Goal: Task Accomplishment & Management: Manage account settings

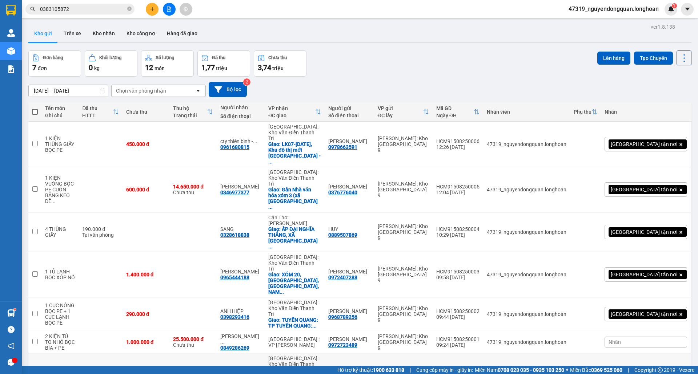
drag, startPoint x: 472, startPoint y: 301, endPoint x: 514, endPoint y: 300, distance: 42.2
click at [483, 354] on td "HCM91408250017 19:41 14/08" at bounding box center [458, 376] width 51 height 45
checkbox input "true"
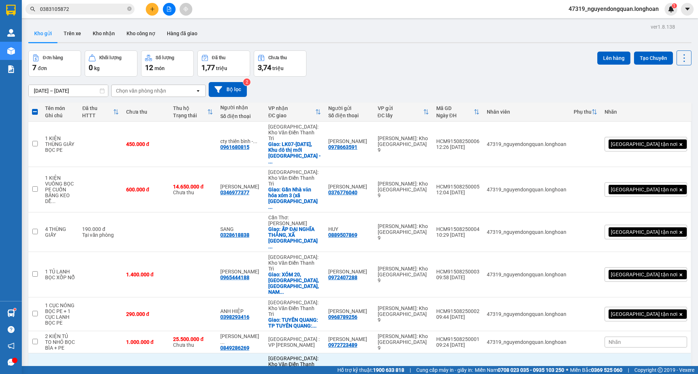
copy div "HCM91408250017"
click at [130, 8] on icon "close-circle" at bounding box center [129, 9] width 4 height 4
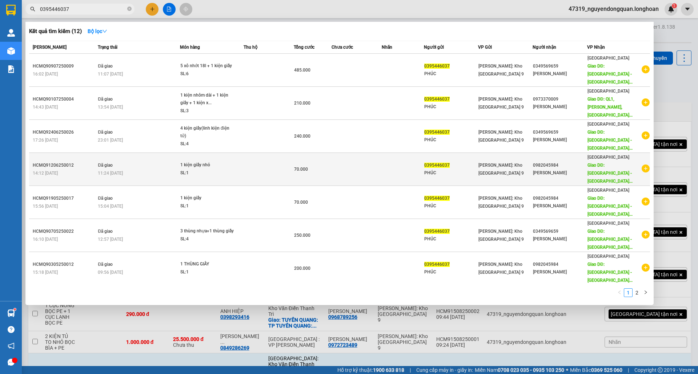
scroll to position [13, 0]
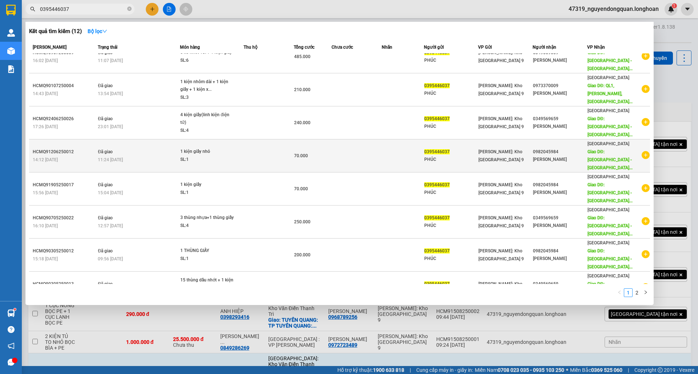
type input "0395446037"
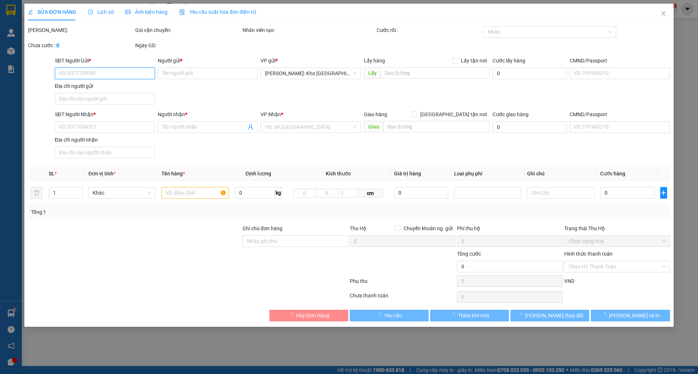
type input "0395446037"
type input "PHÚC"
type input "0349569659"
type input "Phạm Tiến Đạt"
type input "Quảng Nam - Núi Thành QL 1A"
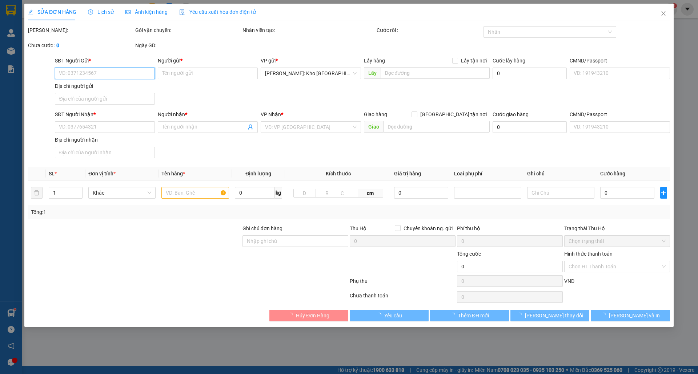
type input "nhận theo kiện,giao nguyên kiện,hư vỡ không chịu trách nhiệm"
type input "240.000"
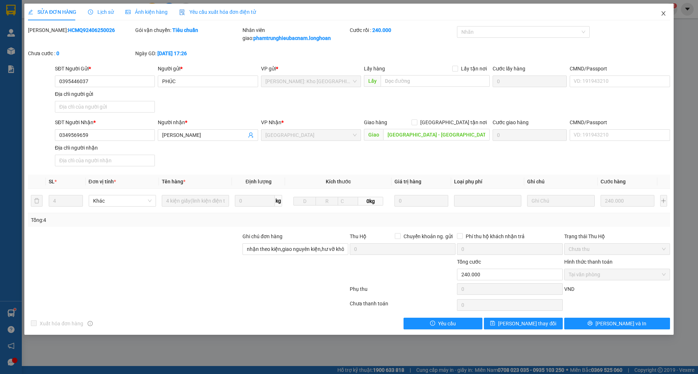
click at [662, 10] on span "Close" at bounding box center [663, 14] width 20 height 20
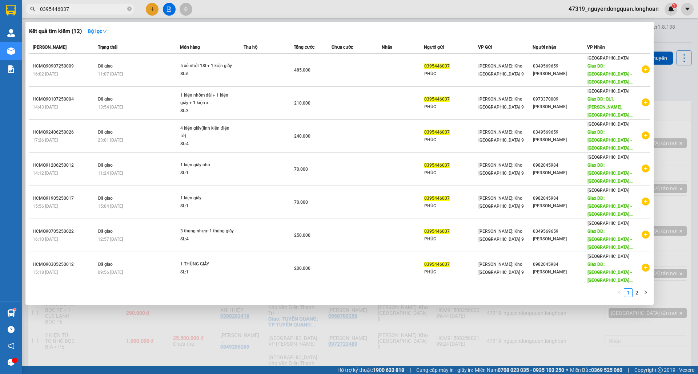
click at [96, 11] on input "0395446037" at bounding box center [83, 9] width 86 height 8
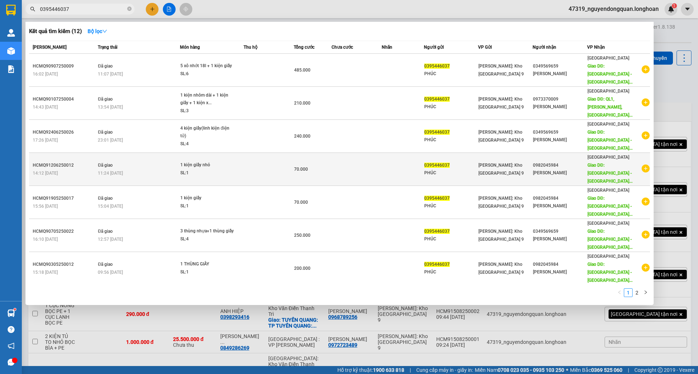
click at [642, 165] on icon "plus-circle" at bounding box center [646, 169] width 8 height 8
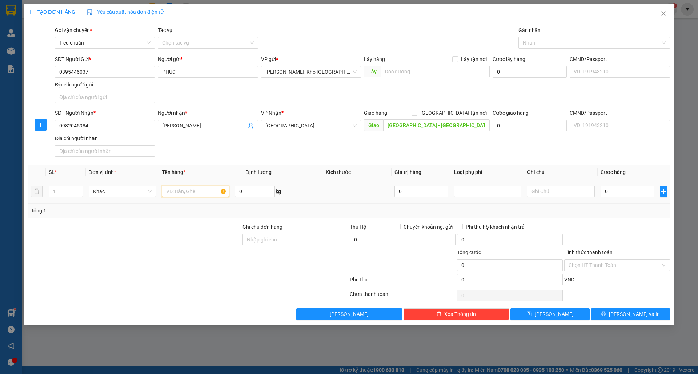
click at [169, 192] on input "text" at bounding box center [195, 192] width 67 height 12
click at [206, 194] on input "text" at bounding box center [195, 192] width 67 height 12
type input "1 THÙNG GIẤY"
click at [304, 240] on input "Ghi chú đơn hàng" at bounding box center [295, 240] width 106 height 12
type input "nhận theo kiện-giao nguyên kiên-hư hỏng không chịu trách nhiệm"
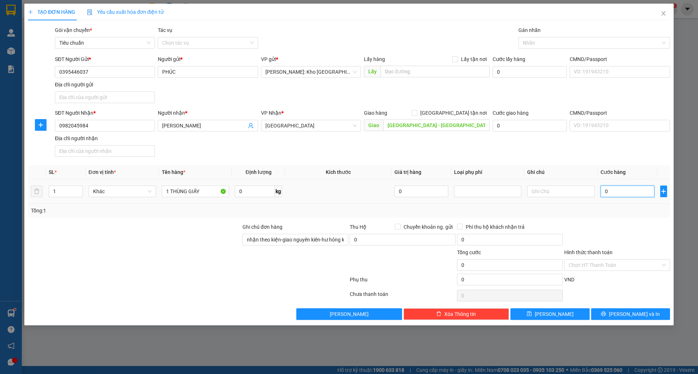
click at [633, 191] on input "0" at bounding box center [628, 192] width 54 height 12
type input "001"
type input "1"
type input "0.010"
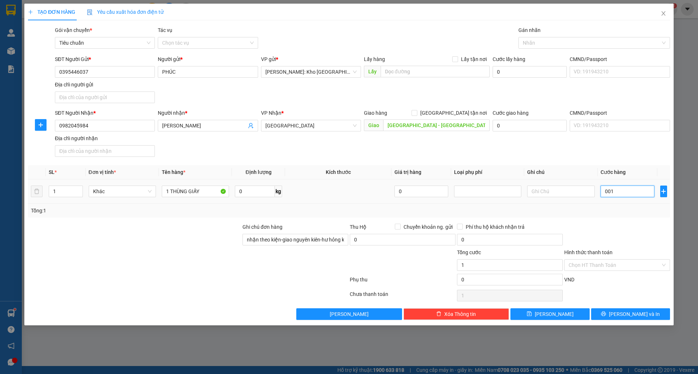
type input "10"
type input "00.100"
type input "100"
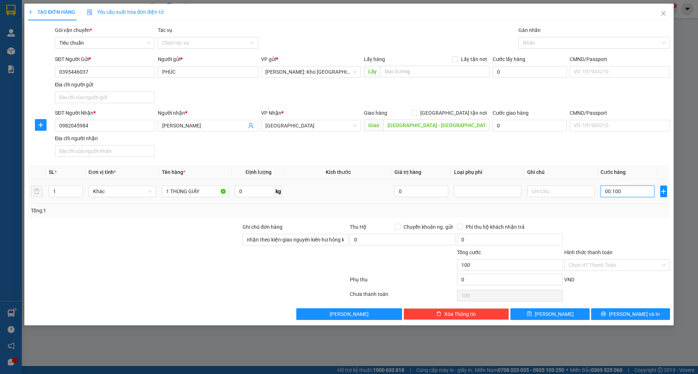
type input "0.001.000"
type input "1.000"
type input "000.010.000"
type input "10.000"
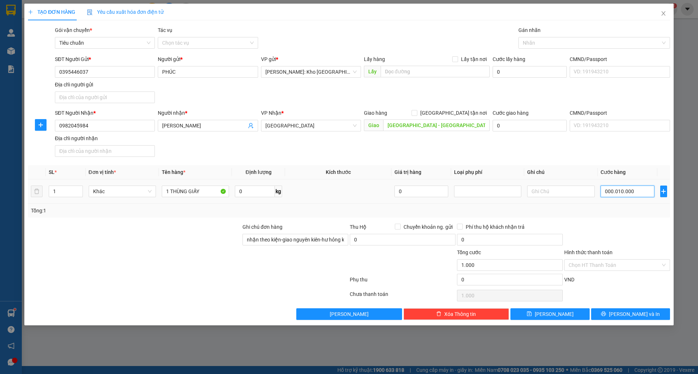
type input "10.000"
type input "00.000.100.000"
type input "100.000"
type input "00.100.000"
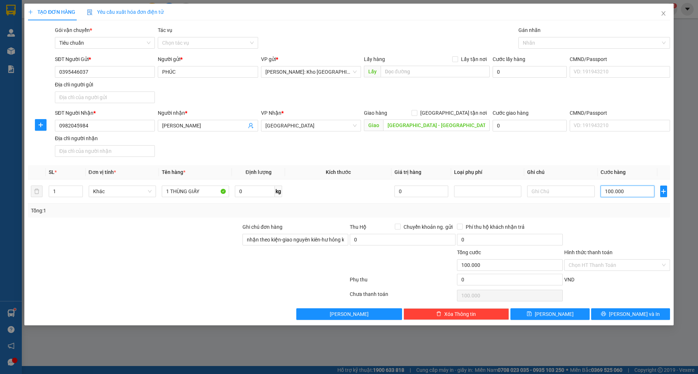
type input "100.000"
click at [601, 265] on input "Hình thức thanh toán" at bounding box center [615, 265] width 92 height 11
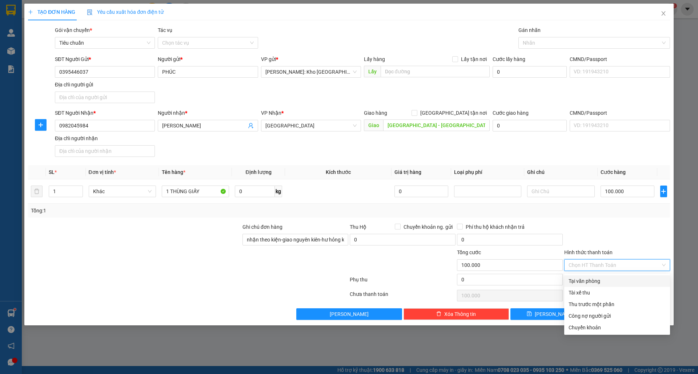
click at [582, 227] on div at bounding box center [616, 235] width 107 height 25
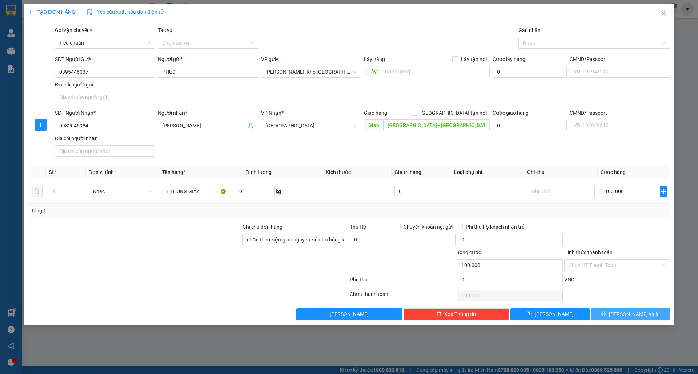
click at [613, 318] on button "Lưu và In" at bounding box center [630, 315] width 79 height 12
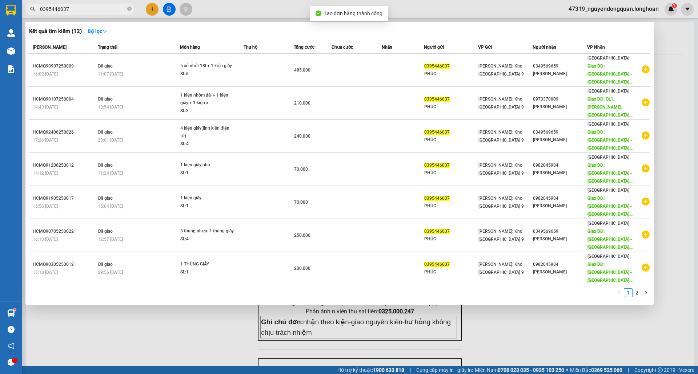
click at [326, 322] on div at bounding box center [349, 187] width 698 height 374
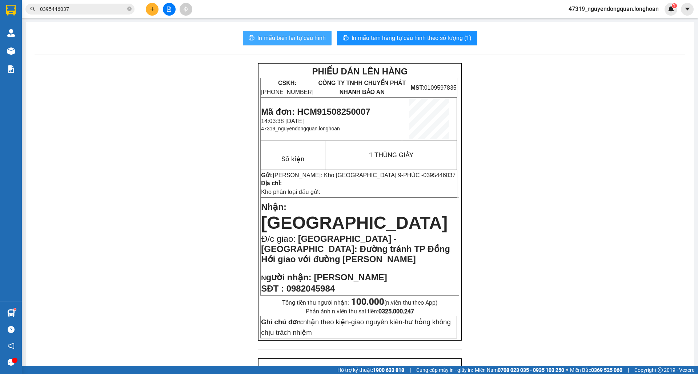
click at [291, 37] on span "In mẫu biên lai tự cấu hình" at bounding box center [291, 37] width 68 height 9
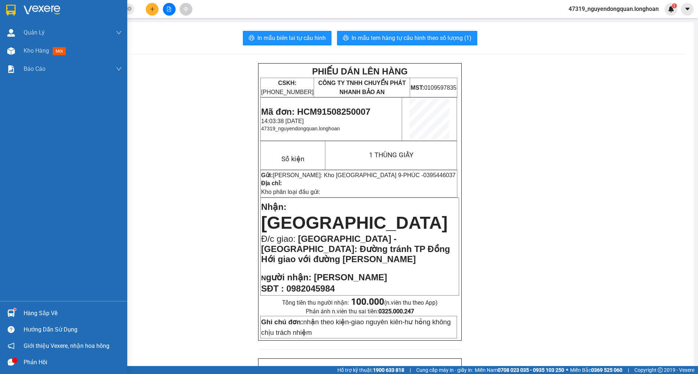
click at [29, 8] on img at bounding box center [42, 10] width 37 height 11
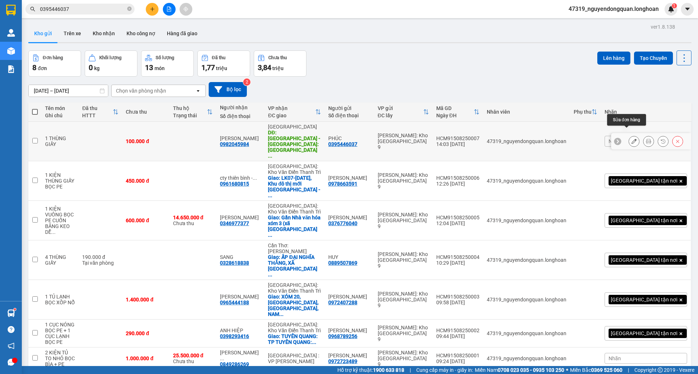
click at [631, 139] on icon at bounding box center [633, 141] width 5 height 5
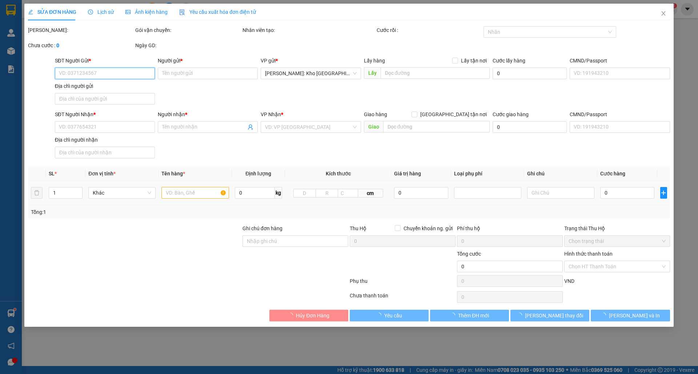
type input "0395446037"
type input "PHÚC"
type input "0982045984"
type input "[PERSON_NAME]"
type input "Quảng Bình - TP Quảng Bình: Đường tránh TP Đồng Hới giao với đường Hà Huy Tập"
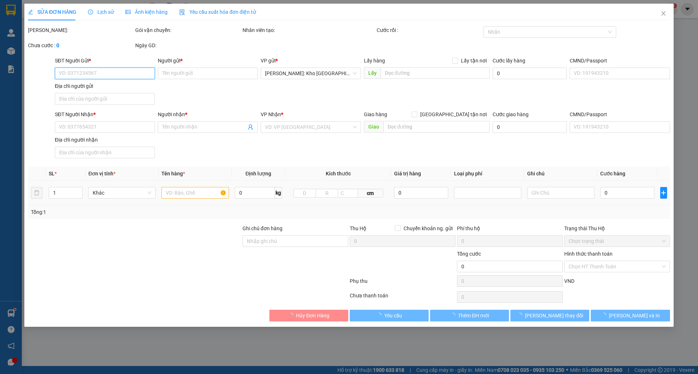
type input "nhận theo kiện-giao nguyên kiên-hư hỏng không chịu trách nhiệm"
type input "100.000"
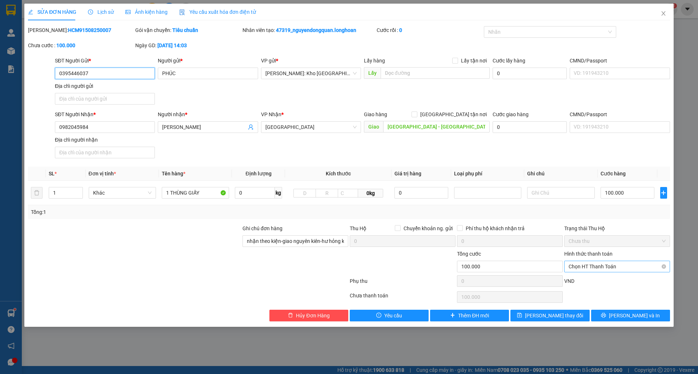
click at [609, 266] on span "Chọn HT Thanh Toán" at bounding box center [617, 266] width 97 height 11
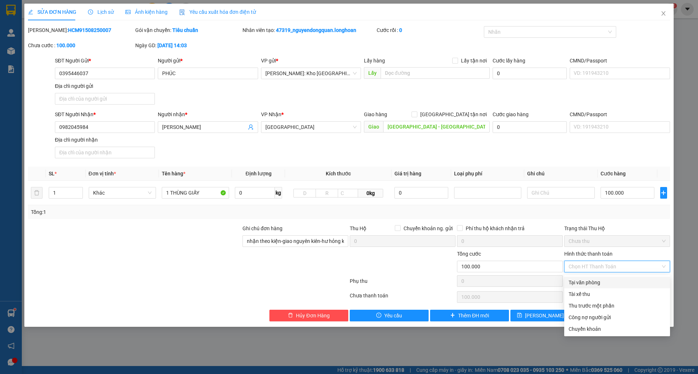
click at [594, 281] on div "Tại văn phòng" at bounding box center [617, 283] width 97 height 8
type input "0"
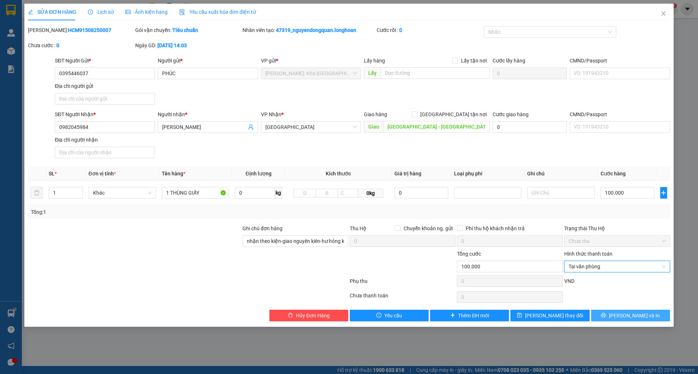
click at [606, 316] on icon "printer" at bounding box center [603, 315] width 5 height 5
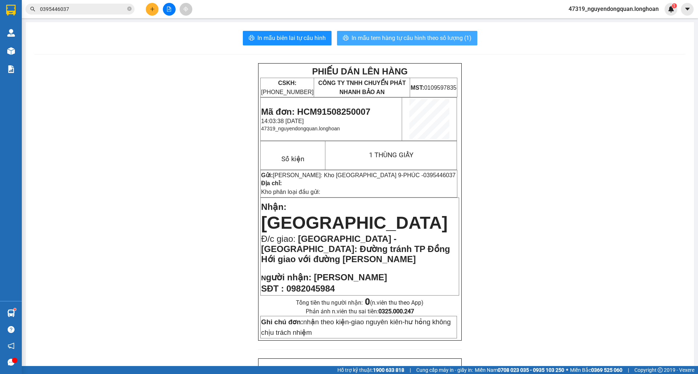
click at [417, 39] on span "In mẫu tem hàng tự cấu hình theo số lượng (1)" at bounding box center [412, 37] width 120 height 9
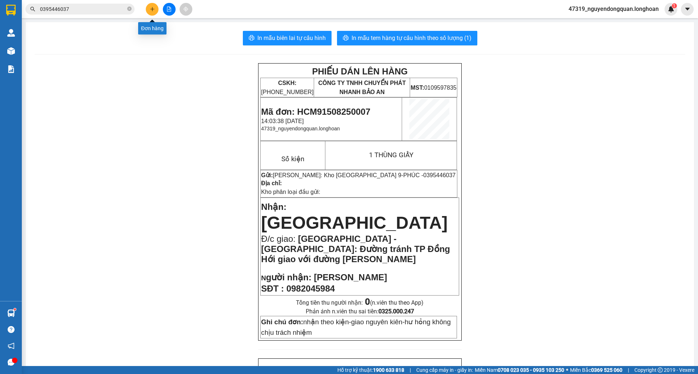
click at [151, 11] on icon "plus" at bounding box center [152, 9] width 5 height 5
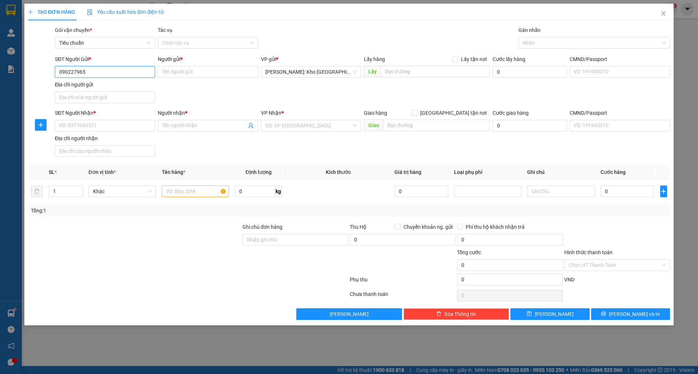
type input "0902279658"
click at [118, 90] on div "0902279658 - ms.an" at bounding box center [104, 87] width 91 height 8
type input "ms.an"
type input "0902279658"
click at [141, 123] on input "SĐT Người Nhận *" at bounding box center [105, 126] width 100 height 12
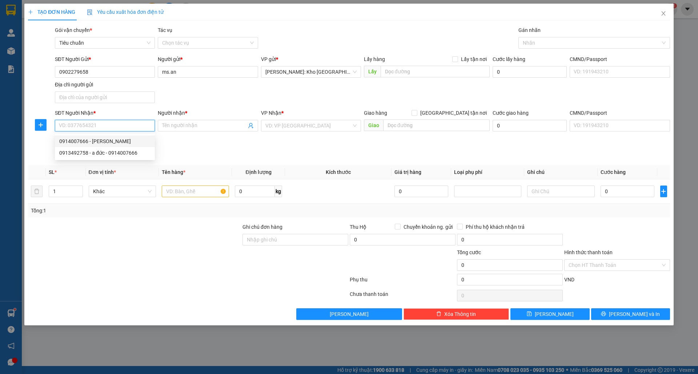
click at [131, 141] on div "0914007666 - Chương Minh Thông" at bounding box center [104, 141] width 91 height 8
type input "0914007666"
type input "Chương Minh Thông"
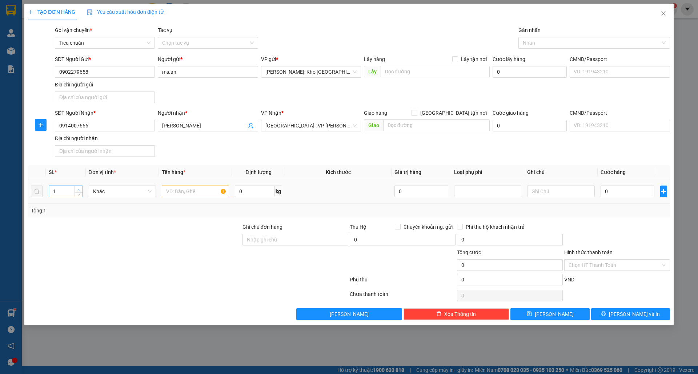
type input "2"
click at [79, 190] on icon "up" at bounding box center [78, 190] width 3 height 3
click at [185, 193] on input "text" at bounding box center [195, 192] width 67 height 12
type input "2 THÙNG GIẤY DÀI"
click at [300, 244] on input "Ghi chú đơn hàng" at bounding box center [295, 240] width 106 height 12
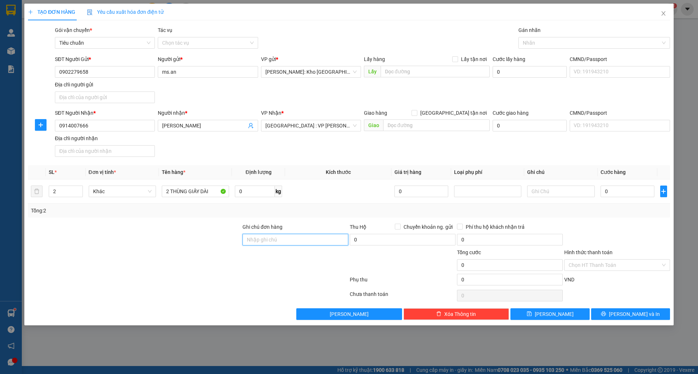
type input "nhận theo kiện-giao nguyên kiên-hư hỏng không chịu trách nhiệm"
click at [618, 197] on input "0" at bounding box center [628, 192] width 54 height 12
click at [635, 192] on input "0" at bounding box center [628, 192] width 54 height 12
drag, startPoint x: 619, startPoint y: 193, endPoint x: 610, endPoint y: 195, distance: 9.4
click at [618, 193] on input "0" at bounding box center [628, 192] width 54 height 12
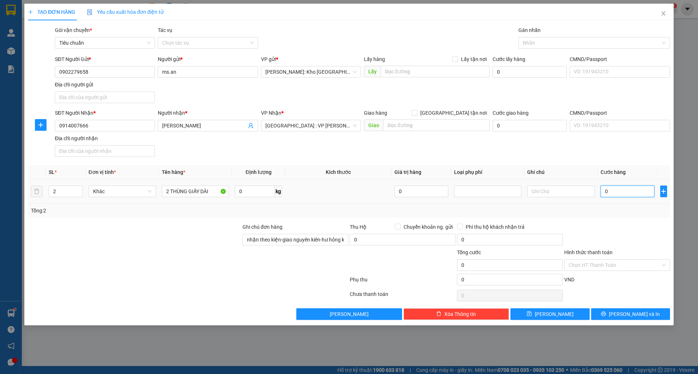
click at [610, 195] on input "0" at bounding box center [628, 192] width 54 height 12
type input "002"
type input "2"
type input "0.026"
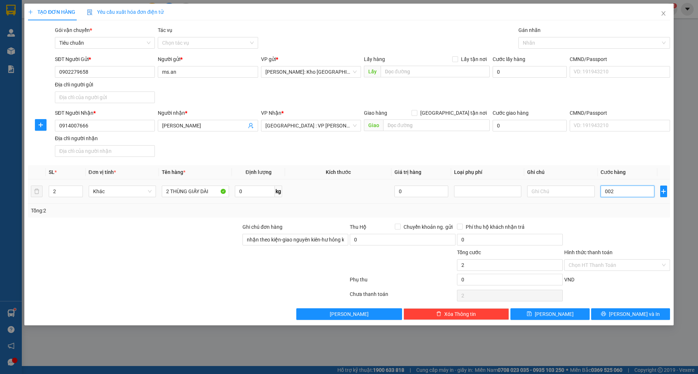
type input "26"
type input "00.260"
type input "260"
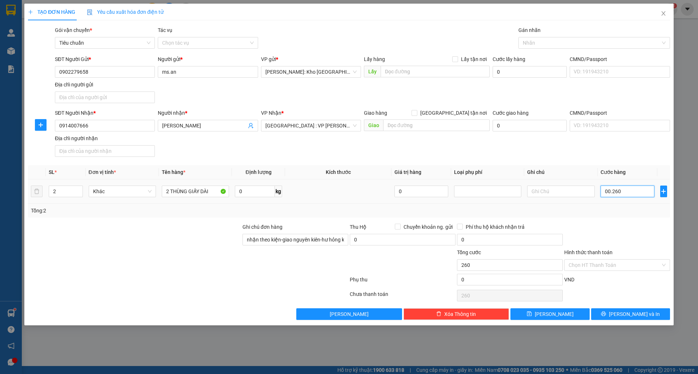
type input "0.002.600"
type input "2.600"
type input "000.026.000"
type input "26.000"
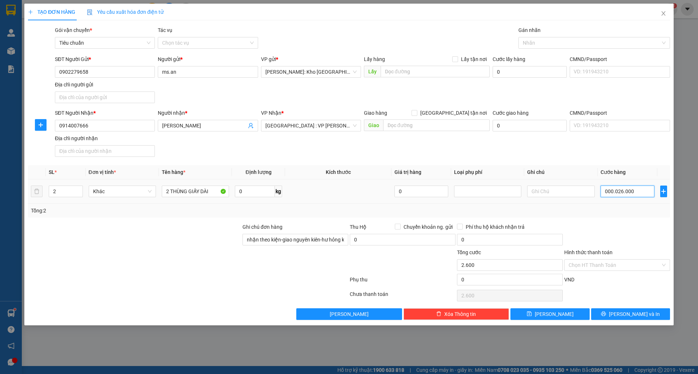
type input "26.000"
type input "00.000.260.000"
type input "260.000"
click at [611, 217] on div "Tổng: 2" at bounding box center [349, 211] width 642 height 14
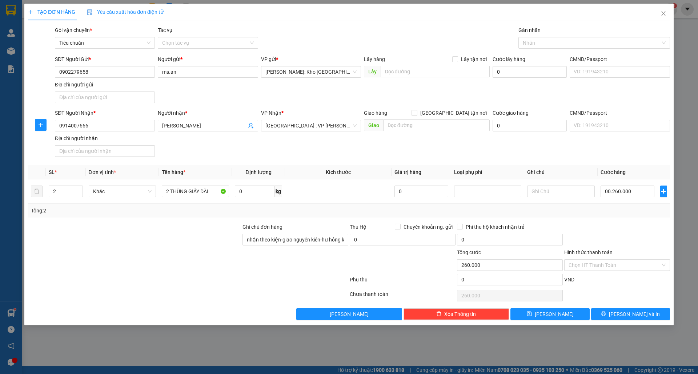
type input "260.000"
click at [608, 316] on button "Lưu và In" at bounding box center [630, 315] width 79 height 12
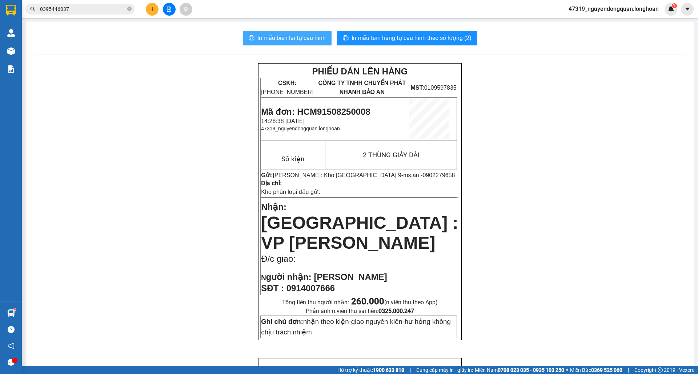
click at [295, 38] on span "In mẫu biên lai tự cấu hình" at bounding box center [291, 37] width 68 height 9
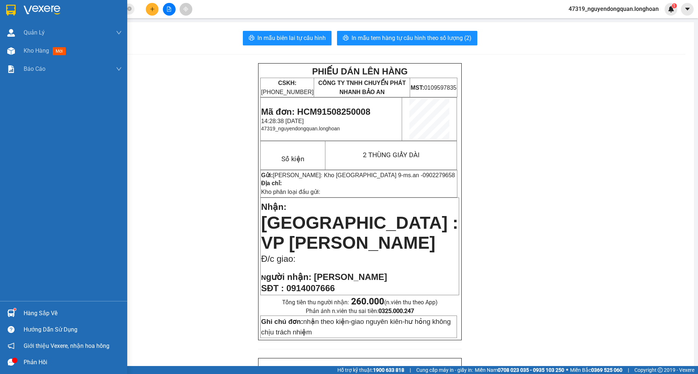
drag, startPoint x: 8, startPoint y: 11, endPoint x: 12, endPoint y: 13, distance: 4.9
click at [9, 11] on img at bounding box center [10, 10] width 9 height 11
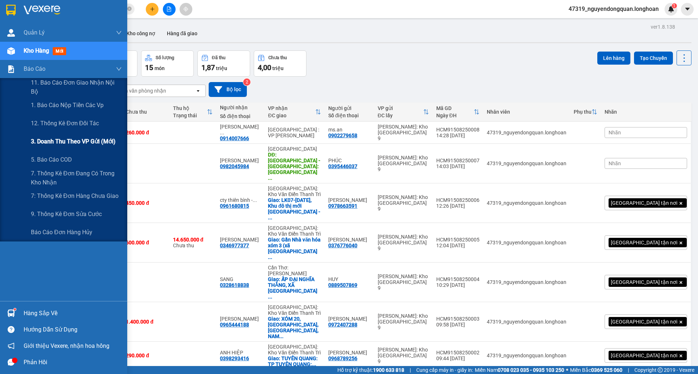
click at [77, 145] on span "3. Doanh Thu theo VP Gửi (mới)" at bounding box center [73, 141] width 85 height 9
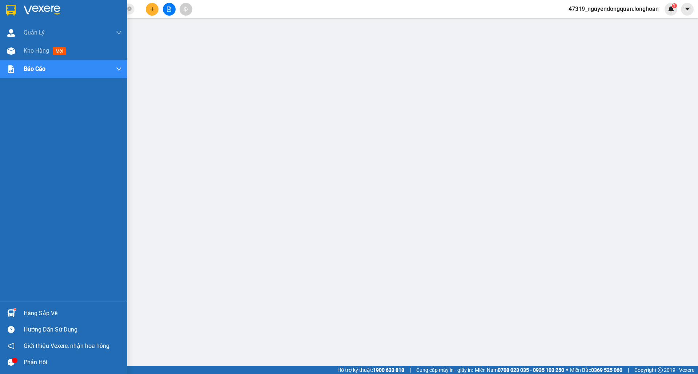
click at [9, 18] on div at bounding box center [63, 12] width 127 height 24
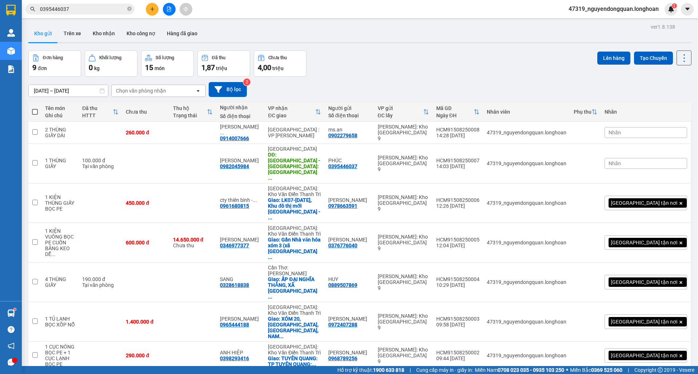
click at [149, 13] on button at bounding box center [152, 9] width 13 height 13
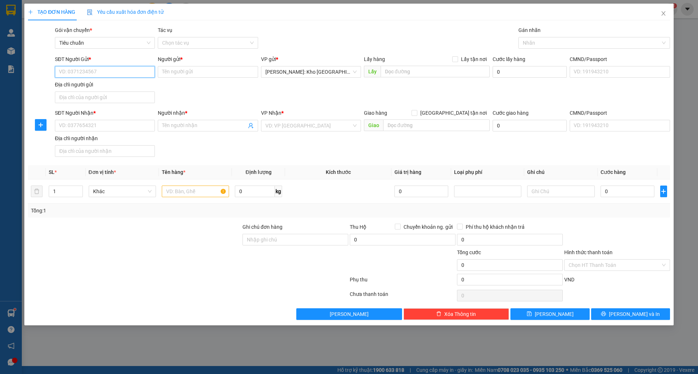
click at [108, 74] on input "SĐT Người Gửi *" at bounding box center [105, 72] width 100 height 12
click at [109, 74] on input "SĐT Người Gửi *" at bounding box center [105, 72] width 100 height 12
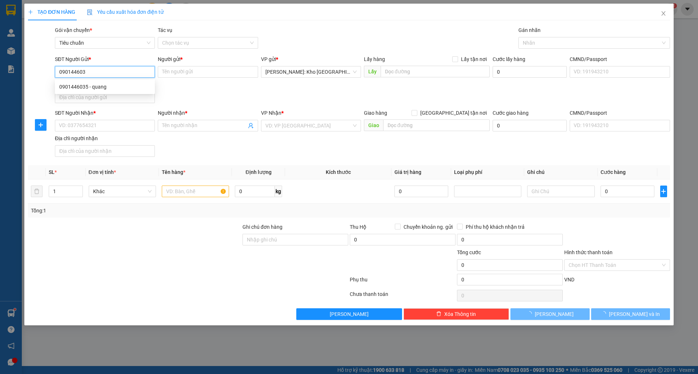
type input "0901446035"
click at [119, 88] on div "0901446035 - quang" at bounding box center [104, 87] width 91 height 8
type input "quang"
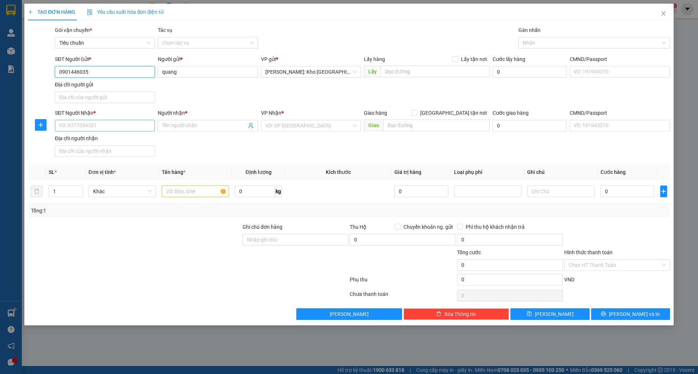
type input "0901446035"
click at [130, 129] on input "SĐT Người Nhận *" at bounding box center [105, 126] width 100 height 12
type input "0969966588"
click at [124, 142] on div "0969966588 - a hạnh" at bounding box center [104, 141] width 91 height 8
type input "a hạnh"
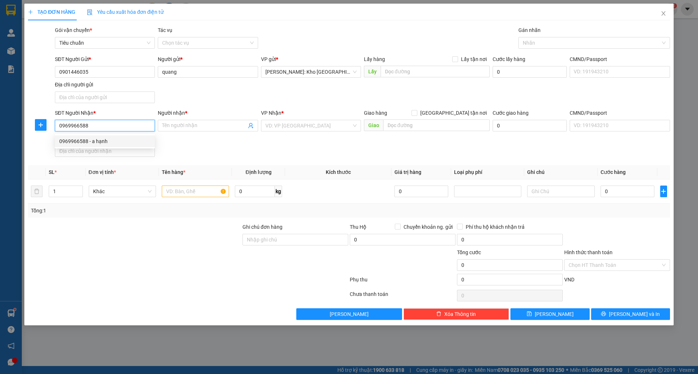
checkbox input "true"
type input "84 thôn 3-quảng chính-hải hà-quảng ninh"
checkbox input "true"
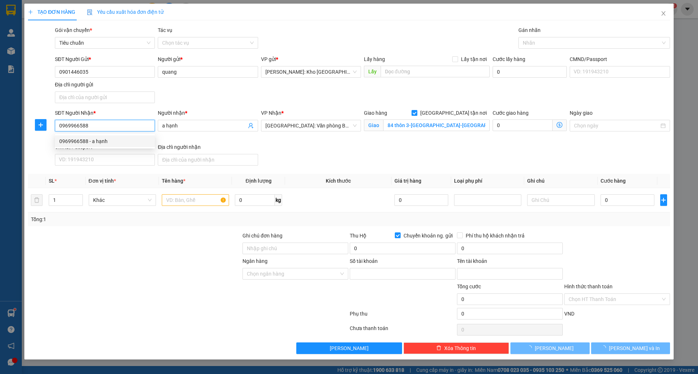
type input "104867803532"
type input "Phạm Văn Giàu"
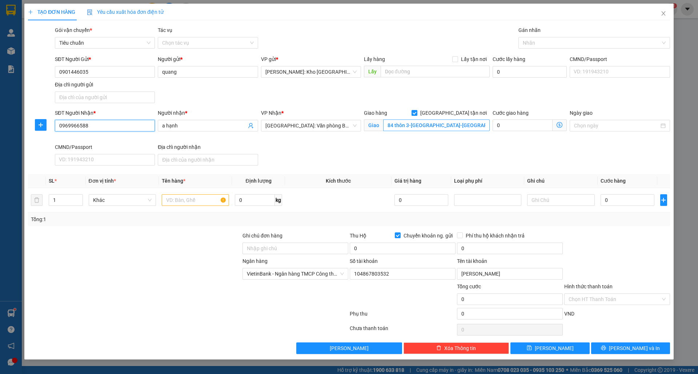
type input "0969966588"
click at [421, 127] on input "84 thôn 3-quảng chính-hải hà-quảng ninh" at bounding box center [436, 126] width 107 height 12
click at [562, 45] on div at bounding box center [590, 43] width 141 height 9
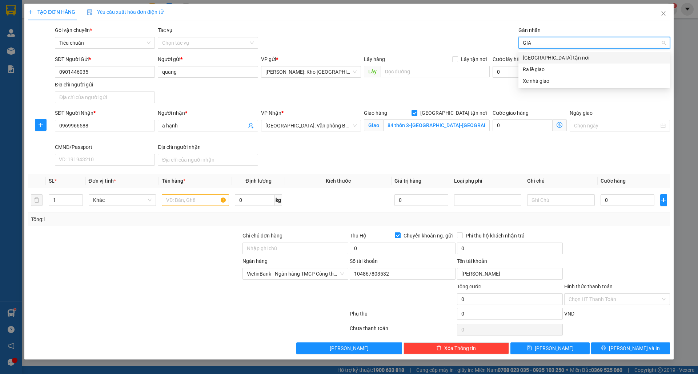
type input "GIAO"
click at [556, 57] on div "[GEOGRAPHIC_DATA] tận nơi" at bounding box center [594, 58] width 143 height 8
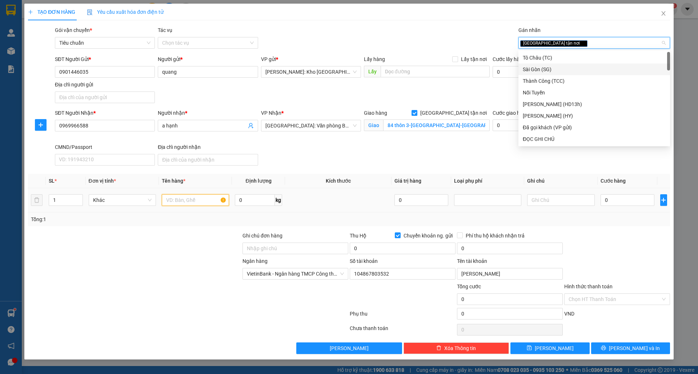
click at [181, 198] on input "text" at bounding box center [195, 200] width 67 height 12
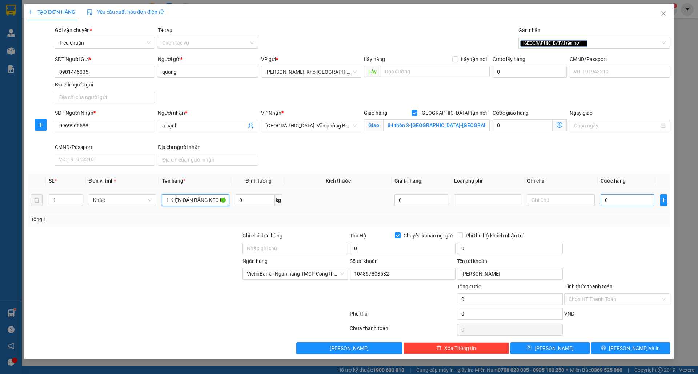
type input "1 KIỆN DÁN BĂNG KEO DỄ VỠ"
click at [619, 198] on input "0" at bounding box center [628, 200] width 54 height 12
type input "002"
type input "2"
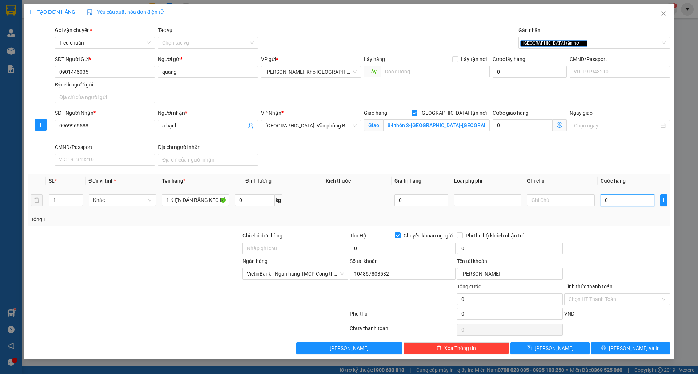
type input "2"
type input "0.021"
type input "21"
type input "00.210"
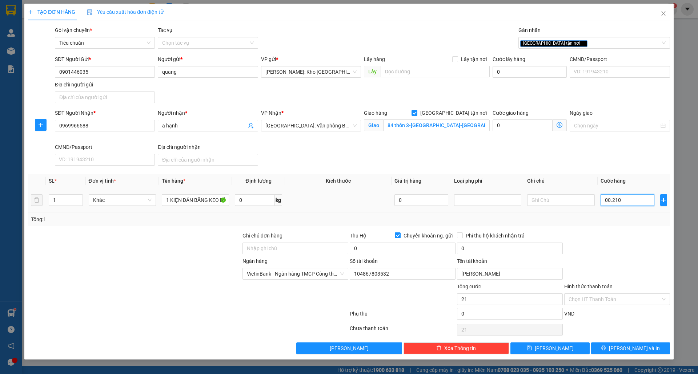
type input "210"
type input "0.002.100"
type input "2.100"
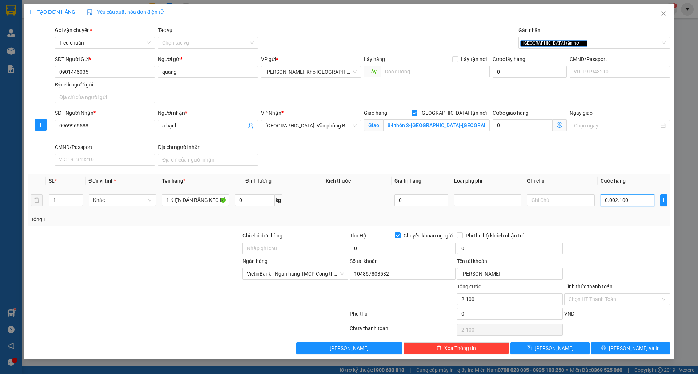
type input "000.021.000"
type input "21.000"
type input "00.000.210.000"
type input "210.000"
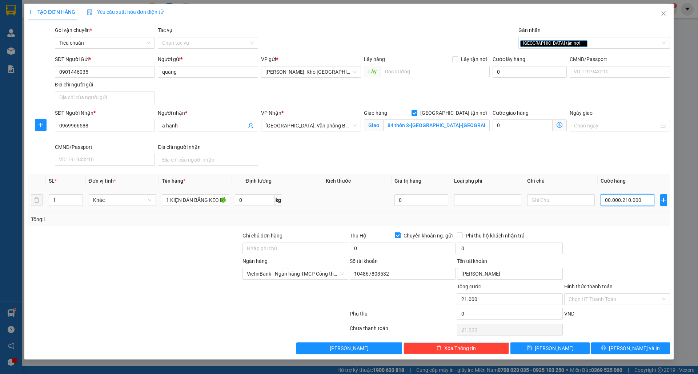
type input "210.000"
click at [394, 252] on input "0" at bounding box center [403, 249] width 106 height 12
type input "210.000"
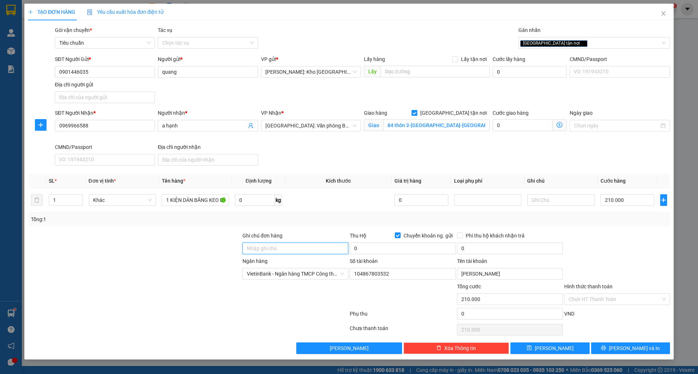
click at [281, 249] on input "Ghi chú đơn hàng" at bounding box center [295, 249] width 106 height 12
type input "nhận theo kiện-giao nguyên kiên-hư hỏng không chịu trách nhiệm"
click at [365, 252] on input "0" at bounding box center [403, 249] width 106 height 12
click at [482, 249] on input "0" at bounding box center [510, 249] width 106 height 12
type input "4.440.000"
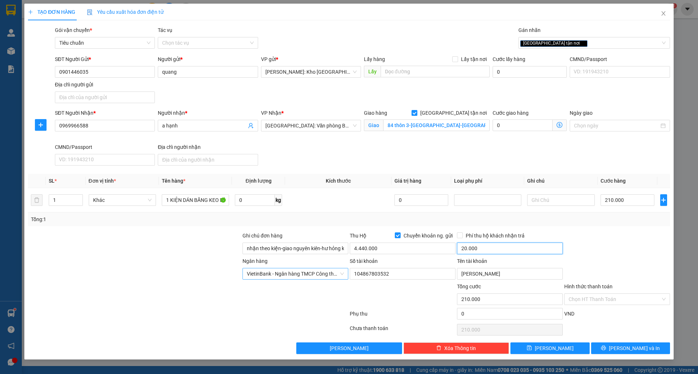
click at [336, 278] on span "VietinBank - Ngân hàng TMCP Công thương Việt Nam" at bounding box center [295, 274] width 97 height 11
type input "20.000"
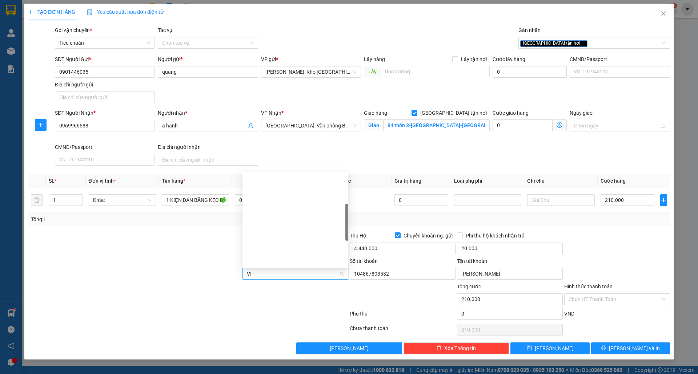
type input "VIB"
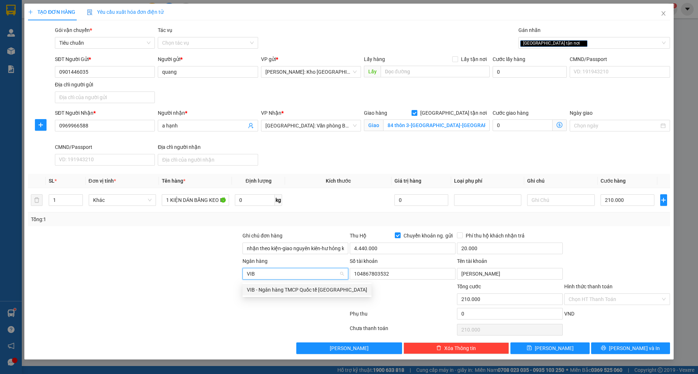
click at [300, 293] on div "VIB - Ngân hàng TMCP Quốc tế Việt Nam" at bounding box center [307, 290] width 120 height 8
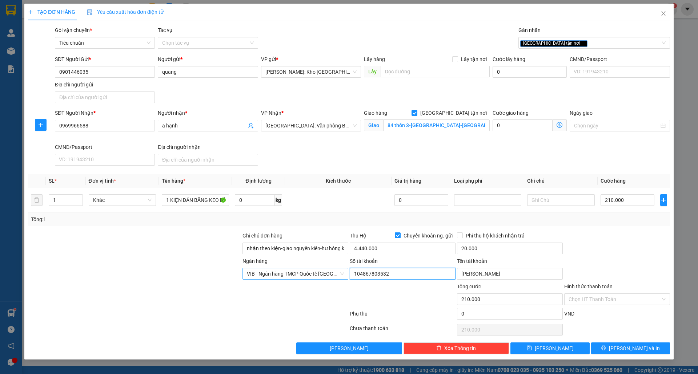
drag, startPoint x: 401, startPoint y: 276, endPoint x: 352, endPoint y: 278, distance: 48.4
click at [352, 278] on input "104867803532" at bounding box center [403, 274] width 106 height 12
type input "619704060093691"
drag, startPoint x: 501, startPoint y: 273, endPoint x: 456, endPoint y: 282, distance: 45.6
click at [456, 282] on div "Tên tài khoản Phạm Văn Giàu" at bounding box center [509, 269] width 107 height 25
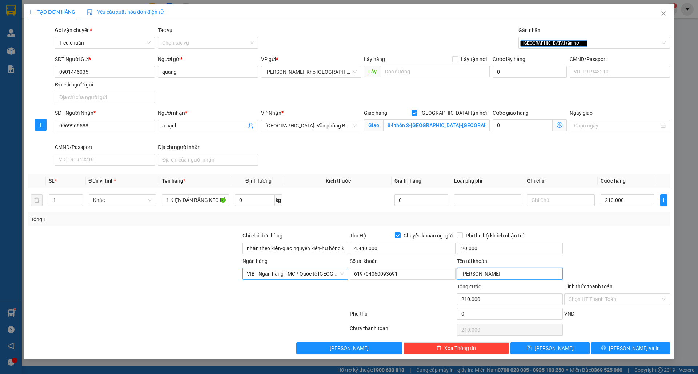
type input "BÙI TRẦN QUANG"
click at [643, 348] on span "Lưu và In" at bounding box center [634, 349] width 51 height 8
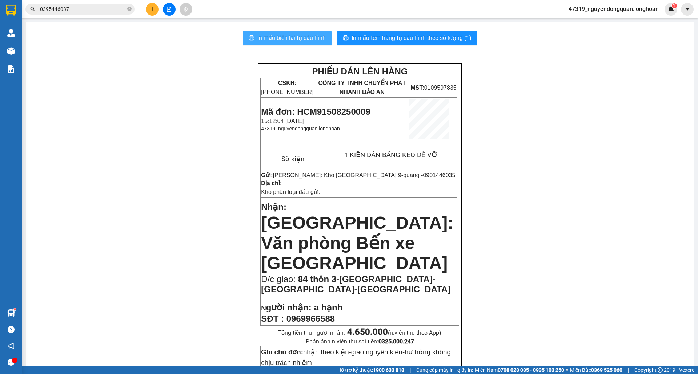
click at [266, 40] on span "In mẫu biên lai tự cấu hình" at bounding box center [291, 37] width 68 height 9
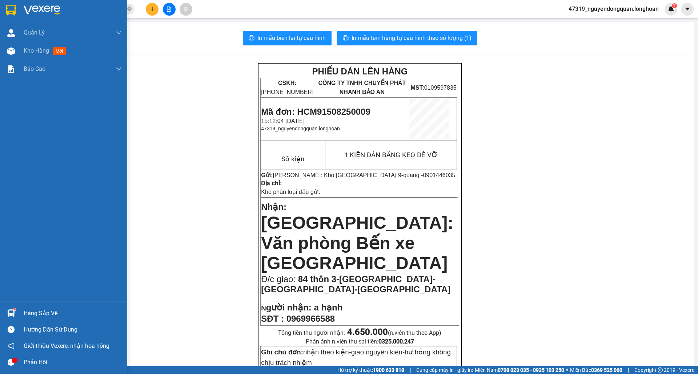
click at [13, 3] on div at bounding box center [63, 12] width 127 height 24
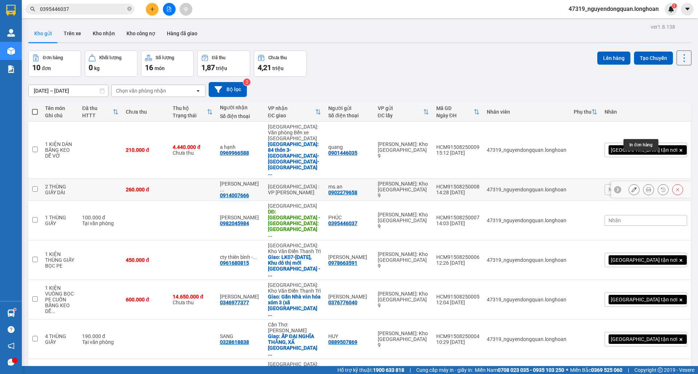
click at [646, 187] on icon at bounding box center [648, 189] width 5 height 5
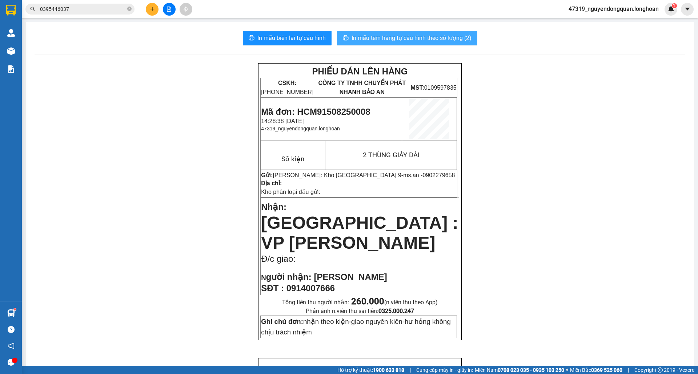
click at [431, 40] on span "In mẫu tem hàng tự cấu hình theo số lượng (2)" at bounding box center [412, 37] width 120 height 9
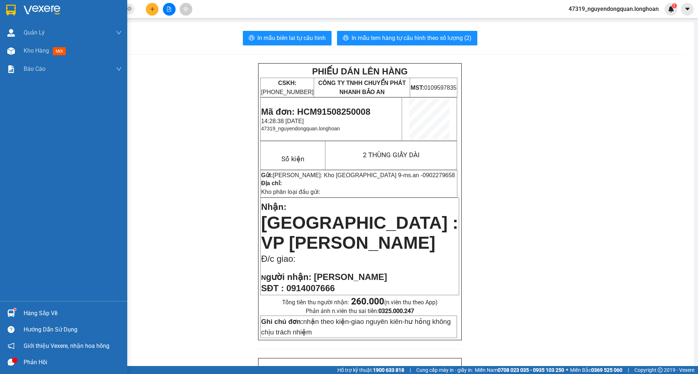
click at [10, 9] on img at bounding box center [10, 10] width 9 height 11
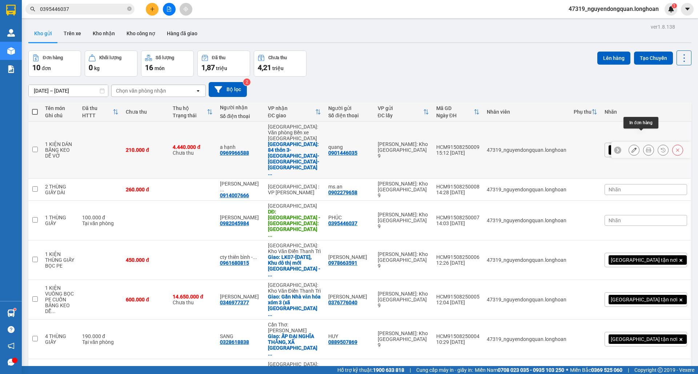
click at [645, 144] on button at bounding box center [648, 150] width 10 height 13
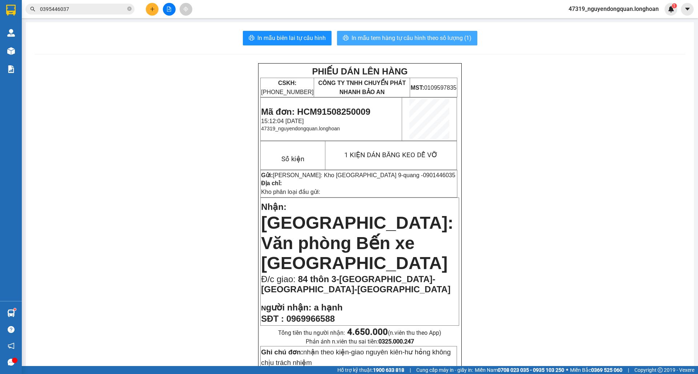
click at [411, 36] on span "In mẫu tem hàng tự cấu hình theo số lượng (1)" at bounding box center [412, 37] width 120 height 9
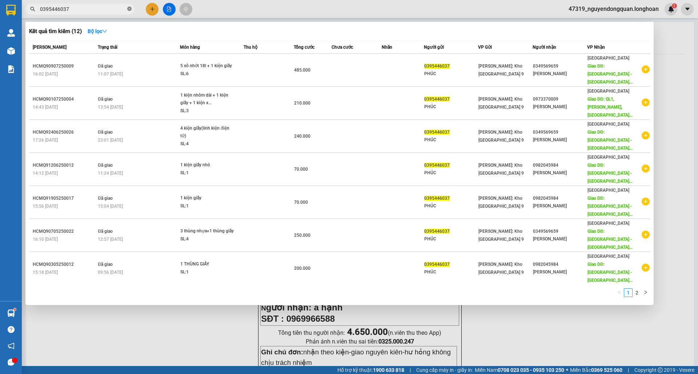
click at [130, 10] on icon "close-circle" at bounding box center [129, 9] width 4 height 4
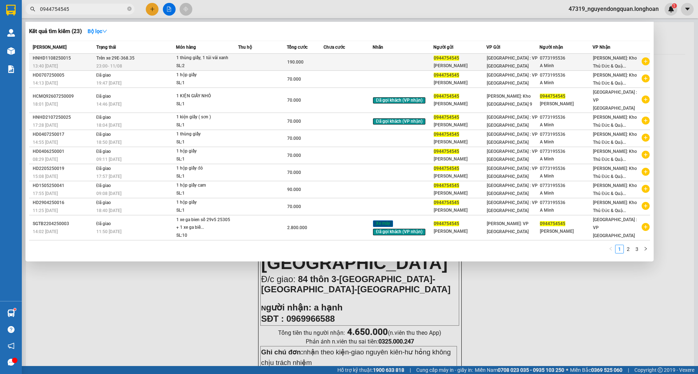
type input "0944754545"
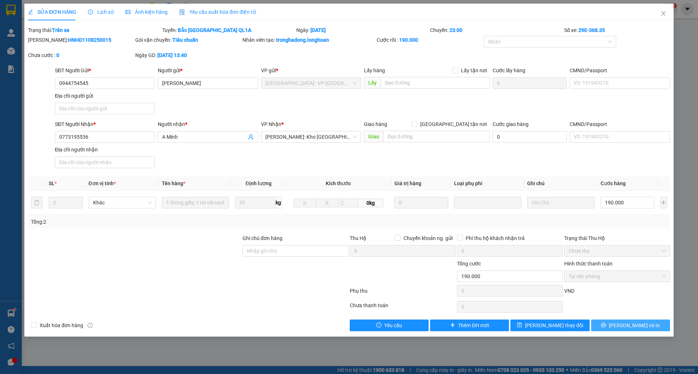
click at [622, 328] on button "Lưu và In" at bounding box center [630, 326] width 79 height 12
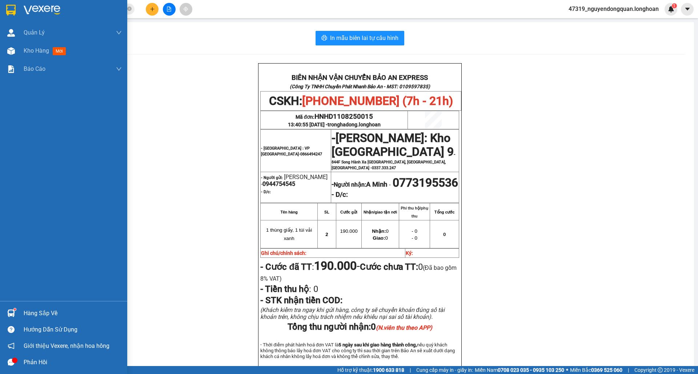
click at [13, 13] on img at bounding box center [10, 10] width 9 height 11
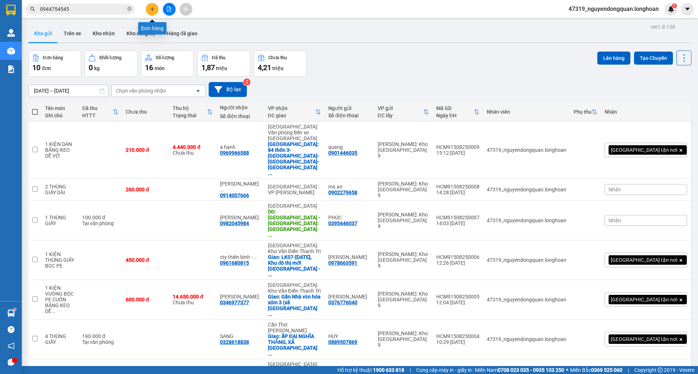
click at [151, 12] on button at bounding box center [152, 9] width 13 height 13
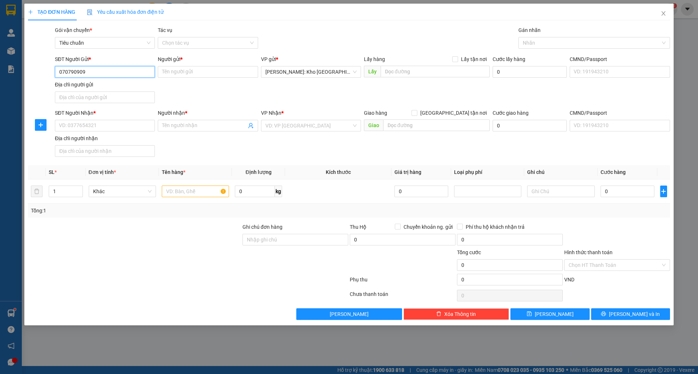
type input "0707909097"
click at [108, 91] on div "0707909097 - Sơn" at bounding box center [105, 87] width 100 height 12
type input "Sơn"
type input "0707909097"
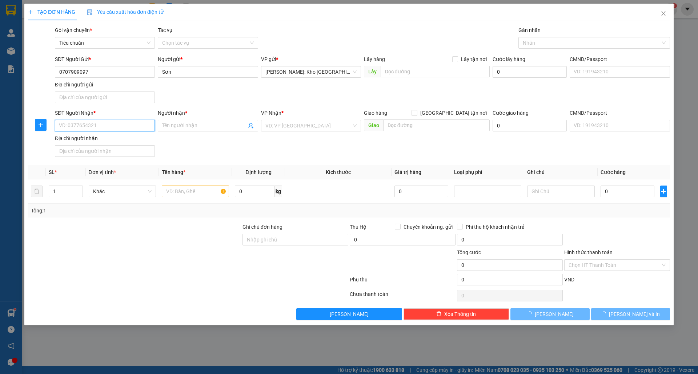
click at [112, 121] on input "SĐT Người Nhận *" at bounding box center [105, 126] width 100 height 12
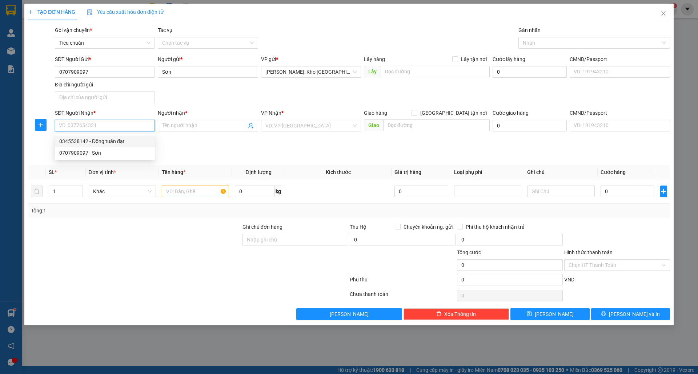
click at [108, 140] on div "0345538142 - Đồng tuấn đạt" at bounding box center [104, 141] width 91 height 8
type input "0345538142"
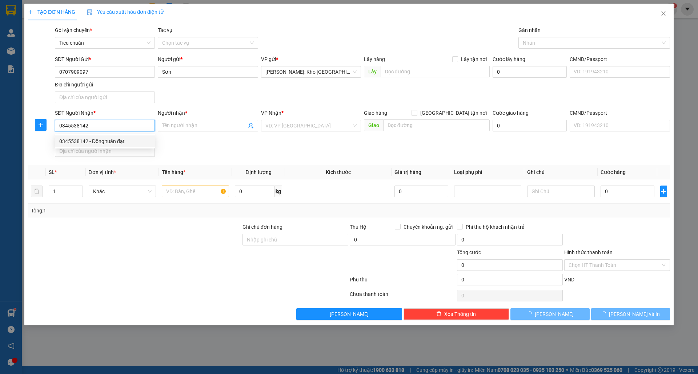
type input "Đồng tuấn đạt"
checkbox input "true"
type input "TÂN CẢNG 128 - ĐƯỜNG HẠ ĐOAN - PHƯỜNG ĐÔNG HẢI 2 - HẢI AN - HẢI PHÒNG"
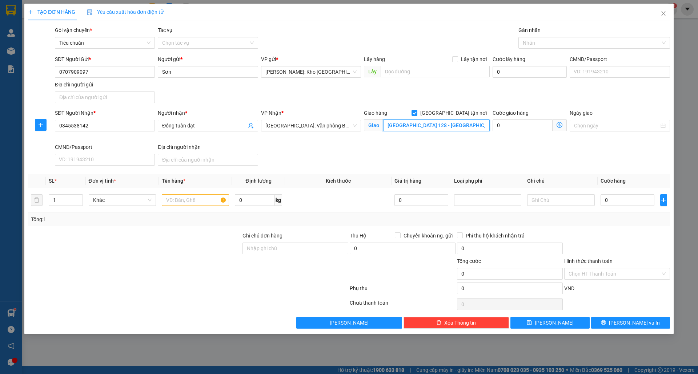
click at [441, 130] on input "TÂN CẢNG 128 - ĐƯỜNG HẠ ĐOAN - PHƯỜNG ĐÔNG HẢI 2 - HẢI AN - HẢI PHÒNG" at bounding box center [436, 126] width 107 height 12
click at [563, 47] on div "Nhãn" at bounding box center [594, 43] width 152 height 12
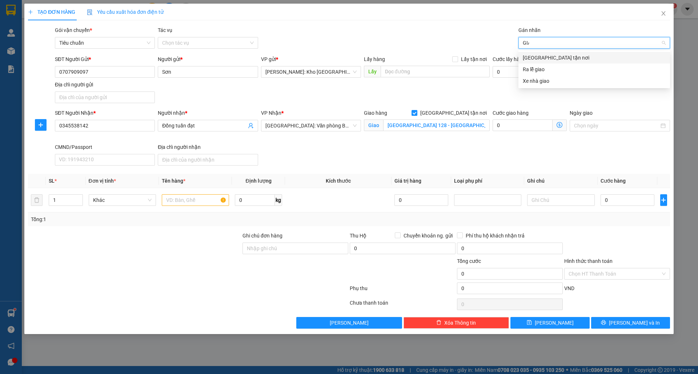
type input "GIAO"
click at [560, 52] on div "[GEOGRAPHIC_DATA] tận nơi" at bounding box center [594, 58] width 152 height 12
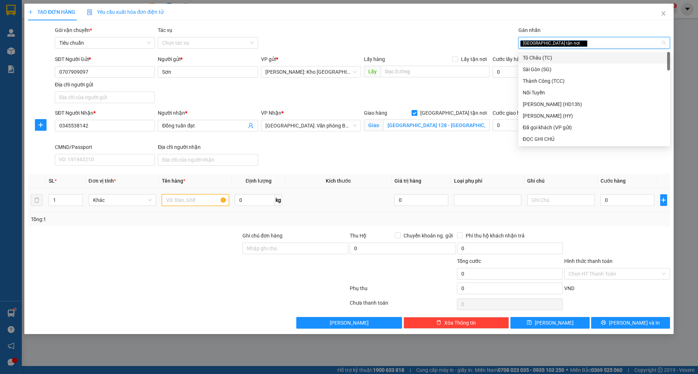
click at [198, 198] on input "text" at bounding box center [195, 200] width 67 height 12
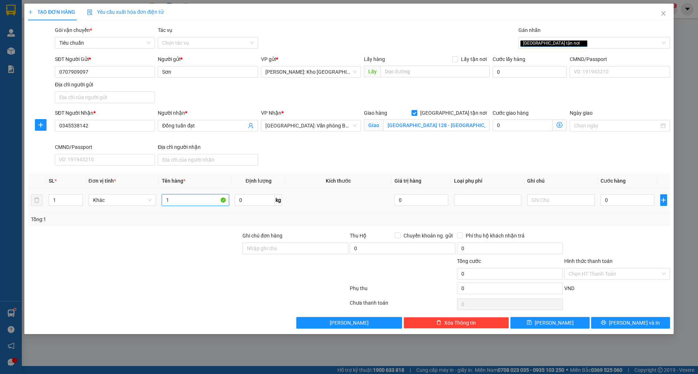
type input "1"
type input "1 THÙNG LINH KIỆN ĐIỆN TỬ"
click at [256, 253] on input "Ghi chú đơn hàng" at bounding box center [295, 249] width 106 height 12
type input "nhận theo kiện-giao nguyên kiên-hư hỏng không chịu trách nhiệm"
click at [620, 200] on input "0" at bounding box center [628, 200] width 54 height 12
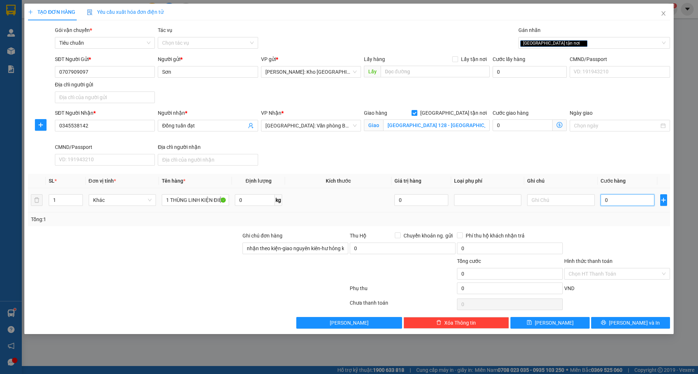
click at [617, 198] on input "0" at bounding box center [628, 200] width 54 height 12
type input "001"
type input "1"
type input "0.014"
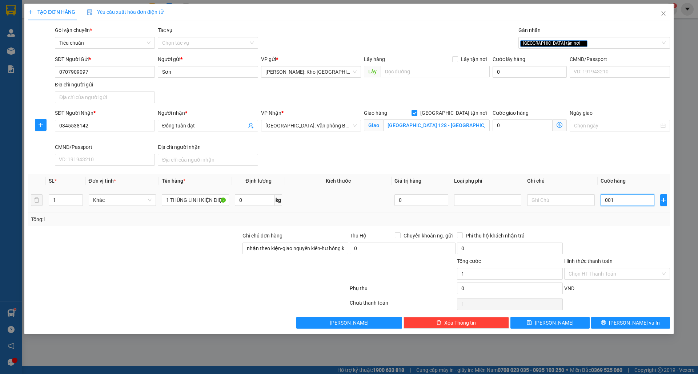
type input "14"
type input "00.140"
type input "140"
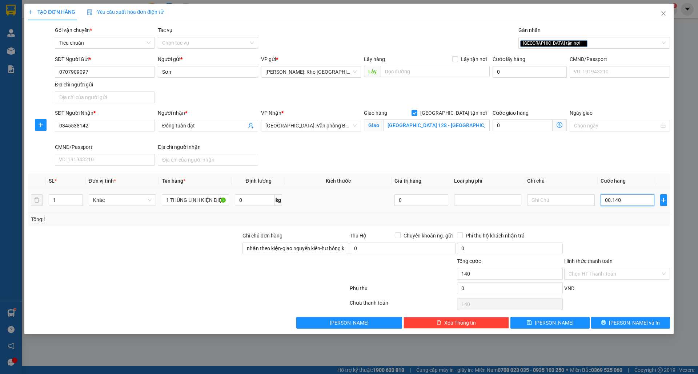
type input "0.001.400"
type input "1.400"
type input "000.014.000"
type input "14.000"
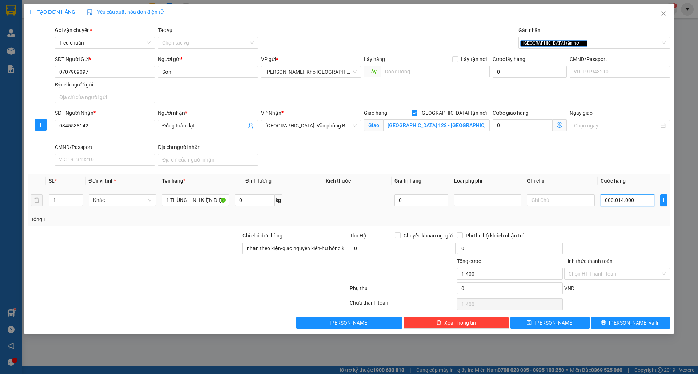
type input "14.000"
type input "00.000.140.000"
type input "140.000"
click at [493, 291] on input "0" at bounding box center [510, 289] width 106 height 12
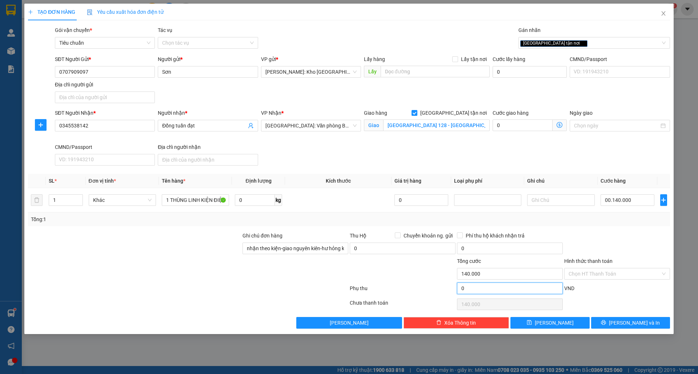
type input "140.000"
click at [483, 294] on input "0" at bounding box center [510, 289] width 106 height 12
click at [514, 248] on input "0" at bounding box center [510, 249] width 106 height 12
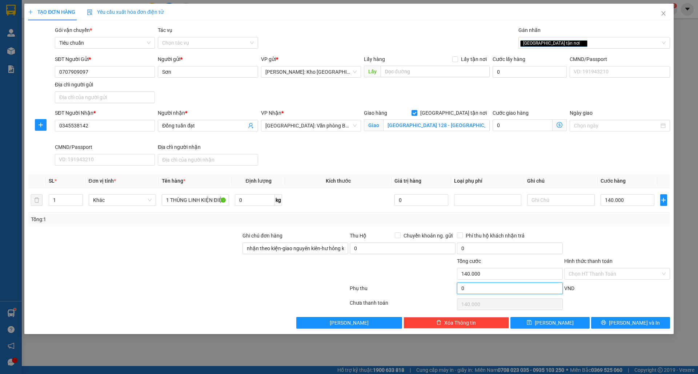
click at [503, 292] on input "0" at bounding box center [510, 289] width 106 height 12
click at [511, 292] on input "0" at bounding box center [510, 289] width 106 height 12
type input "0"
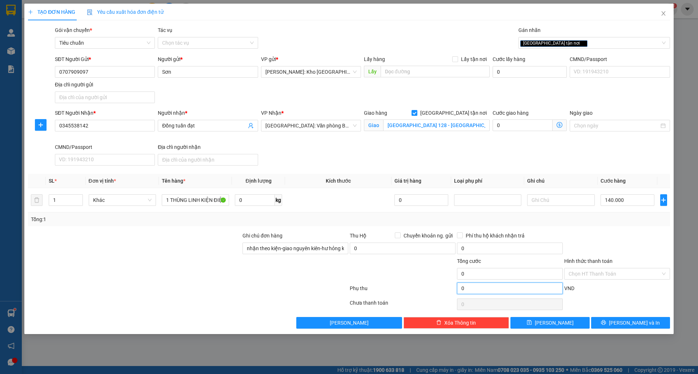
type input "140.000"
type input "0"
type input "140.000"
type input "0"
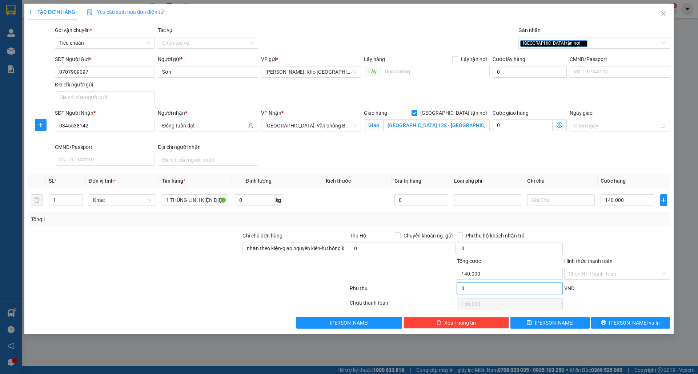
type input "0"
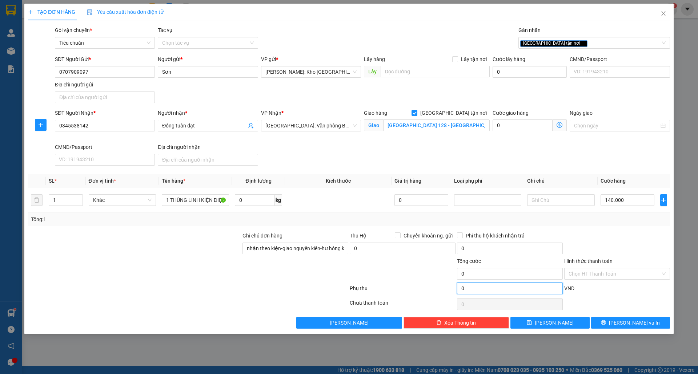
type input "0"
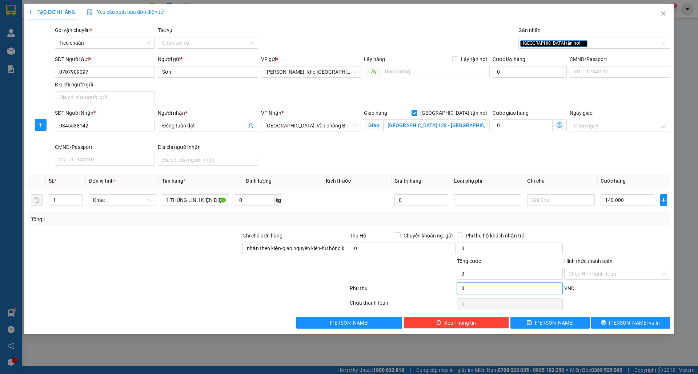
type input "0"
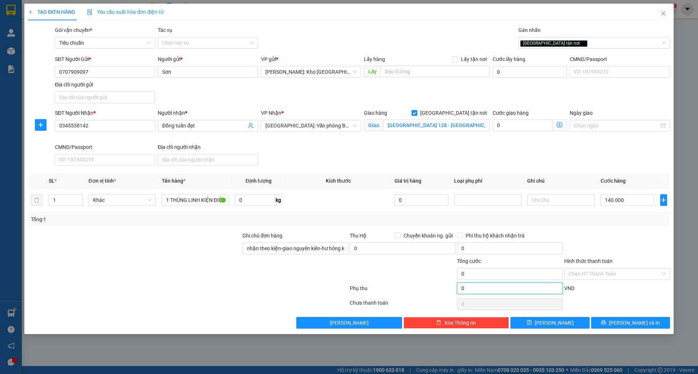
type input "0"
click at [511, 292] on input "0" at bounding box center [510, 289] width 106 height 12
type input "222.222"
type input "362.222"
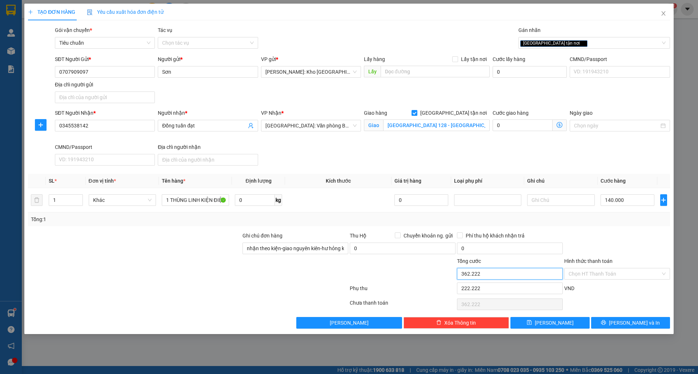
click at [503, 271] on input "362.222" at bounding box center [510, 274] width 106 height 12
click at [505, 288] on input "222.222" at bounding box center [510, 289] width 106 height 12
type input "140.000"
type input "0"
type input "140.000"
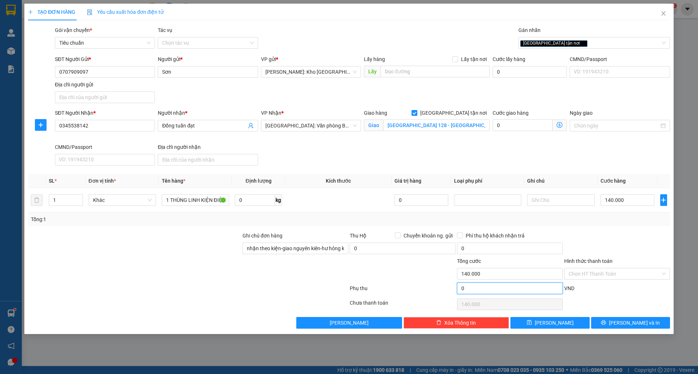
type input "0"
type input "140.002"
type input "2"
type input "140.002"
type input "20"
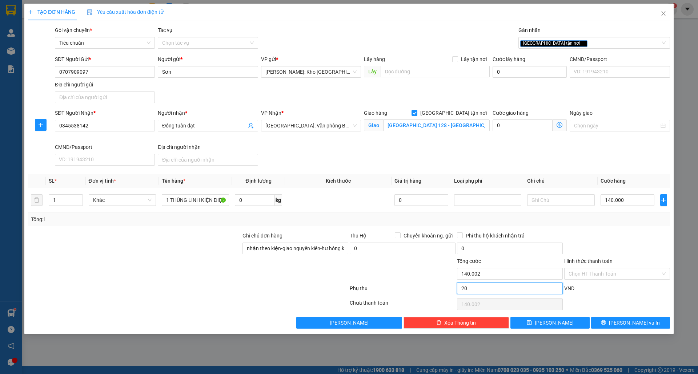
type input "140.020"
type input "200"
type input "140.200"
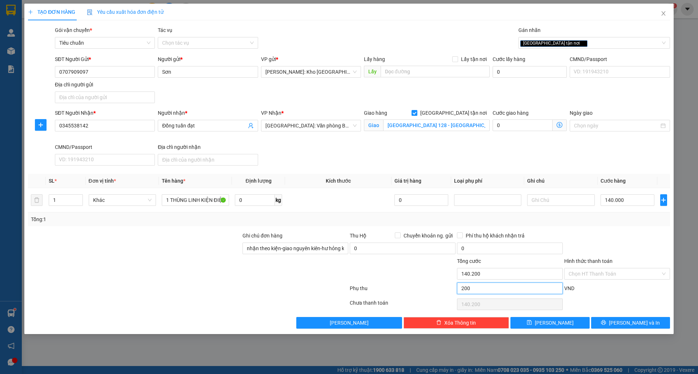
type input "2.000"
type input "142.000"
type input "20.000"
type input "160.000"
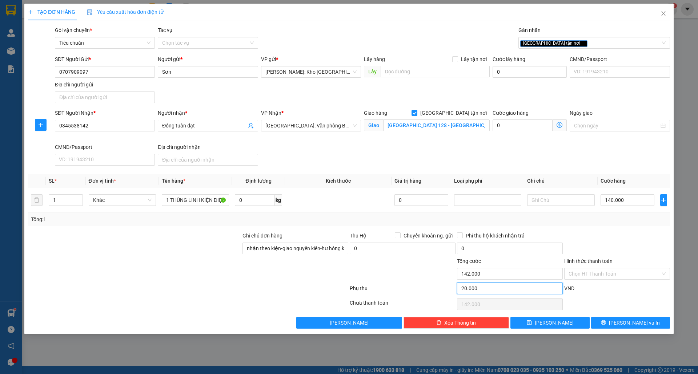
type input "160.000"
click at [606, 325] on icon "printer" at bounding box center [603, 322] width 5 height 5
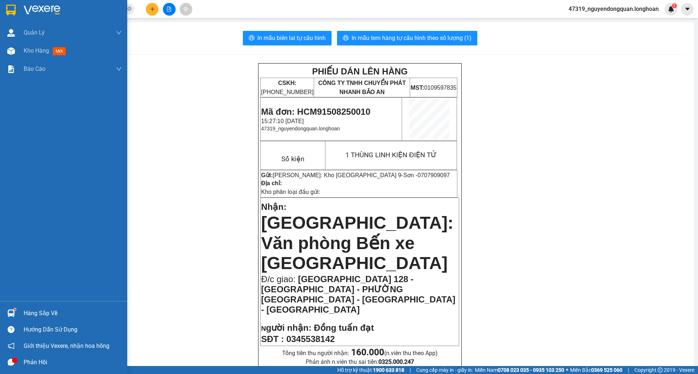
click at [41, 17] on div at bounding box center [63, 12] width 127 height 24
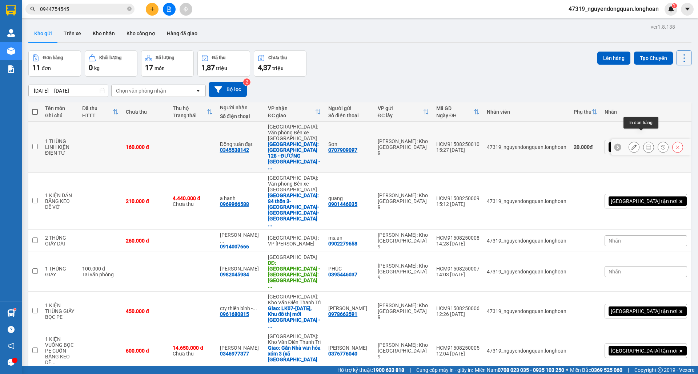
click at [631, 145] on icon at bounding box center [633, 147] width 5 height 5
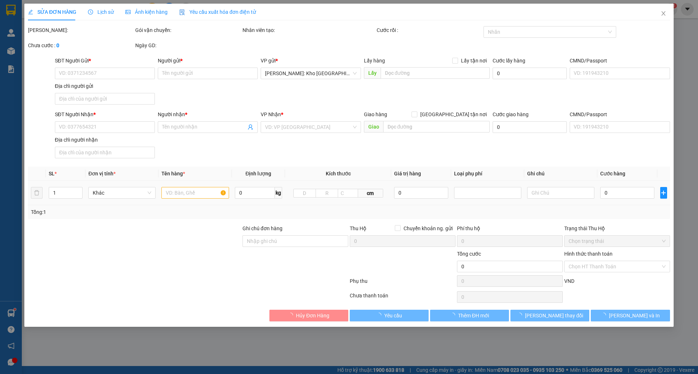
type input "0707909097"
type input "Sơn"
type input "0345538142"
type input "Đồng tuấn đạt"
checkbox input "true"
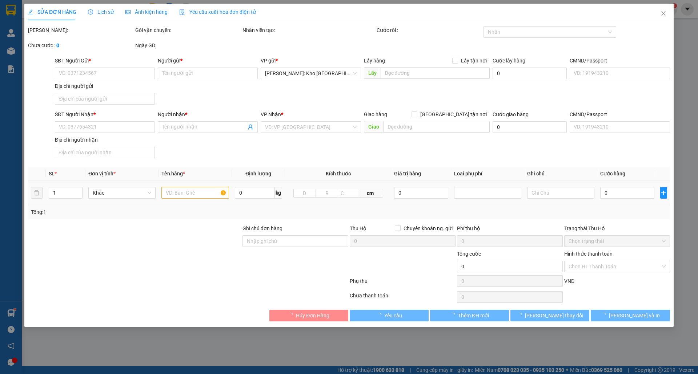
type input "TÂN CẢNG 128 - ĐƯỜNG HẠ ĐOAN - PHƯỜNG ĐÔNG HẢI 2 - HẢI AN - HẢI PHÒNG"
type input "nhận theo kiện-giao nguyên kiên-hư hỏng không chịu trách nhiệm"
type input "160.000"
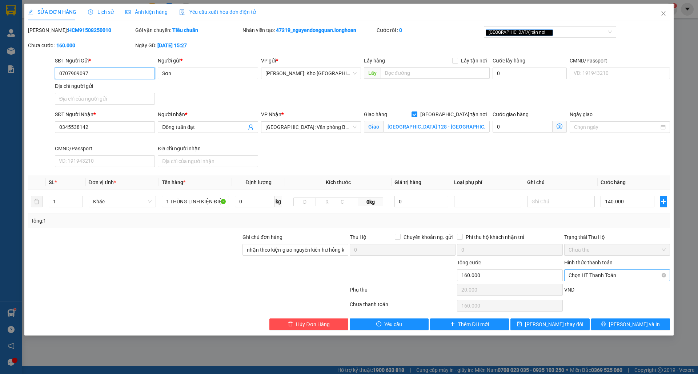
click at [594, 280] on span "Chọn HT Thanh Toán" at bounding box center [617, 275] width 97 height 11
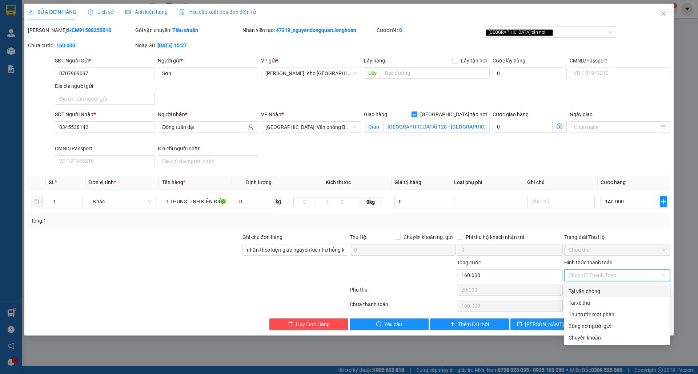
click at [588, 295] on div "Tại văn phòng" at bounding box center [617, 292] width 97 height 8
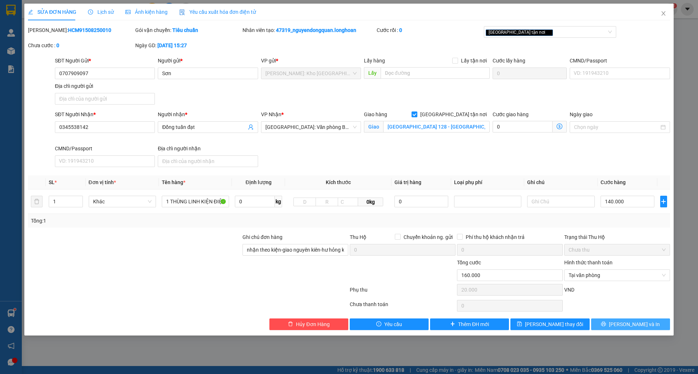
click at [638, 328] on span "Lưu và In" at bounding box center [634, 325] width 51 height 8
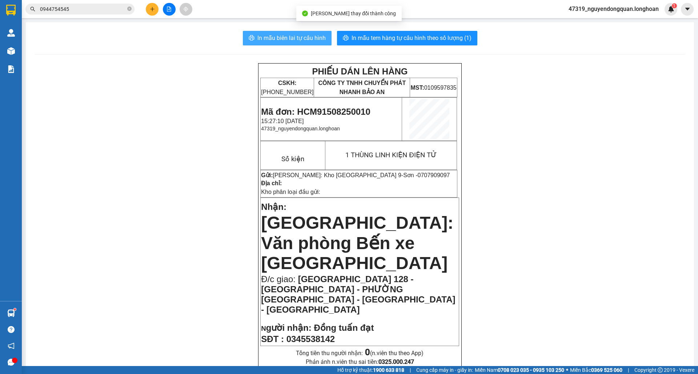
click at [292, 38] on span "In mẫu biên lai tự cấu hình" at bounding box center [291, 37] width 68 height 9
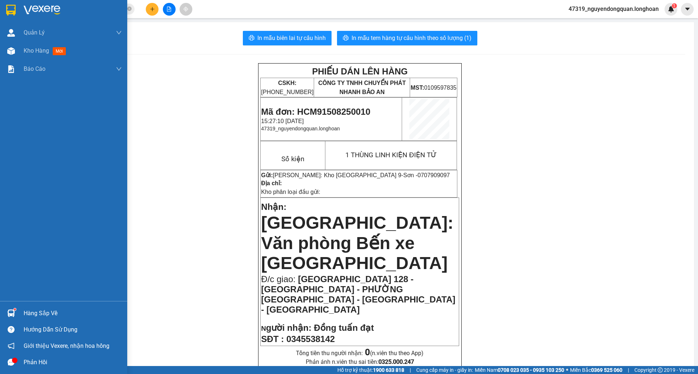
click at [16, 12] on div at bounding box center [11, 10] width 13 height 13
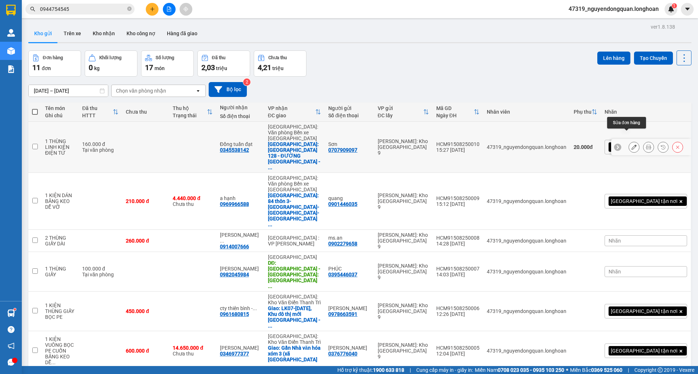
click at [631, 145] on icon at bounding box center [633, 147] width 5 height 5
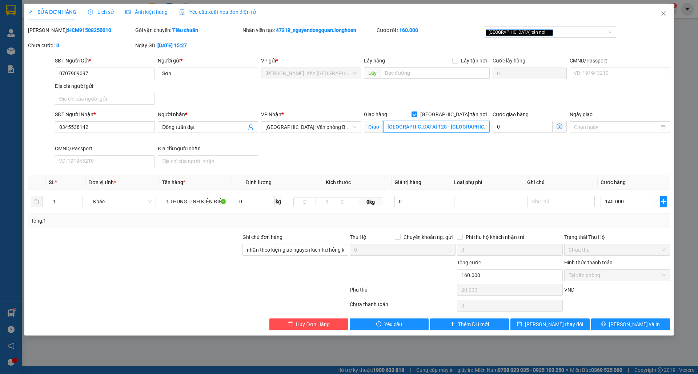
click at [425, 129] on input "TÂN CẢNG 128 - ĐƯỜNG HẠ ĐOAN - PHƯỜNG ĐÔNG HẢI 2 - HẢI AN - HẢI PHÒNG" at bounding box center [436, 127] width 107 height 12
click at [438, 127] on input "TÂN CẢNG 128 - ĐƯỜNG HẠ ĐOAN - PHƯỜNG ĐÔNG HẢI 2 - HẢI AN - HẢI PHÒNG" at bounding box center [436, 127] width 107 height 12
drag, startPoint x: 470, startPoint y: 127, endPoint x: 372, endPoint y: 127, distance: 98.2
click at [372, 127] on span "Giao TÂN CẢNG 128 - ĐƯỜNG HẠ ĐOAN - PHƯỜNG ĐÔNG HẢI 2 - HẢI AN - HẢI PHÒNG" at bounding box center [427, 127] width 126 height 12
click at [428, 128] on input "252 KIỀU HẠ - - PHƯỜNG ĐÔNG HẢI 2 - HẢI AN - HẢI PHÒNG" at bounding box center [436, 127] width 107 height 12
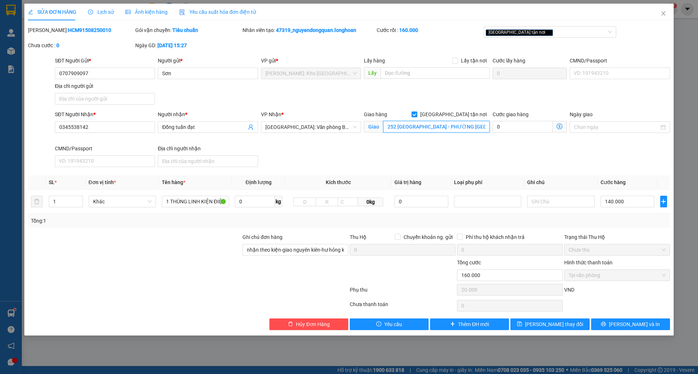
click at [466, 129] on input "252 KIỀU HẠ - PHƯỜNG ĐÔNG HẢI 2 - HẢI AN - HẢI PHÒNG" at bounding box center [436, 127] width 107 height 12
click at [448, 130] on input "252 KIỀU HẠ - PHƯỜNG ĐÔNG HẢI 2 - HẢI AN - HẢI PHÒNG" at bounding box center [436, 127] width 107 height 12
click at [619, 330] on button "Lưu và In" at bounding box center [630, 325] width 79 height 12
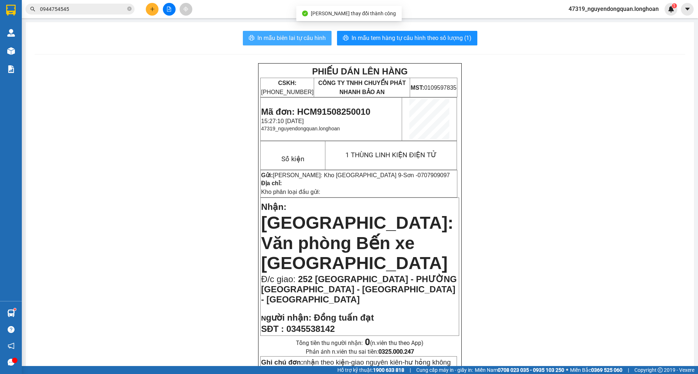
click at [301, 36] on span "In mẫu biên lai tự cấu hình" at bounding box center [291, 37] width 68 height 9
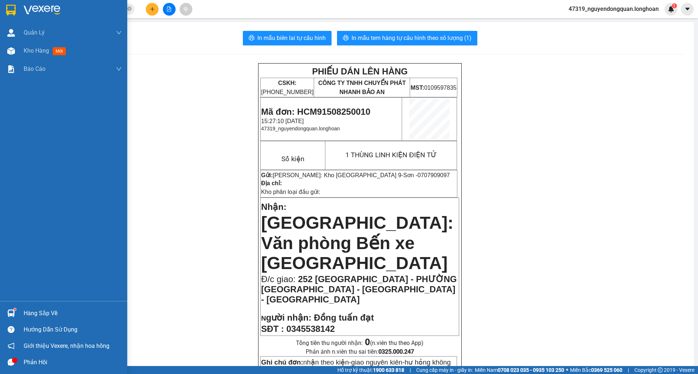
click at [10, 9] on img at bounding box center [10, 10] width 9 height 11
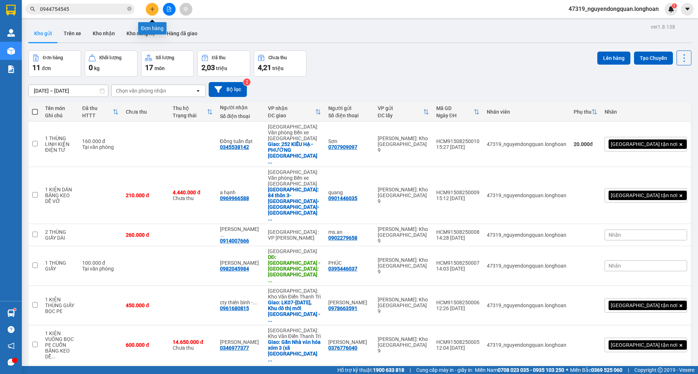
click at [151, 12] on button at bounding box center [152, 9] width 13 height 13
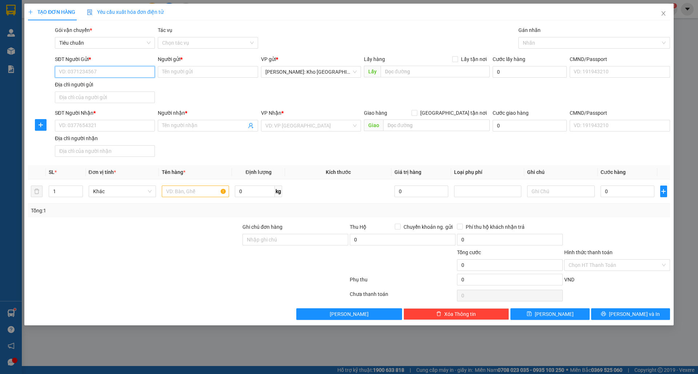
click at [131, 67] on input "SĐT Người Gửi *" at bounding box center [105, 72] width 100 height 12
click at [221, 74] on input "Người gửi *" at bounding box center [208, 72] width 100 height 12
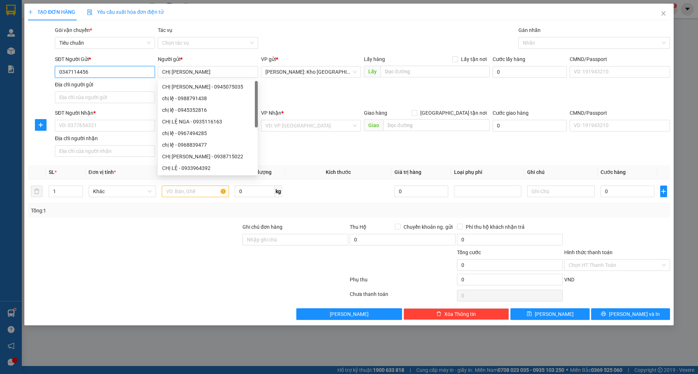
drag, startPoint x: 59, startPoint y: 72, endPoint x: 93, endPoint y: 70, distance: 34.6
click at [93, 70] on input "0347114456" at bounding box center [105, 72] width 100 height 12
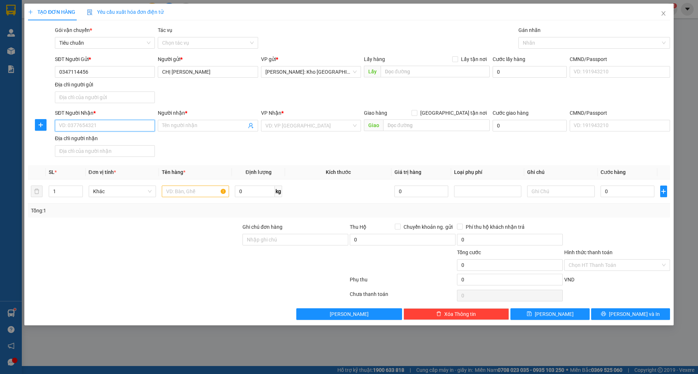
click at [124, 124] on input "SĐT Người Nhận *" at bounding box center [105, 126] width 100 height 12
paste input "0347114456"
click at [192, 127] on input "Người nhận *" at bounding box center [204, 126] width 84 height 8
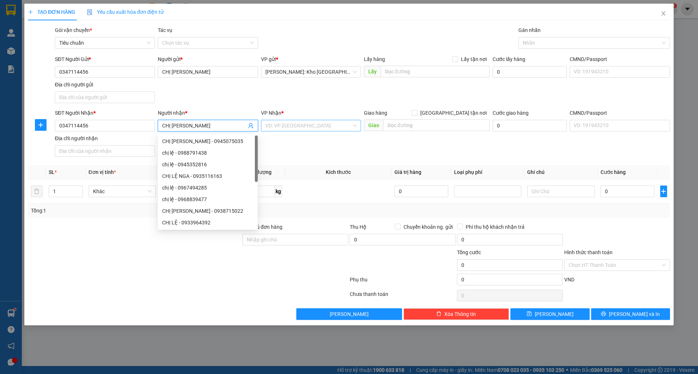
click at [275, 124] on input "search" at bounding box center [308, 125] width 86 height 11
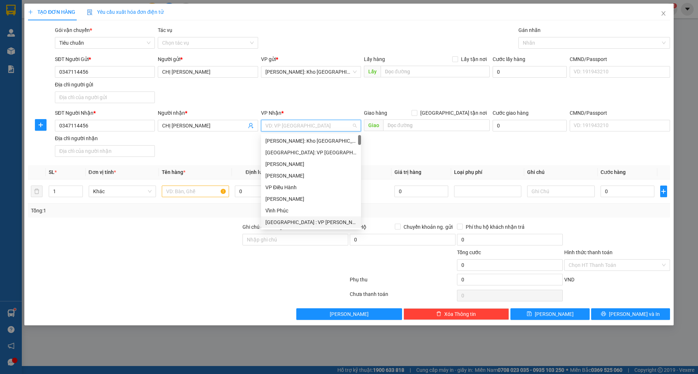
click at [308, 218] on div "[GEOGRAPHIC_DATA] : VP [PERSON_NAME]" at bounding box center [310, 222] width 91 height 8
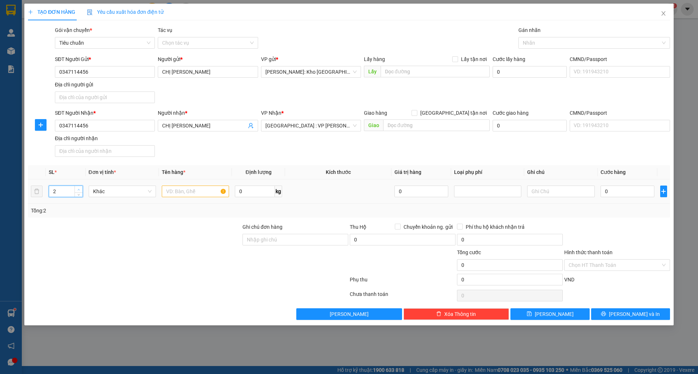
click at [79, 190] on icon "up" at bounding box center [79, 189] width 2 height 1
click at [75, 190] on span "Increase Value" at bounding box center [79, 189] width 8 height 7
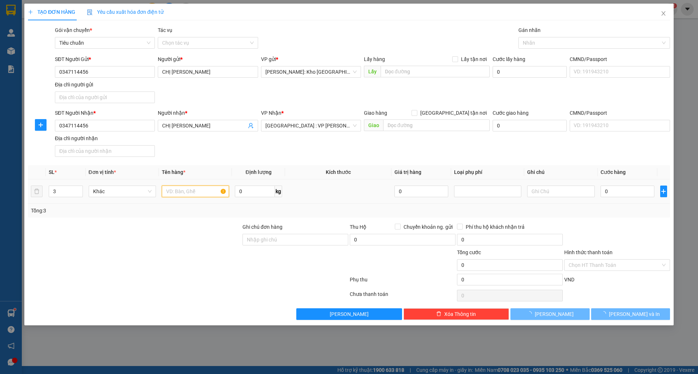
click at [186, 192] on input "text" at bounding box center [195, 192] width 67 height 12
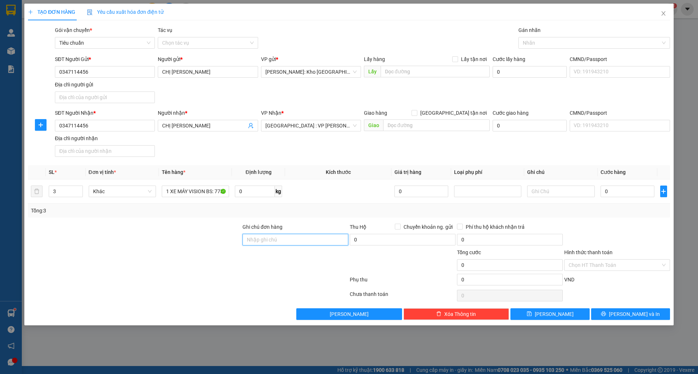
click at [287, 238] on input "Ghi chú đơn hàng" at bounding box center [295, 240] width 106 height 12
click at [623, 193] on input "0" at bounding box center [628, 192] width 54 height 12
click at [633, 239] on div at bounding box center [616, 235] width 107 height 25
click at [615, 316] on button "Lưu và In" at bounding box center [630, 315] width 79 height 12
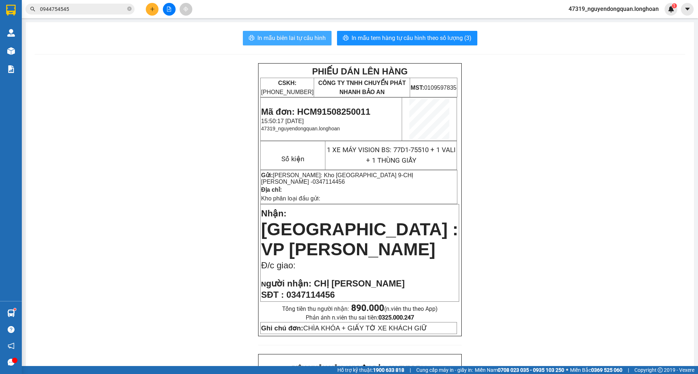
click at [303, 38] on span "In mẫu biên lai tự cấu hình" at bounding box center [291, 37] width 68 height 9
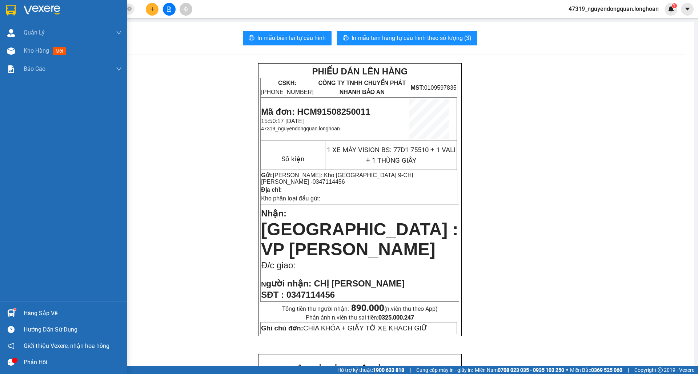
click at [15, 13] on img at bounding box center [10, 10] width 9 height 11
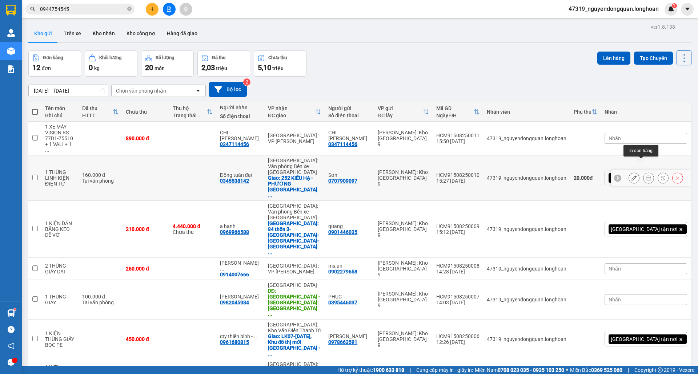
click at [643, 172] on button at bounding box center [648, 178] width 10 height 13
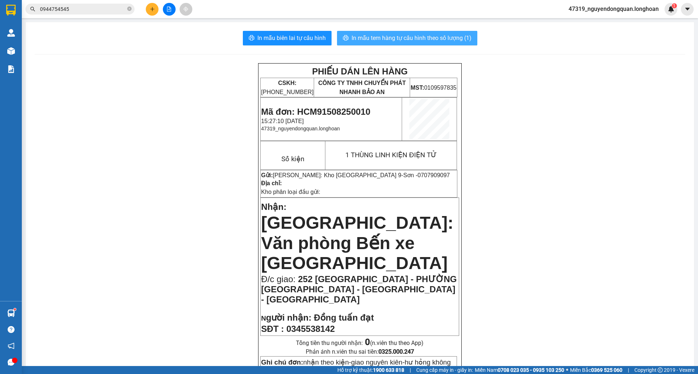
click at [435, 36] on span "In mẫu tem hàng tự cấu hình theo số lượng (1)" at bounding box center [412, 37] width 120 height 9
drag, startPoint x: 495, startPoint y: 272, endPoint x: 192, endPoint y: 185, distance: 314.7
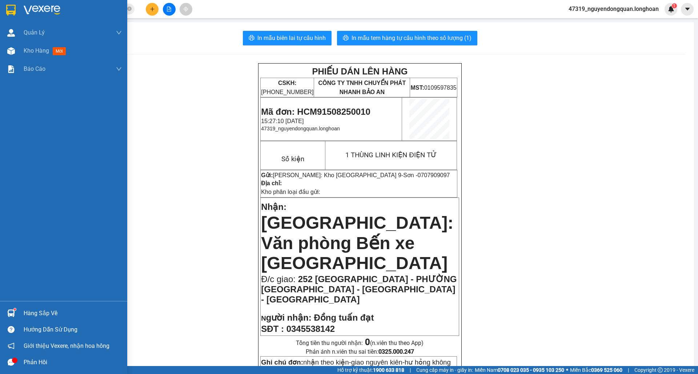
click at [16, 7] on div at bounding box center [11, 10] width 13 height 13
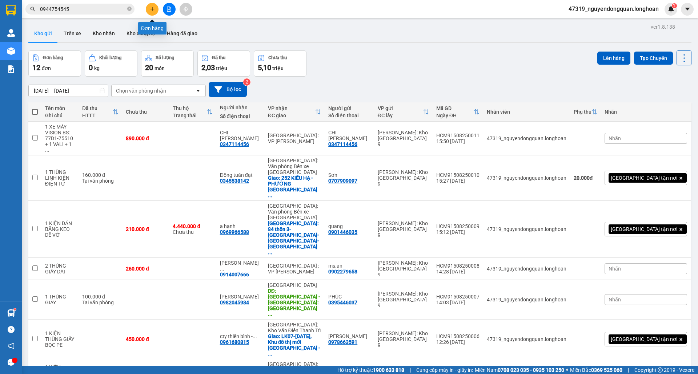
click at [153, 9] on icon "plus" at bounding box center [152, 9] width 4 height 0
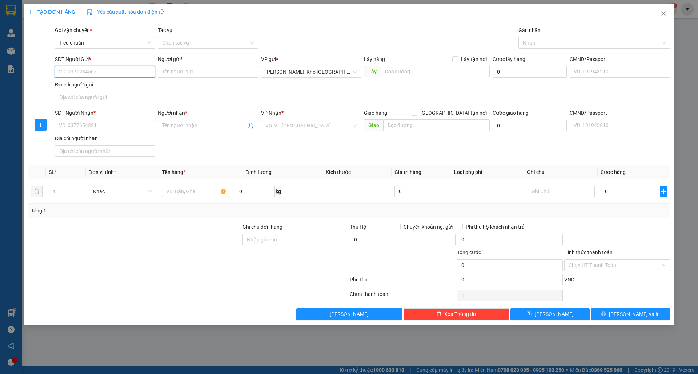
click at [119, 72] on input "SĐT Người Gửi *" at bounding box center [105, 72] width 100 height 12
click at [121, 85] on div "0961317888 - ANH THỊNH" at bounding box center [104, 87] width 91 height 8
click at [122, 125] on input "SĐT Người Nhận *" at bounding box center [105, 126] width 100 height 12
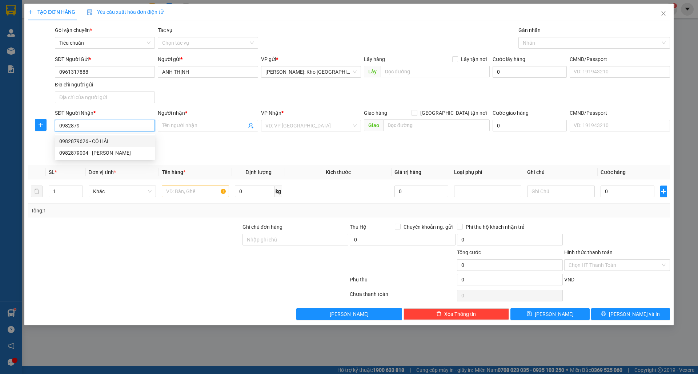
click at [117, 140] on div "0982879626 - CÔ HẢI" at bounding box center [104, 141] width 91 height 8
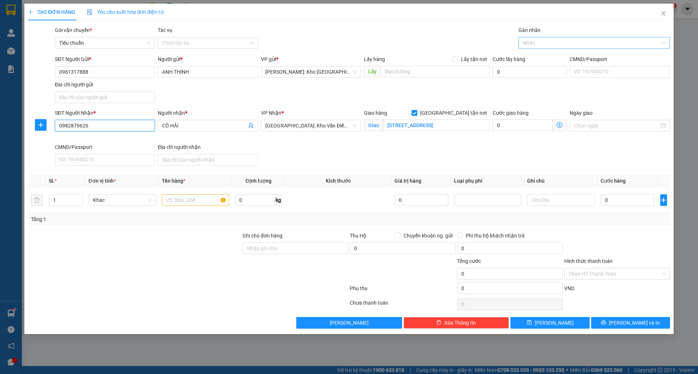
click at [566, 40] on div at bounding box center [590, 43] width 141 height 9
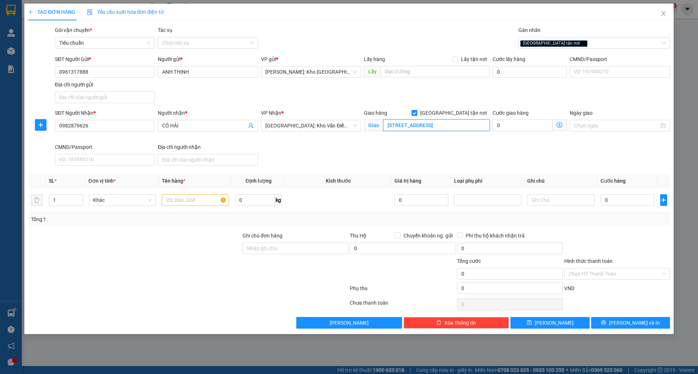
click at [477, 127] on input "66 NGÕ 4, KHU HÀ TRÌ 2, HÀ CẦU, HÀ ĐÔNG, HÀ NỘI" at bounding box center [436, 126] width 107 height 12
click at [178, 204] on input "text" at bounding box center [195, 200] width 67 height 12
drag, startPoint x: 519, startPoint y: 328, endPoint x: 573, endPoint y: 268, distance: 80.6
click at [529, 328] on button "Lưu" at bounding box center [549, 323] width 79 height 12
click at [605, 204] on input "0" at bounding box center [628, 200] width 54 height 12
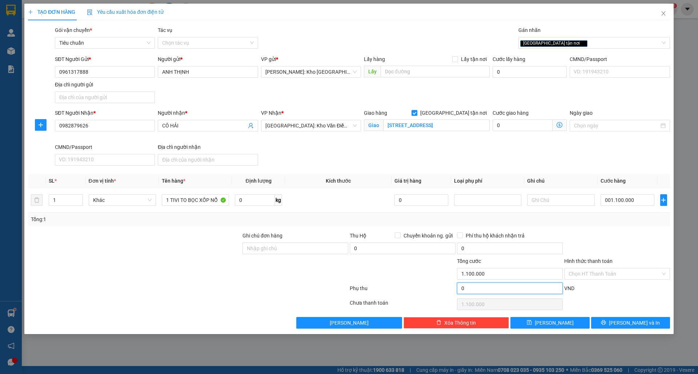
click at [504, 289] on input "0" at bounding box center [510, 289] width 106 height 12
click at [614, 238] on div at bounding box center [616, 244] width 107 height 25
click at [425, 278] on div at bounding box center [402, 269] width 107 height 25
click at [258, 246] on input "Ghi chú đơn hàng" at bounding box center [295, 249] width 106 height 12
click at [615, 329] on button "Lưu và In" at bounding box center [630, 323] width 79 height 12
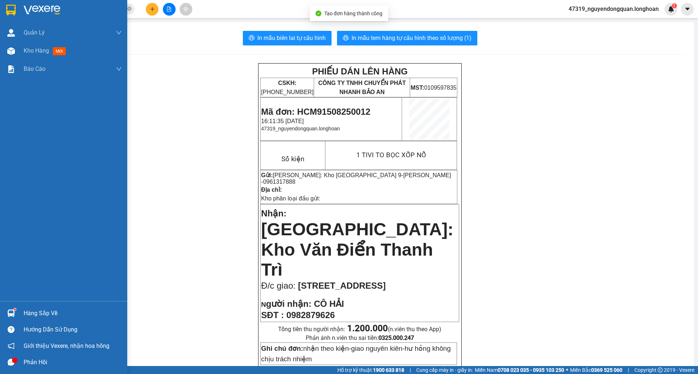
click at [9, 4] on div at bounding box center [11, 10] width 13 height 13
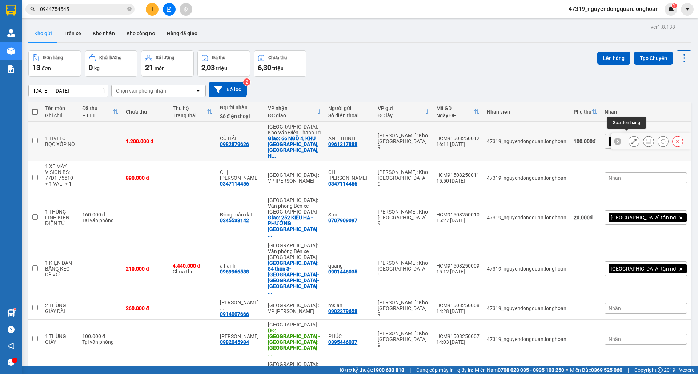
click at [629, 135] on button at bounding box center [634, 141] width 10 height 13
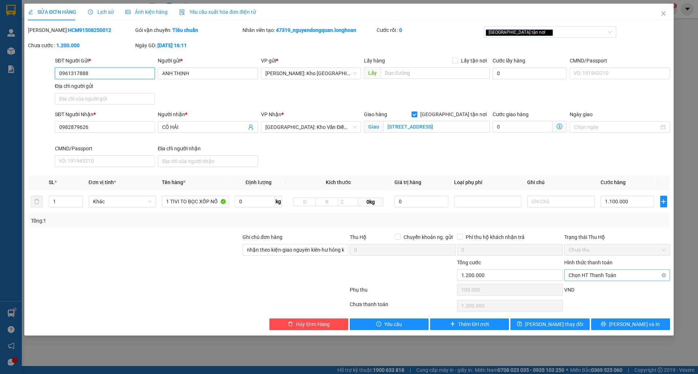
click at [595, 273] on span "Chọn HT Thanh Toán" at bounding box center [617, 275] width 97 height 11
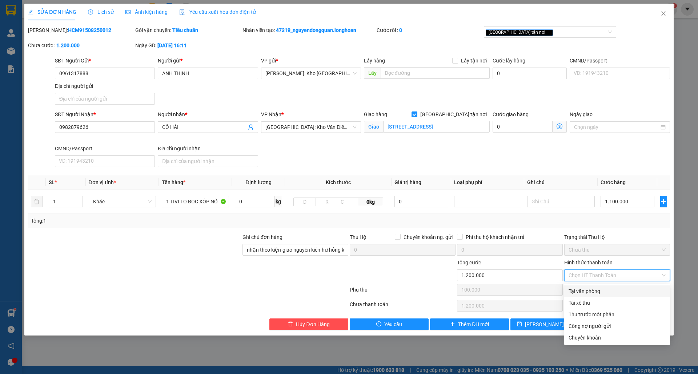
click at [598, 289] on div "Tại văn phòng" at bounding box center [617, 292] width 97 height 8
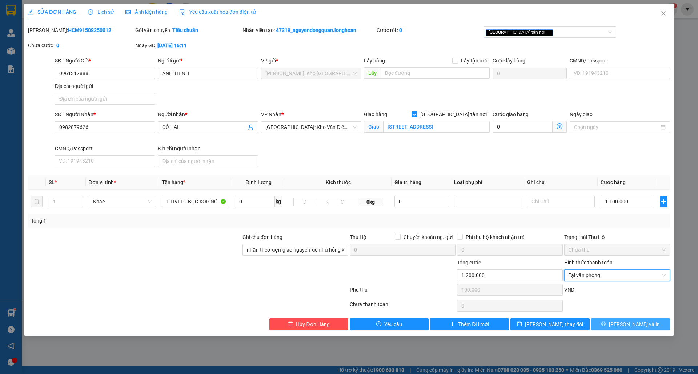
click at [631, 326] on span "Lưu và In" at bounding box center [634, 325] width 51 height 8
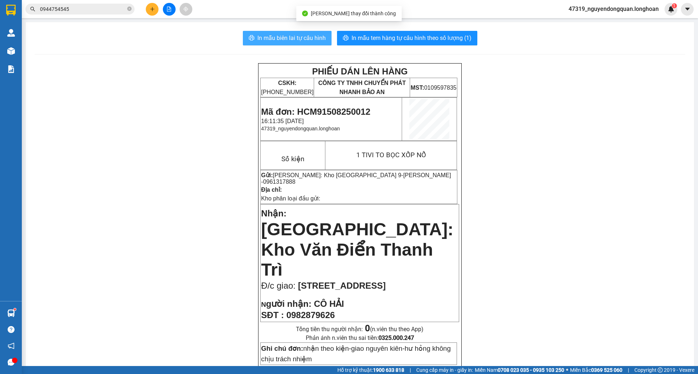
click at [302, 42] on span "In mẫu biên lai tự cấu hình" at bounding box center [291, 37] width 68 height 9
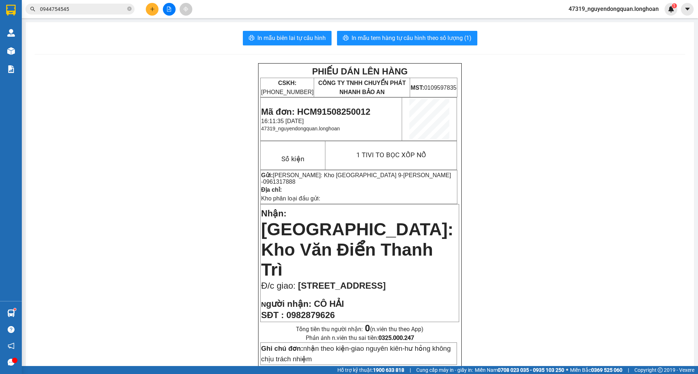
click at [152, 8] on icon "plus" at bounding box center [152, 9] width 5 height 5
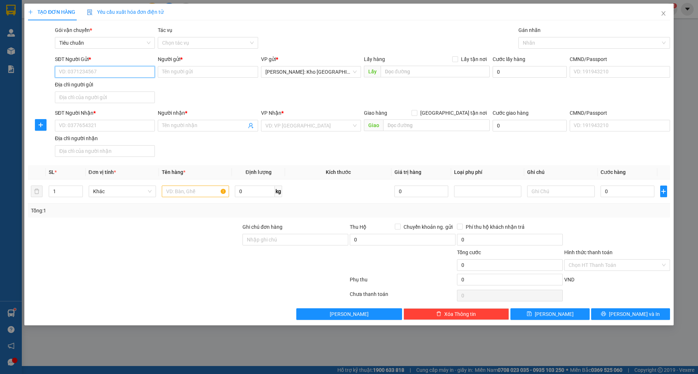
click at [111, 72] on input "SĐT Người Gửi *" at bounding box center [105, 72] width 100 height 12
click at [79, 70] on input "0907" at bounding box center [105, 72] width 100 height 12
click at [169, 72] on input "Người gửi *" at bounding box center [208, 72] width 100 height 12
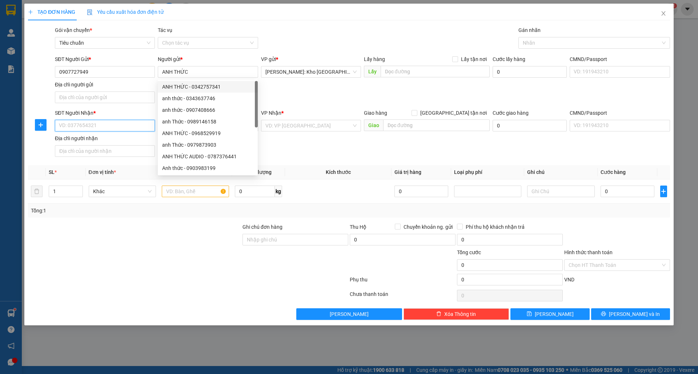
click at [111, 131] on input "SĐT Người Nhận *" at bounding box center [105, 126] width 100 height 12
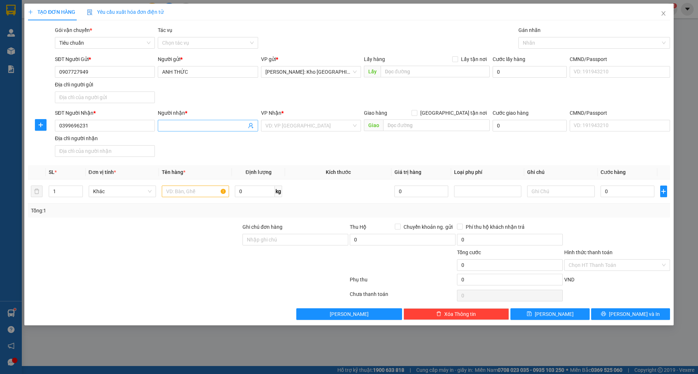
click at [191, 127] on input "Người nhận *" at bounding box center [204, 126] width 84 height 8
click at [306, 125] on input "search" at bounding box center [308, 125] width 86 height 11
click at [423, 123] on input "text" at bounding box center [436, 126] width 107 height 12
click at [417, 115] on input "[GEOGRAPHIC_DATA] tận nơi" at bounding box center [414, 112] width 5 height 5
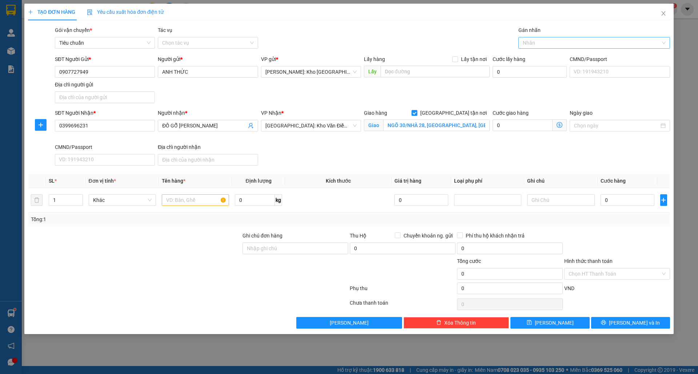
click at [582, 43] on div at bounding box center [590, 43] width 141 height 9
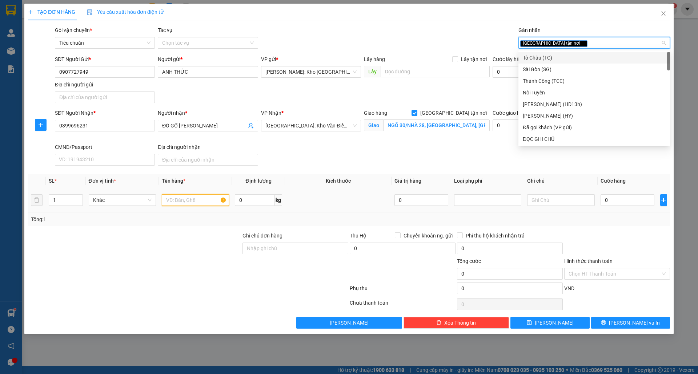
click at [182, 200] on input "text" at bounding box center [195, 200] width 67 height 12
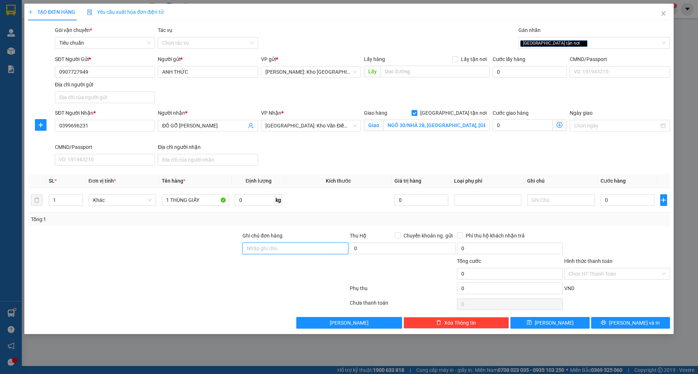
click at [304, 252] on input "Ghi chú đơn hàng" at bounding box center [295, 249] width 106 height 12
click at [618, 203] on input "0" at bounding box center [628, 200] width 54 height 12
click at [603, 276] on input "Hình thức thanh toán" at bounding box center [615, 274] width 92 height 11
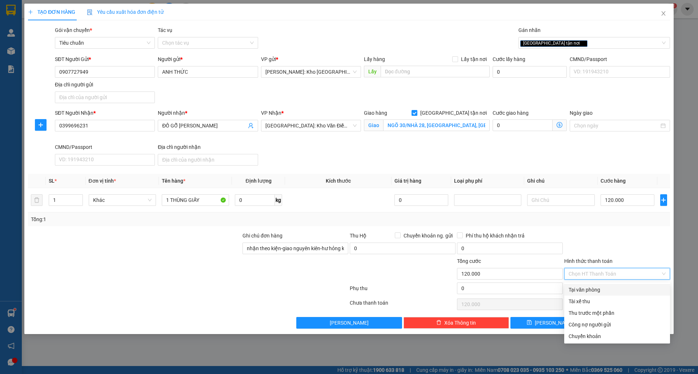
click at [600, 291] on div "Tại văn phòng" at bounding box center [617, 290] width 97 height 8
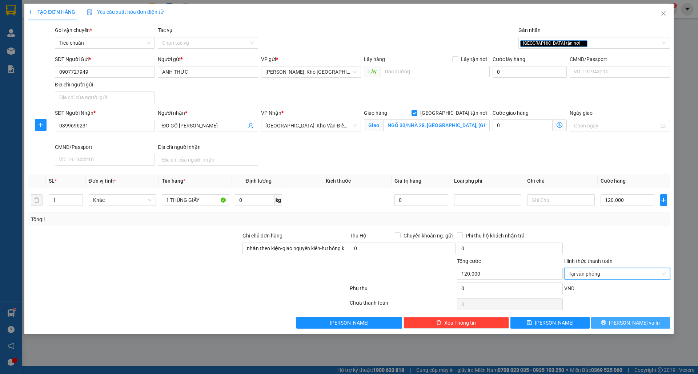
click at [613, 323] on button "Lưu và In" at bounding box center [630, 323] width 79 height 12
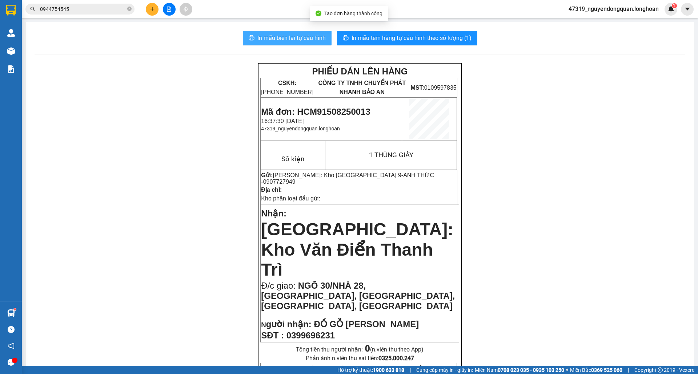
click at [297, 40] on span "In mẫu biên lai tự cấu hình" at bounding box center [291, 37] width 68 height 9
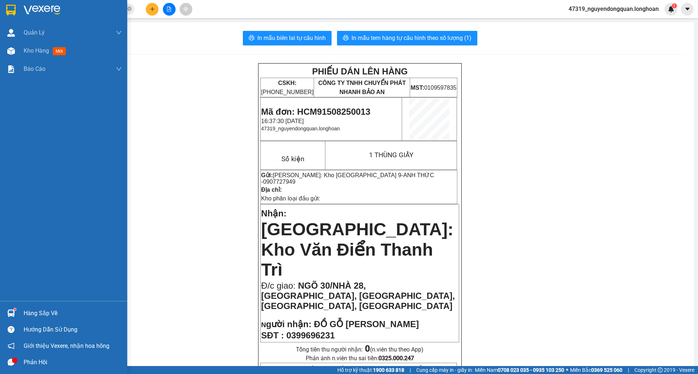
click at [0, 16] on div at bounding box center [63, 12] width 127 height 24
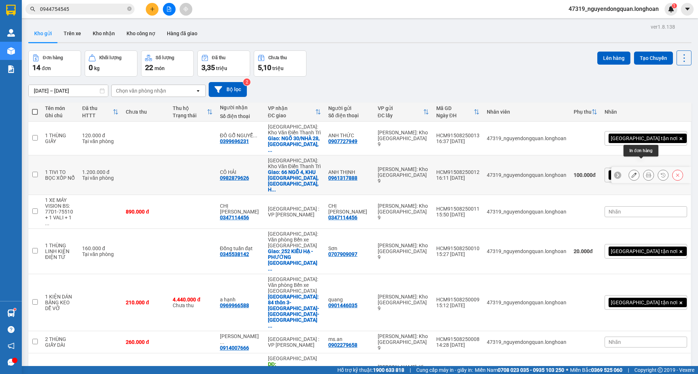
click at [646, 173] on icon at bounding box center [648, 175] width 5 height 5
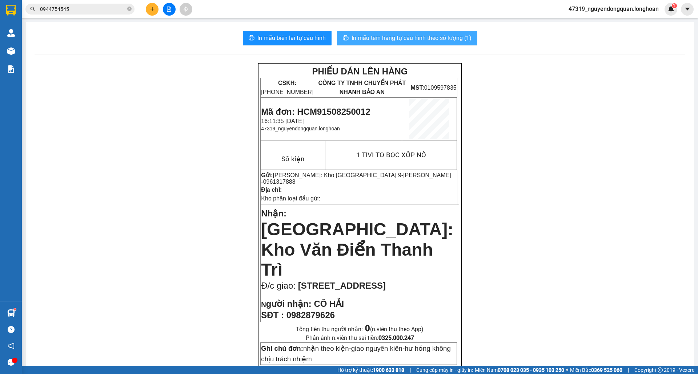
click at [420, 41] on span "In mẫu tem hàng tự cấu hình theo số lượng (1)" at bounding box center [412, 37] width 120 height 9
click at [157, 11] on button at bounding box center [152, 9] width 13 height 13
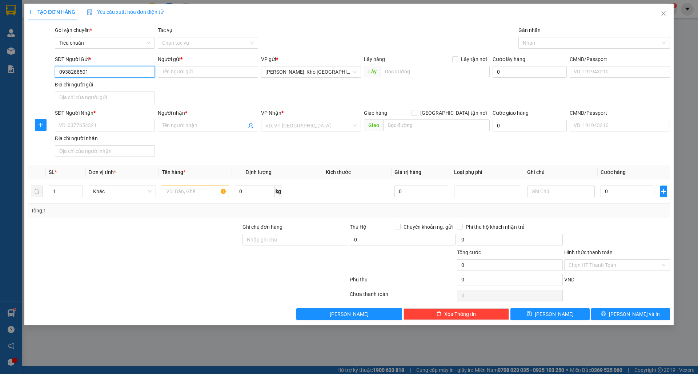
click at [120, 73] on input "0938288501" at bounding box center [105, 72] width 100 height 12
click at [185, 74] on input "Người gửi *" at bounding box center [208, 72] width 100 height 12
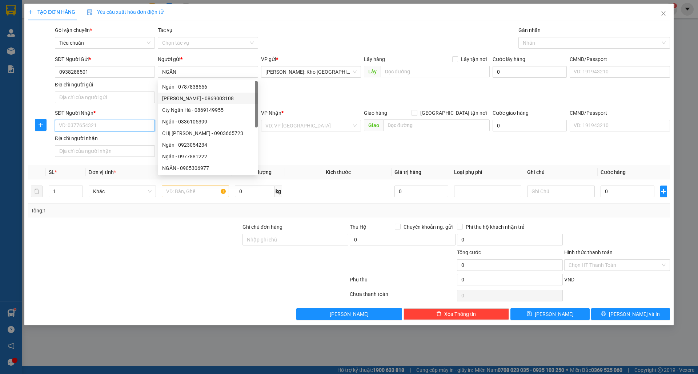
click at [111, 131] on input "SĐT Người Nhận *" at bounding box center [105, 126] width 100 height 12
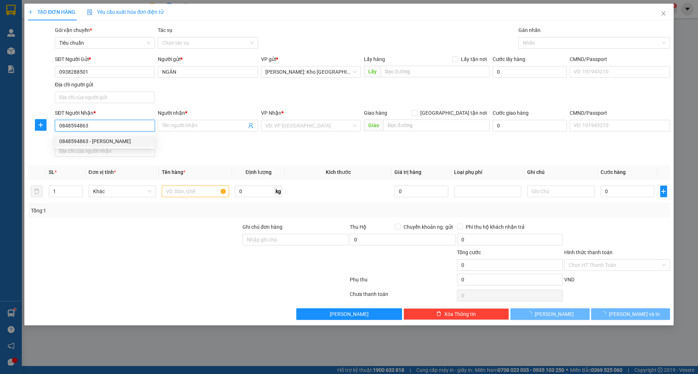
click at [138, 143] on div "0848594863 - KHÁNH ĐỖ" at bounding box center [104, 141] width 91 height 8
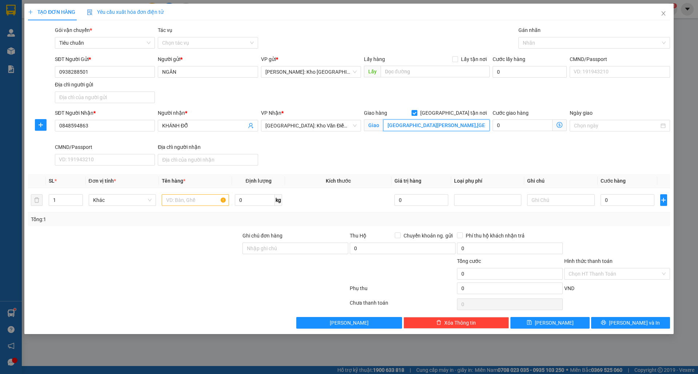
click at [437, 127] on input "104 đường xuân diệu,quảng an,tây hồ,hà nội" at bounding box center [436, 126] width 107 height 12
click at [534, 40] on div at bounding box center [590, 43] width 141 height 9
drag, startPoint x: 204, startPoint y: 203, endPoint x: 450, endPoint y: 169, distance: 248.5
click at [206, 203] on input "text" at bounding box center [195, 200] width 67 height 12
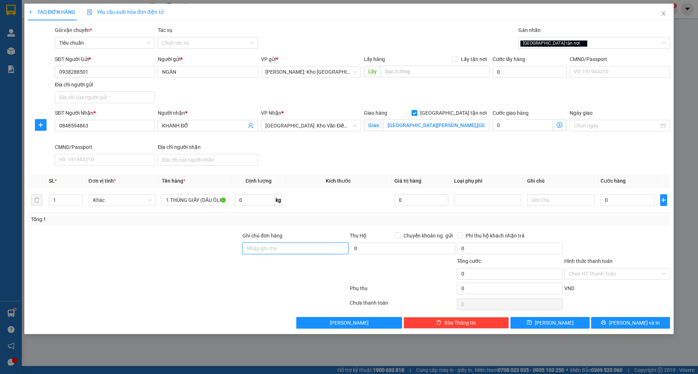
click at [305, 254] on input "Ghi chú đơn hàng" at bounding box center [295, 249] width 106 height 12
click at [625, 202] on input "0" at bounding box center [628, 200] width 54 height 12
click at [621, 200] on input "0" at bounding box center [628, 200] width 54 height 12
click at [599, 323] on button "Lưu và In" at bounding box center [630, 323] width 79 height 12
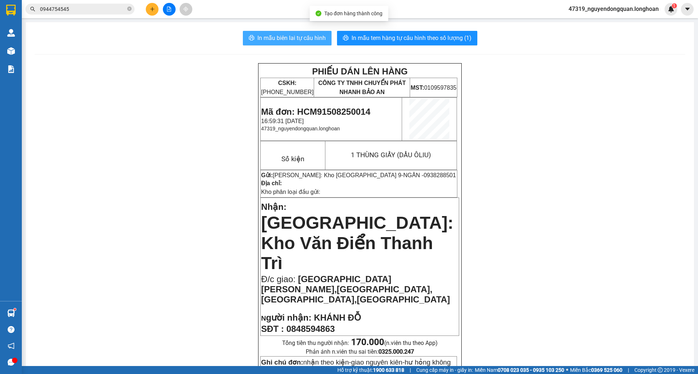
click at [288, 41] on span "In mẫu biên lai tự cấu hình" at bounding box center [291, 37] width 68 height 9
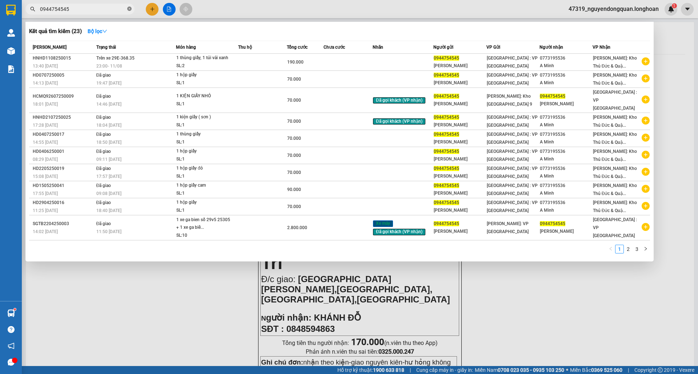
click at [128, 10] on icon "close-circle" at bounding box center [129, 9] width 4 height 4
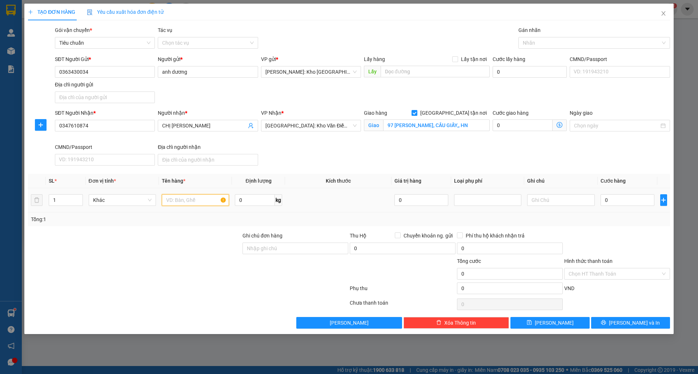
click at [185, 201] on input "text" at bounding box center [195, 200] width 67 height 12
click at [79, 198] on icon "up" at bounding box center [78, 198] width 3 height 3
click at [264, 253] on input "Ghi chú đơn hàng" at bounding box center [295, 249] width 106 height 12
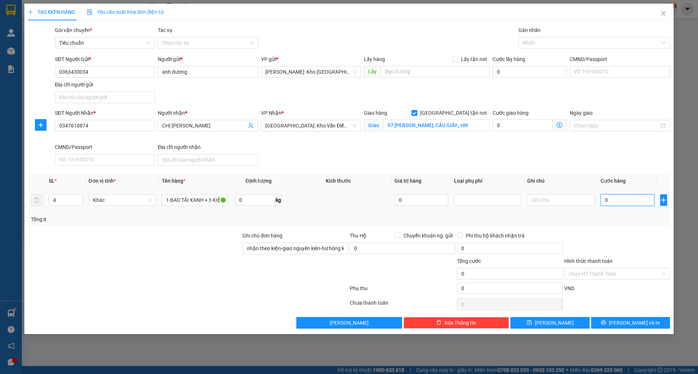
click at [627, 198] on input "0" at bounding box center [628, 200] width 54 height 12
click at [615, 201] on input "0" at bounding box center [628, 200] width 54 height 12
click at [620, 198] on input "0" at bounding box center [628, 200] width 54 height 12
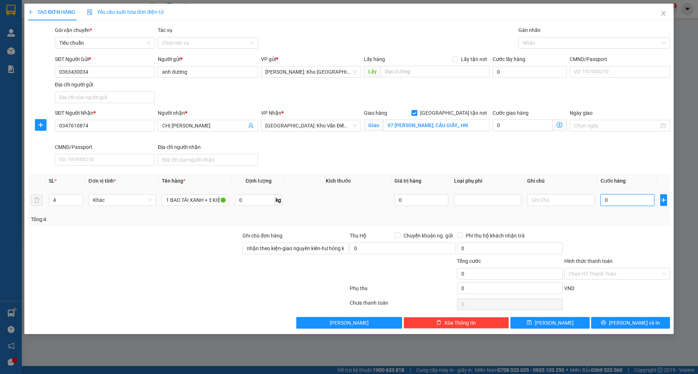
click at [622, 203] on input "0" at bounding box center [628, 200] width 54 height 12
click at [522, 245] on input "0" at bounding box center [510, 249] width 106 height 12
click at [621, 204] on input "0" at bounding box center [628, 200] width 54 height 12
click at [614, 323] on button "Lưu và In" at bounding box center [630, 323] width 79 height 12
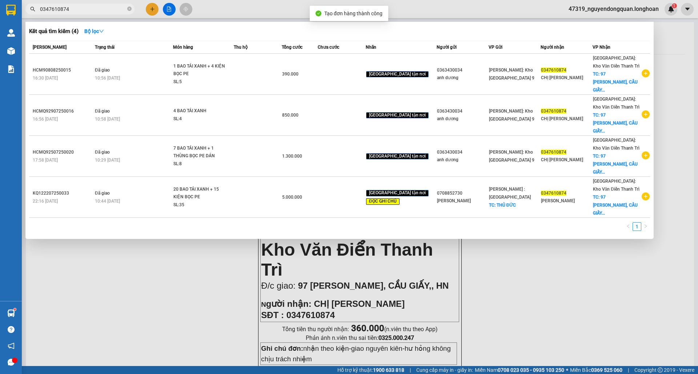
click at [249, 265] on div at bounding box center [349, 187] width 698 height 374
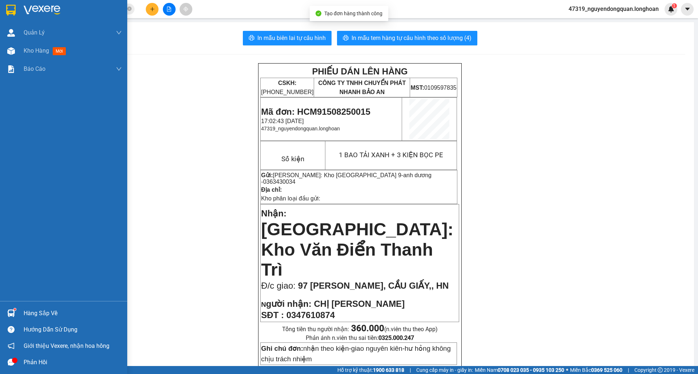
click at [17, 8] on div at bounding box center [63, 12] width 127 height 24
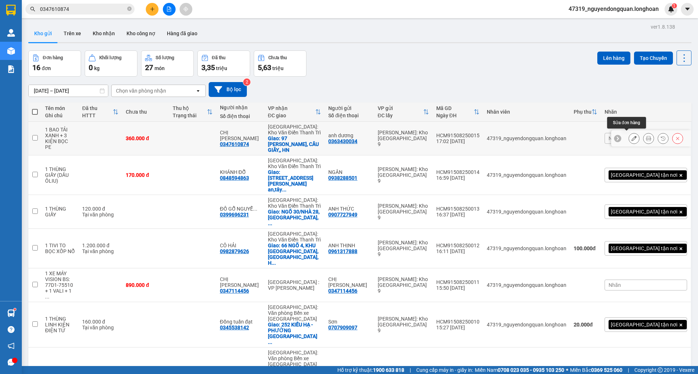
click at [631, 136] on icon at bounding box center [633, 138] width 5 height 5
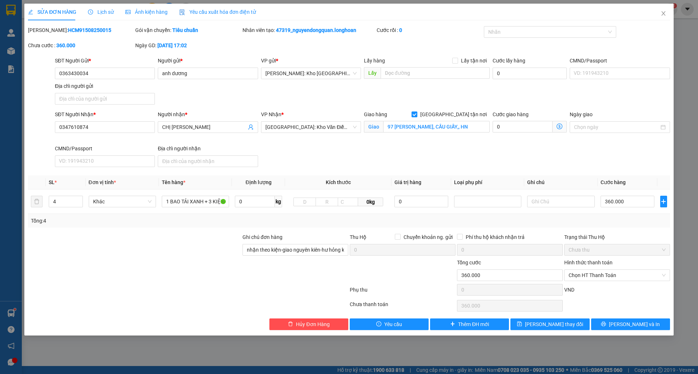
click at [565, 25] on div "SỬA ĐƠN HÀNG Lịch sử Ảnh kiện hàng Yêu cầu xuất hóa đơn điện tử Total Paid Fee …" at bounding box center [349, 167] width 642 height 327
click at [558, 37] on div "Nhãn" at bounding box center [550, 32] width 133 height 12
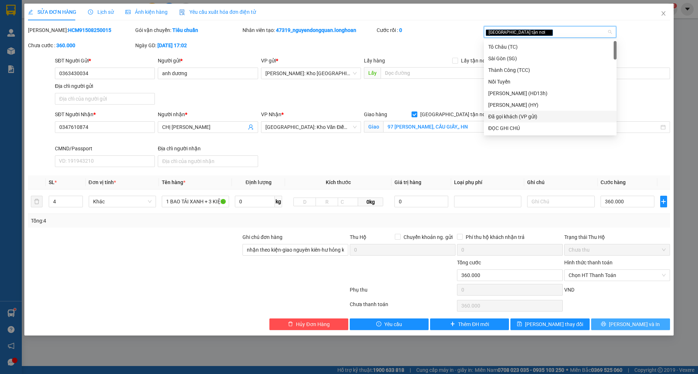
click at [622, 327] on button "Lưu và In" at bounding box center [630, 325] width 79 height 12
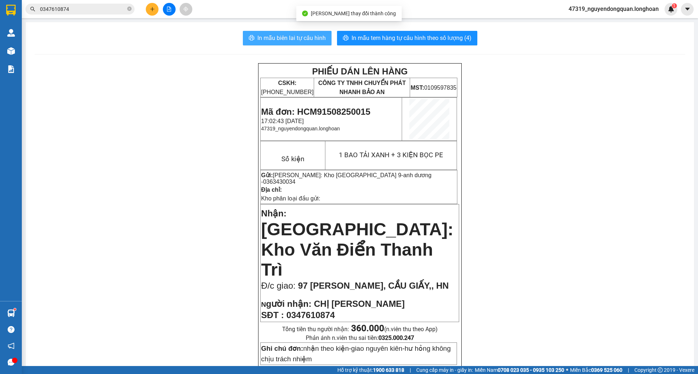
click at [305, 33] on span "In mẫu biên lai tự cấu hình" at bounding box center [291, 37] width 68 height 9
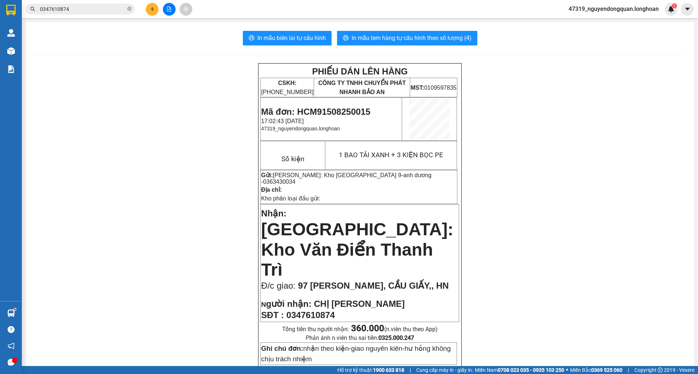
click at [132, 8] on span "0347610874" at bounding box center [79, 9] width 109 height 11
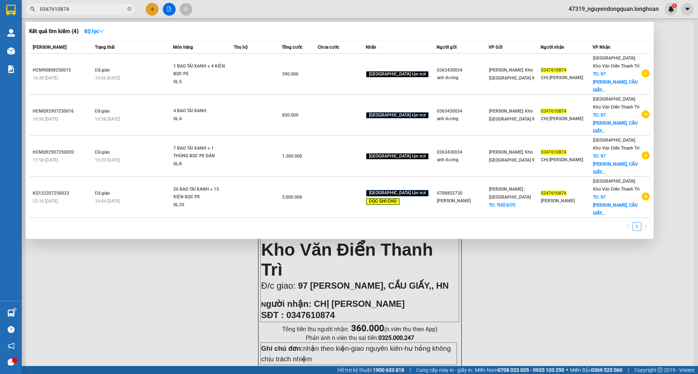
click at [132, 10] on span "0347610874" at bounding box center [79, 9] width 109 height 11
click at [130, 10] on icon "close-circle" at bounding box center [129, 9] width 4 height 4
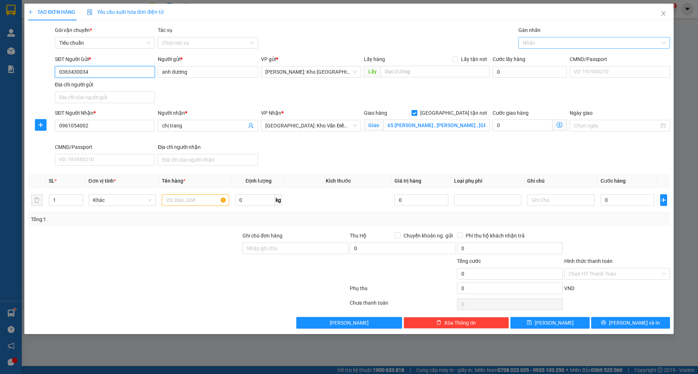
click at [533, 42] on div at bounding box center [590, 43] width 141 height 9
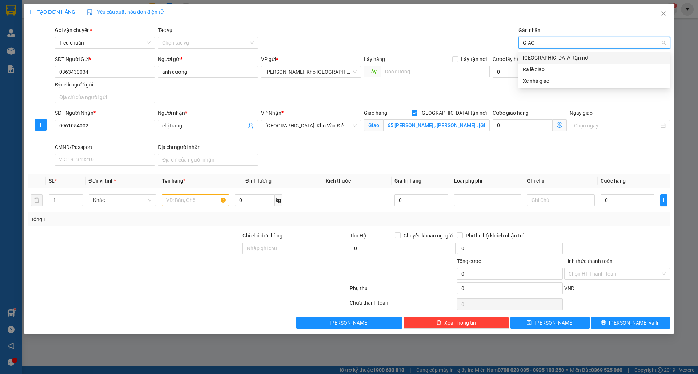
click at [539, 54] on div "[GEOGRAPHIC_DATA] tận nơi" at bounding box center [594, 58] width 143 height 8
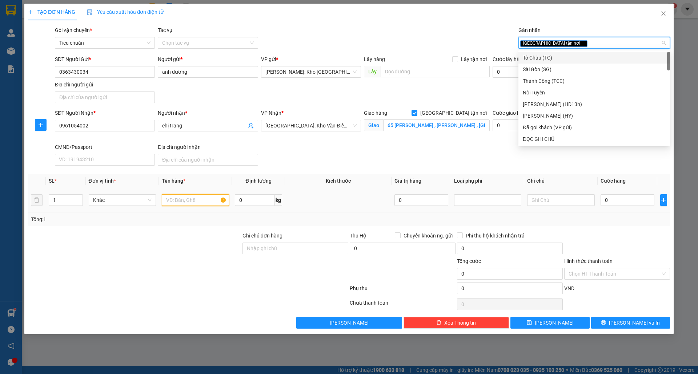
click at [188, 204] on input "text" at bounding box center [195, 200] width 67 height 12
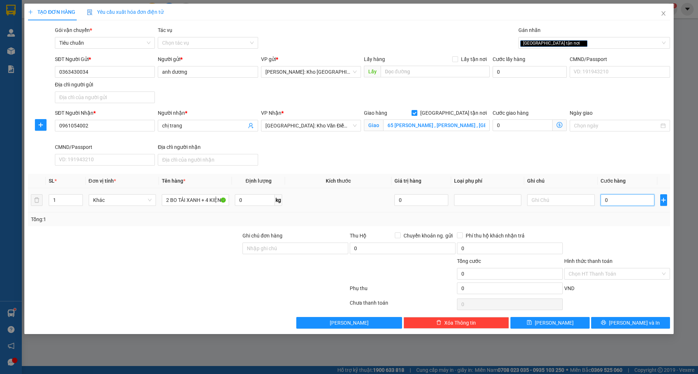
click at [610, 204] on input "0" at bounding box center [628, 200] width 54 height 12
drag, startPoint x: 270, startPoint y: 246, endPoint x: 306, endPoint y: 256, distance: 37.8
click at [270, 246] on input "Ghi chú đơn hàng" at bounding box center [295, 249] width 106 height 12
click at [611, 205] on input "0" at bounding box center [628, 200] width 54 height 12
click at [454, 127] on input "65 nguyễn lương bằng , nam đồng , đống đa , hà nội" at bounding box center [436, 126] width 107 height 12
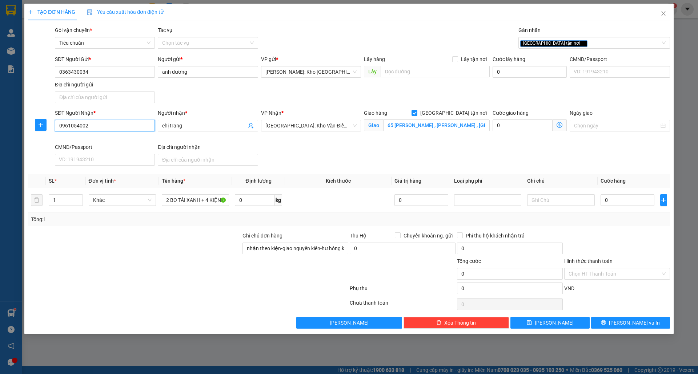
drag, startPoint x: 59, startPoint y: 125, endPoint x: 87, endPoint y: 124, distance: 28.4
click at [87, 124] on input "0961054002" at bounding box center [105, 126] width 100 height 12
click at [633, 201] on input "0" at bounding box center [628, 200] width 54 height 12
click at [637, 202] on input "0" at bounding box center [628, 200] width 54 height 12
drag, startPoint x: 646, startPoint y: 194, endPoint x: 631, endPoint y: 198, distance: 15.2
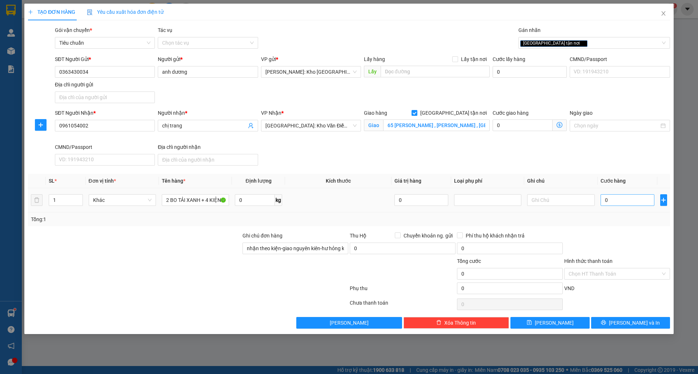
click at [646, 194] on div "0" at bounding box center [628, 200] width 54 height 15
drag, startPoint x: 631, startPoint y: 198, endPoint x: 623, endPoint y: 204, distance: 10.1
click at [631, 198] on input "0" at bounding box center [628, 200] width 54 height 12
click at [623, 204] on input "0" at bounding box center [628, 200] width 54 height 12
click at [603, 324] on button "Lưu và In" at bounding box center [630, 323] width 79 height 12
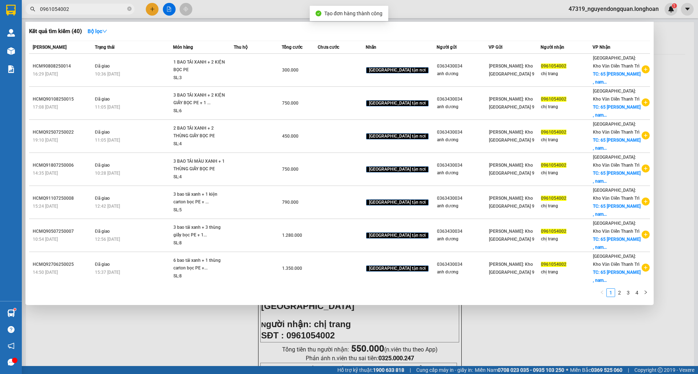
click at [453, 321] on div at bounding box center [349, 187] width 698 height 374
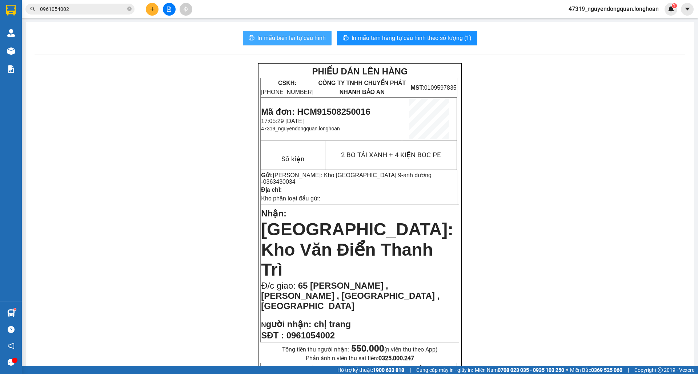
click at [294, 41] on span "In mẫu biên lai tự cấu hình" at bounding box center [291, 37] width 68 height 9
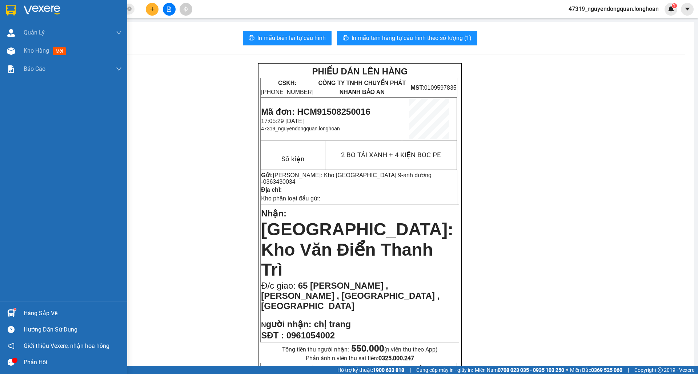
click at [11, 12] on img at bounding box center [10, 10] width 9 height 11
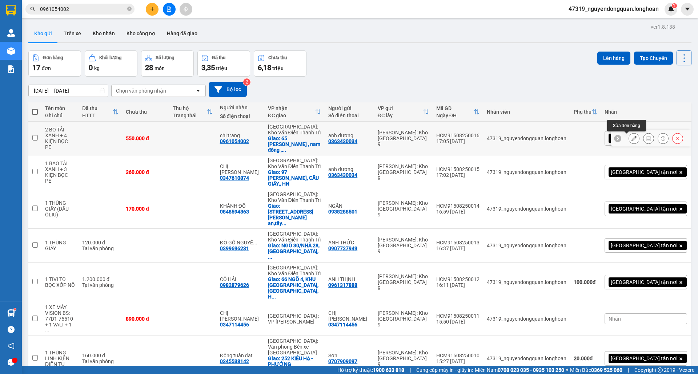
click at [630, 140] on button at bounding box center [634, 138] width 10 height 13
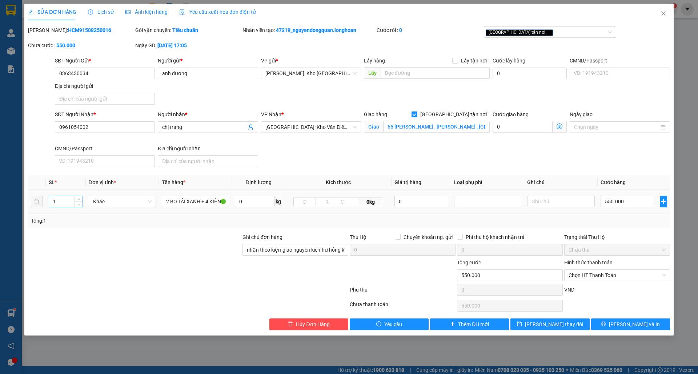
click at [69, 205] on input "1" at bounding box center [65, 201] width 33 height 11
click at [635, 202] on input "550.000" at bounding box center [628, 202] width 54 height 12
click at [635, 326] on span "Lưu và In" at bounding box center [634, 325] width 51 height 8
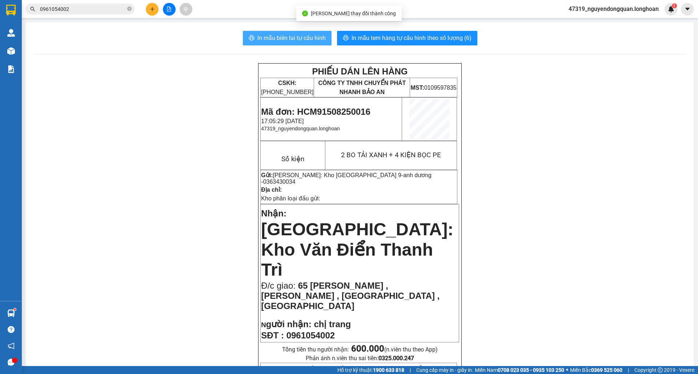
click at [258, 38] on span "In mẫu biên lai tự cấu hình" at bounding box center [291, 37] width 68 height 9
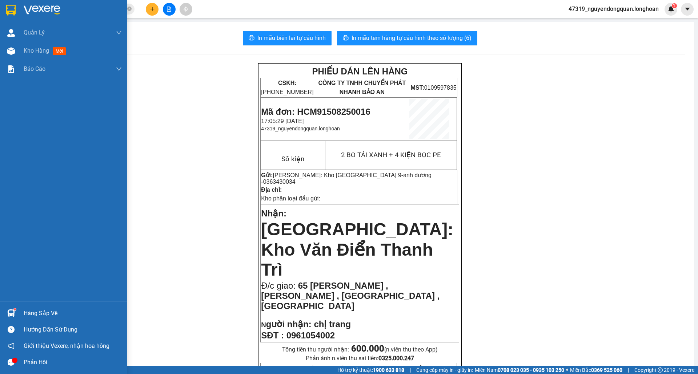
click at [16, 11] on div at bounding box center [11, 10] width 13 height 13
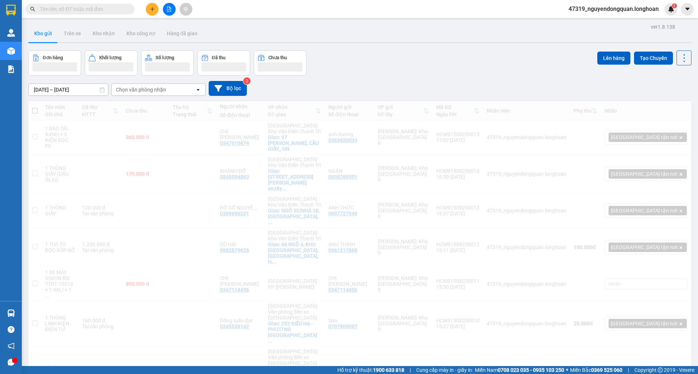
click at [107, 8] on input "text" at bounding box center [83, 9] width 86 height 8
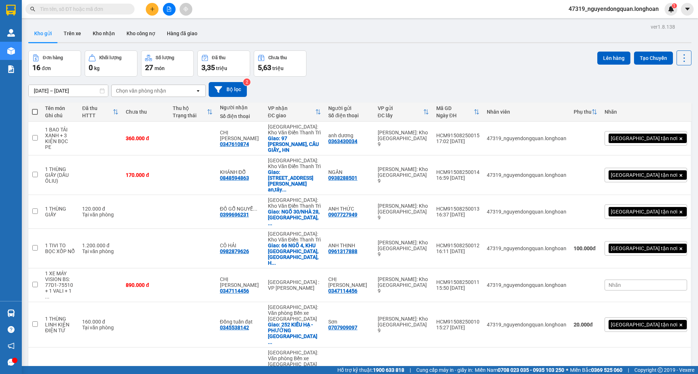
paste input "0961054002"
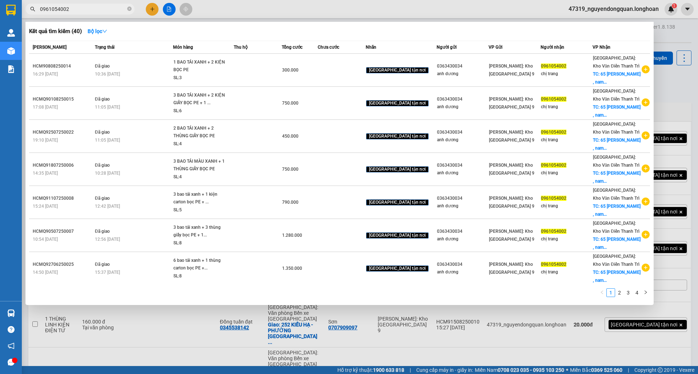
type input "0961054002"
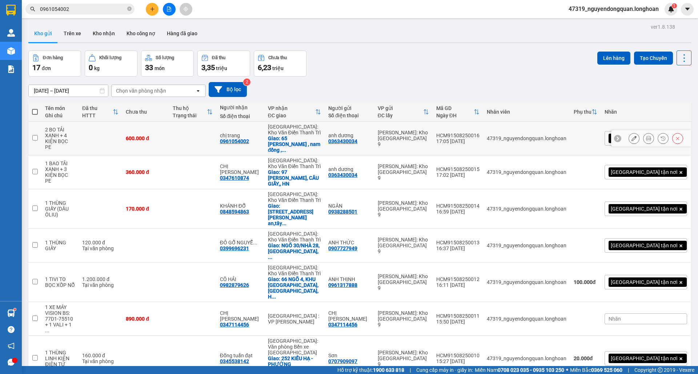
click at [631, 138] on icon at bounding box center [633, 138] width 5 height 5
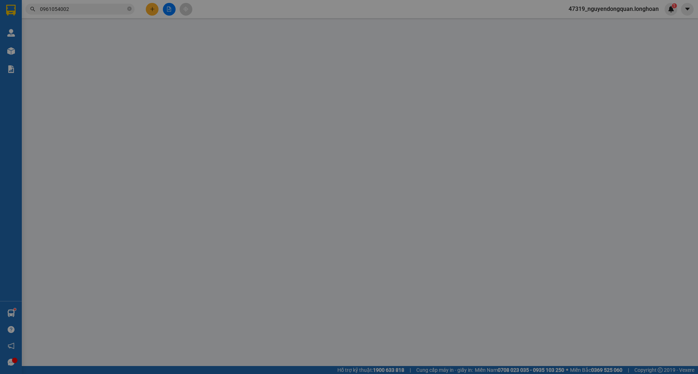
type input "0363430034"
type input "anh dương"
type input "0961054002"
type input "chị trang"
checkbox input "true"
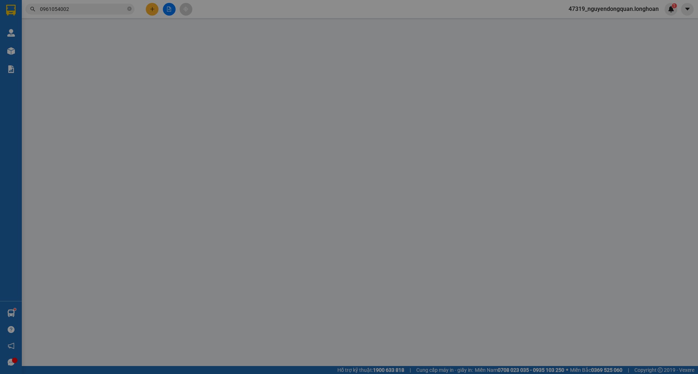
type input "65 nguyễn lương bằng , nam đồng , đống đa , hà nội"
type input "nhận theo kiện-giao nguyên kiên-hư hỏng không chịu trách nhiệm"
type input "600.000"
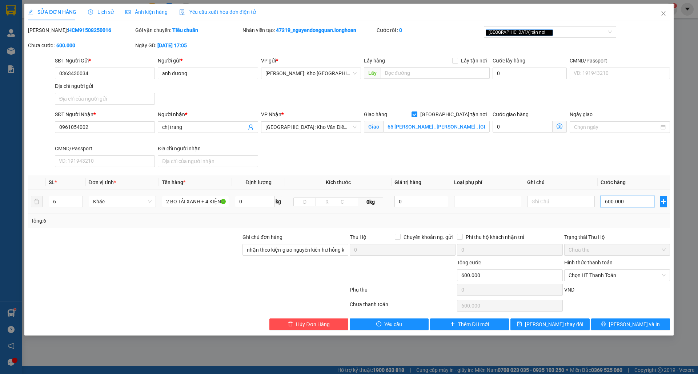
click at [630, 204] on input "600.000" at bounding box center [628, 202] width 54 height 12
type input "60.000"
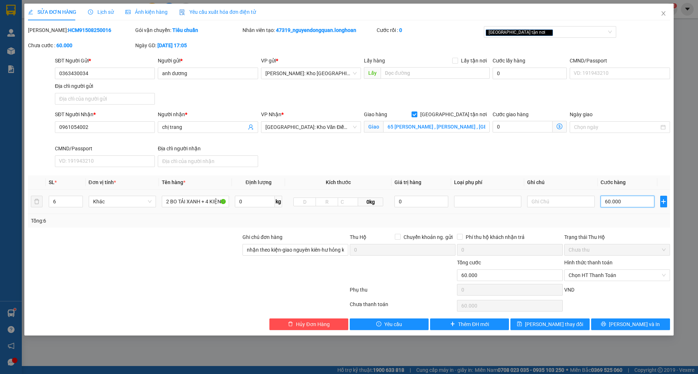
type input "6.000"
type input "600"
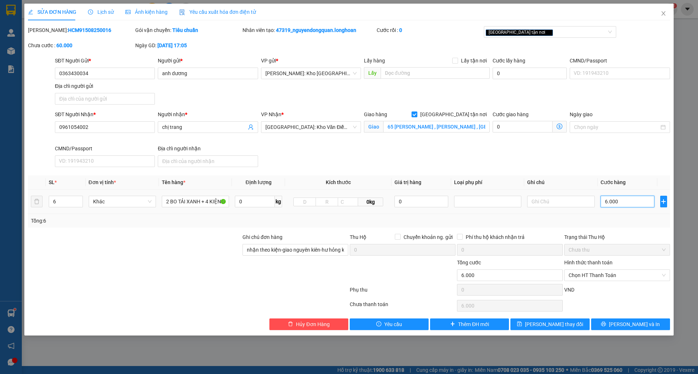
type input "600"
type input "60"
type input "6"
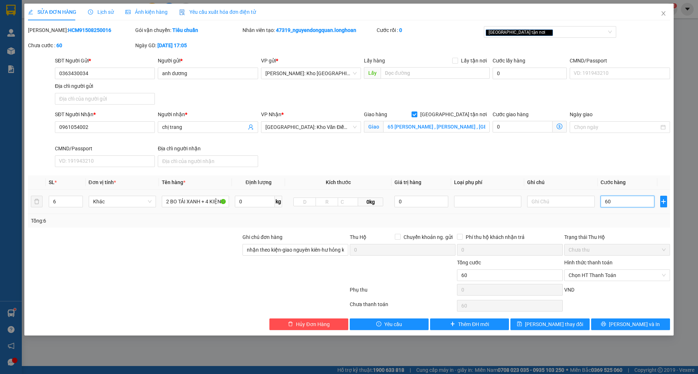
type input "6"
type input "0"
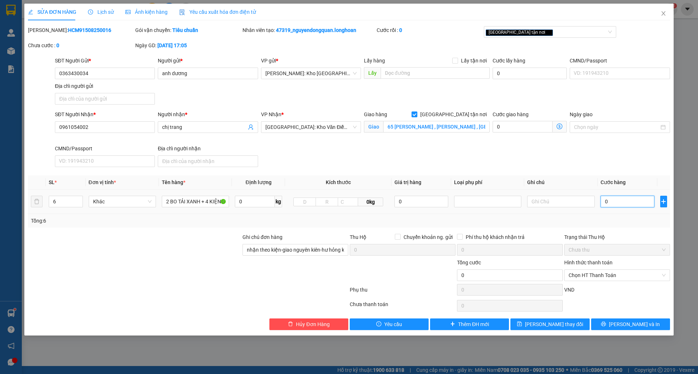
type input "5"
type input "005"
type input "55"
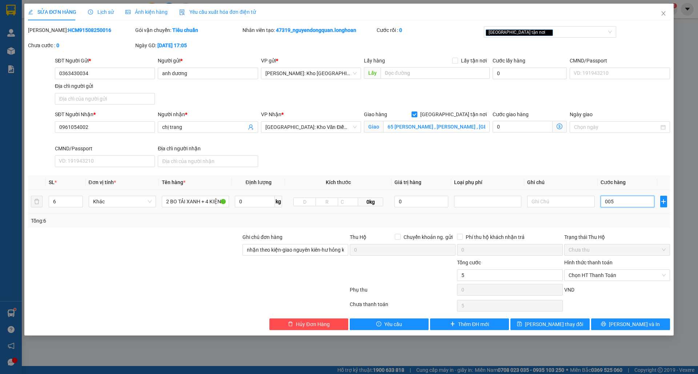
type input "0.055"
type input "550"
type input "0.005.500"
type input "5.500"
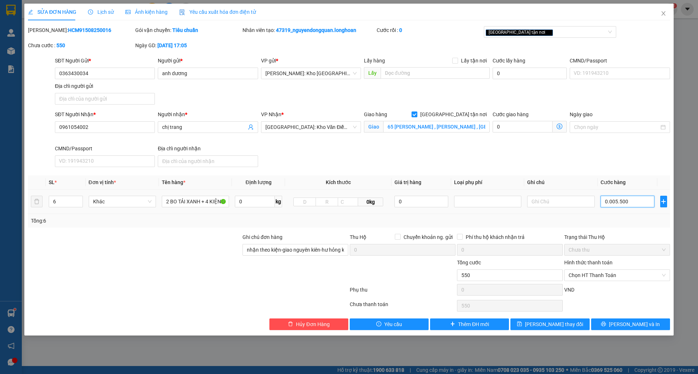
type input "5.500"
type input "000.055.000"
type input "55.000"
type input "00.000.550.000"
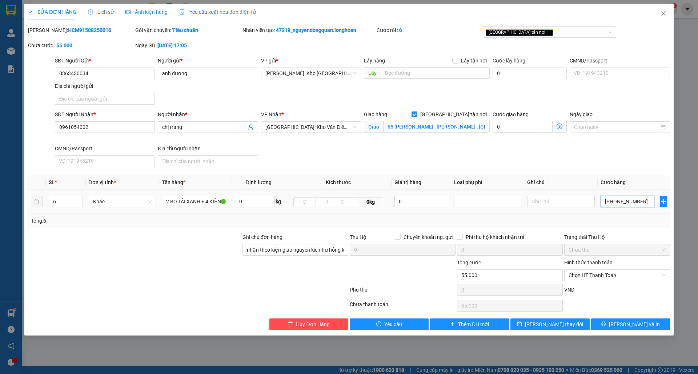
type input "550.000"
type input "00.550.000"
click at [632, 326] on span "Lưu và In" at bounding box center [634, 325] width 51 height 8
type input "550.000"
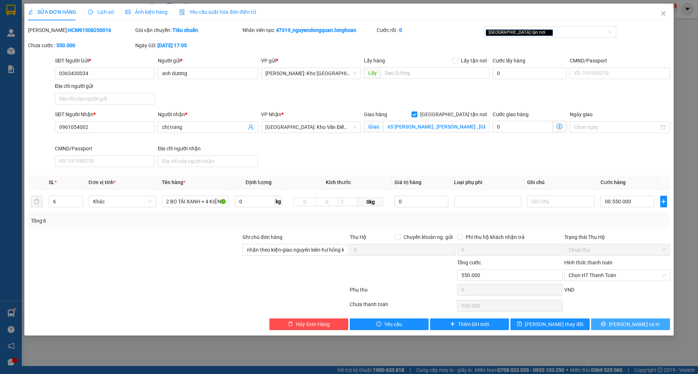
type input "550.000"
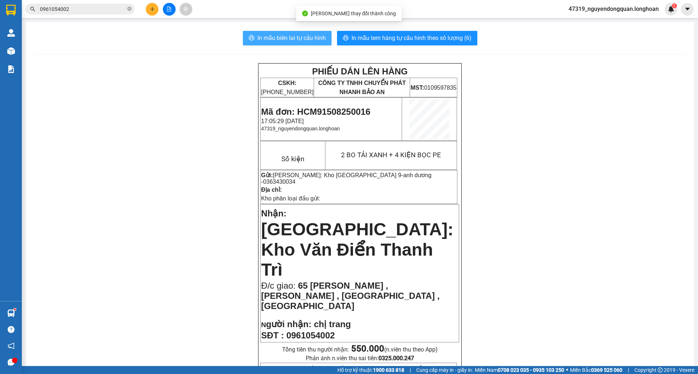
click at [303, 43] on span "In mẫu biên lai tự cấu hình" at bounding box center [291, 37] width 68 height 9
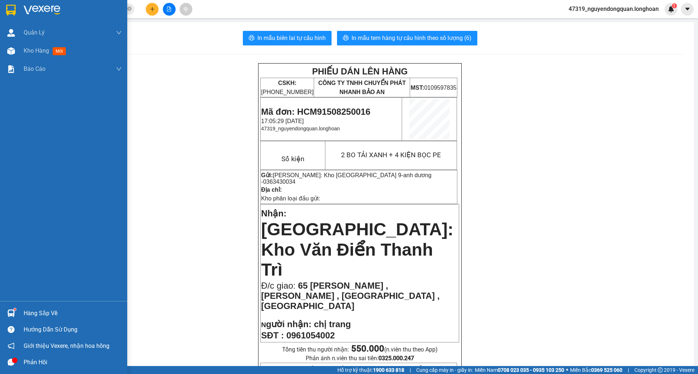
click at [9, 11] on img at bounding box center [10, 10] width 9 height 11
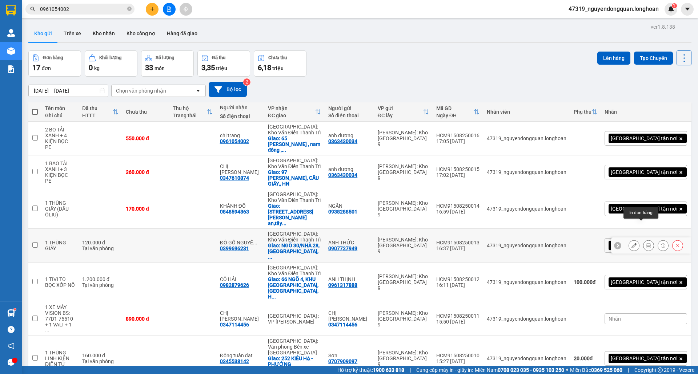
click at [643, 240] on button at bounding box center [648, 246] width 10 height 13
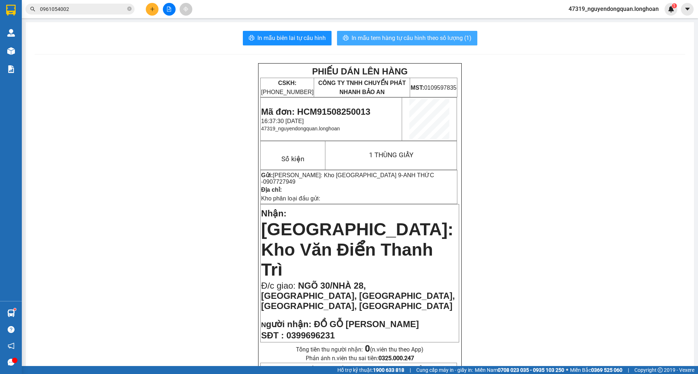
click at [426, 36] on span "In mẫu tem hàng tự cấu hình theo số lượng (1)" at bounding box center [412, 37] width 120 height 9
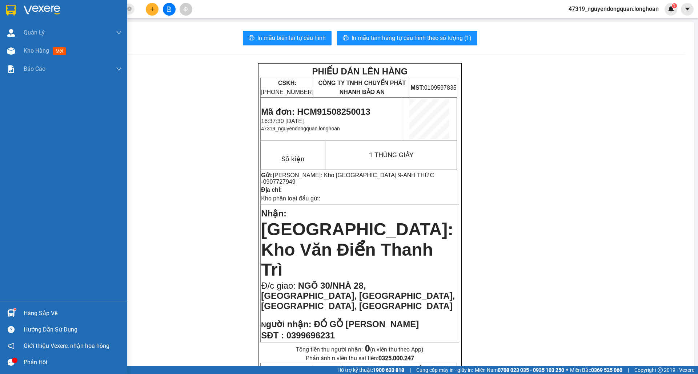
click at [20, 14] on div at bounding box center [63, 12] width 127 height 24
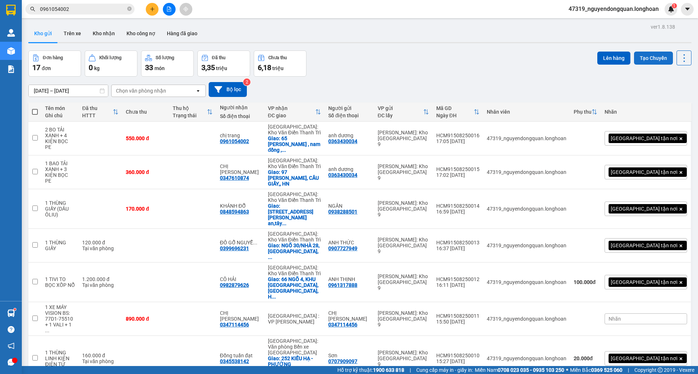
click at [647, 59] on button "Tạo Chuyến" at bounding box center [653, 58] width 39 height 13
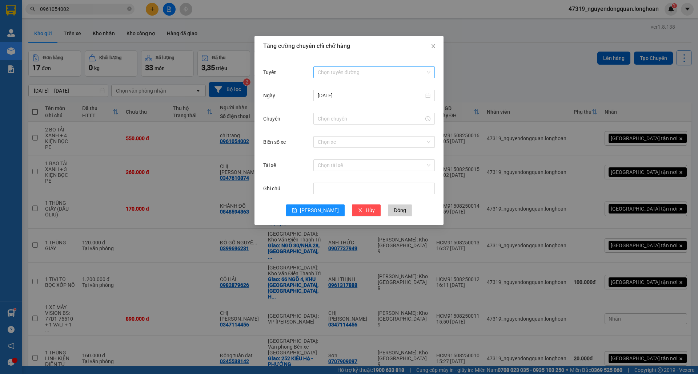
click at [335, 72] on input "Tuyến" at bounding box center [372, 72] width 108 height 11
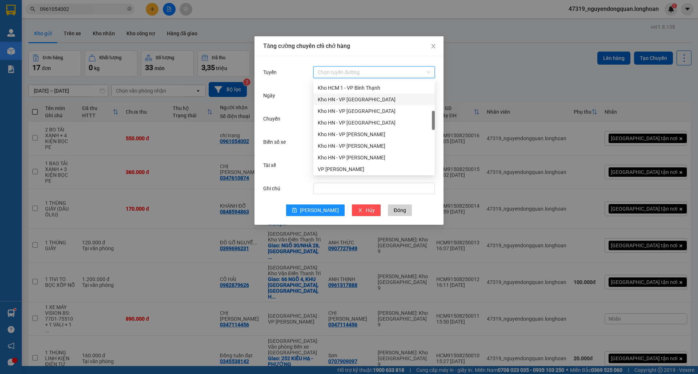
scroll to position [243, 0]
click at [362, 125] on div "VP Thủ Đức - Kho HCM 1" at bounding box center [374, 123] width 113 height 8
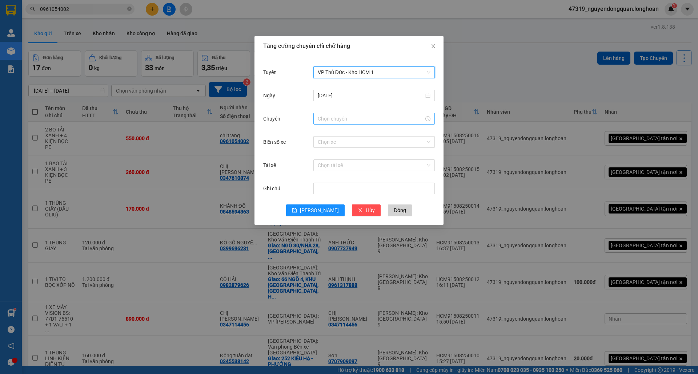
click at [353, 118] on input "Chuyến" at bounding box center [371, 119] width 106 height 8
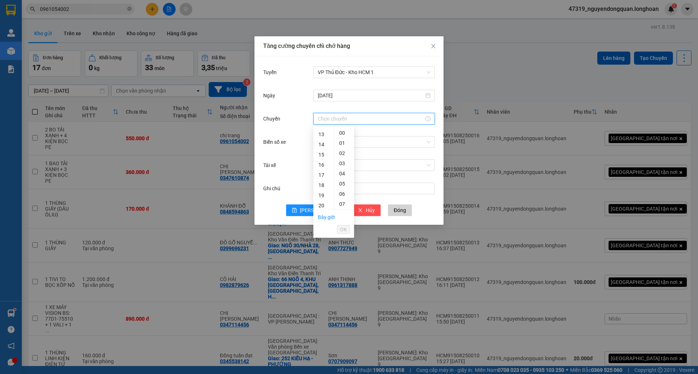
scroll to position [161, 0]
click at [323, 135] on div "16" at bounding box center [323, 134] width 20 height 10
click at [344, 156] on div "10" at bounding box center [344, 154] width 20 height 10
type input "16:10"
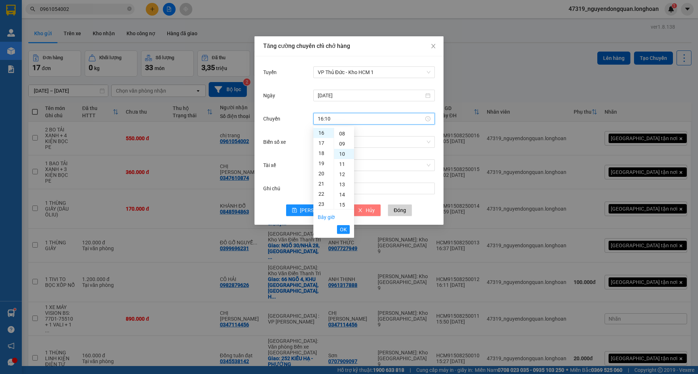
scroll to position [102, 0]
click at [346, 230] on span "OK" at bounding box center [343, 230] width 7 height 8
click at [356, 144] on input "Biển số xe" at bounding box center [372, 142] width 108 height 11
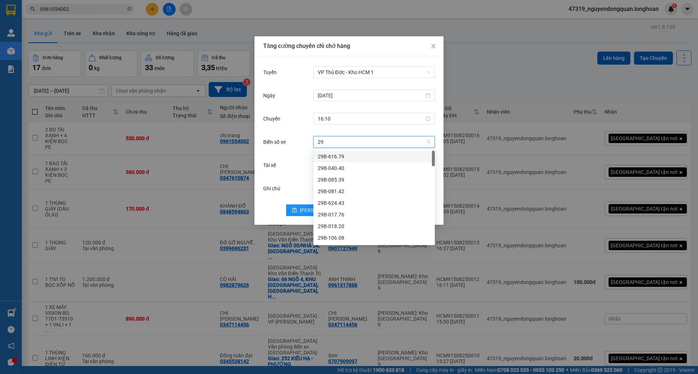
type input "29K"
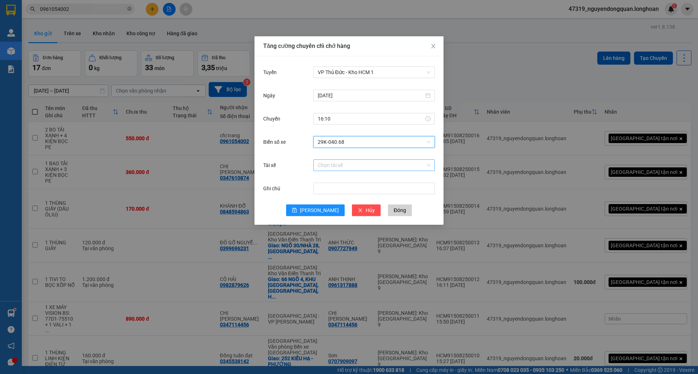
click at [348, 168] on input "Tài xế" at bounding box center [372, 165] width 108 height 11
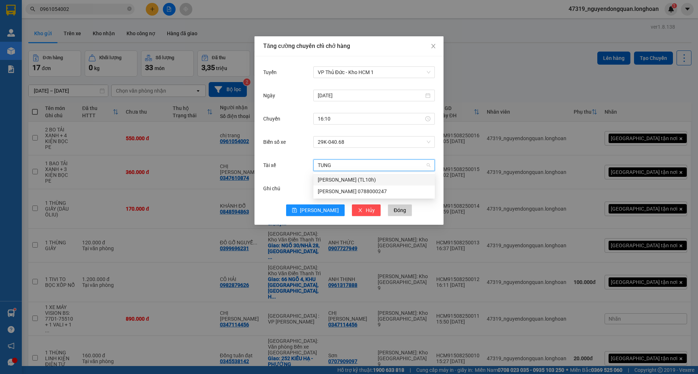
type input "TÙNG"
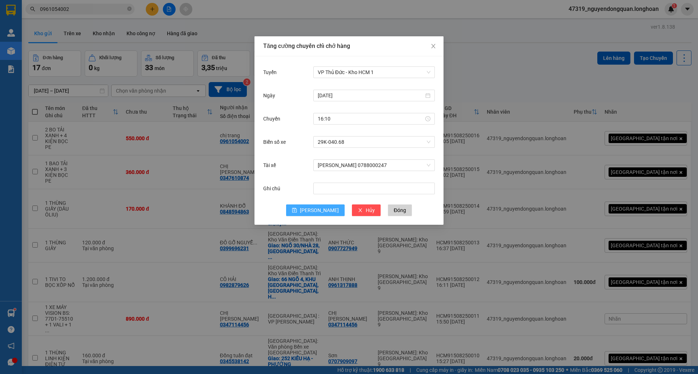
click at [313, 208] on button "Lưu" at bounding box center [315, 211] width 59 height 12
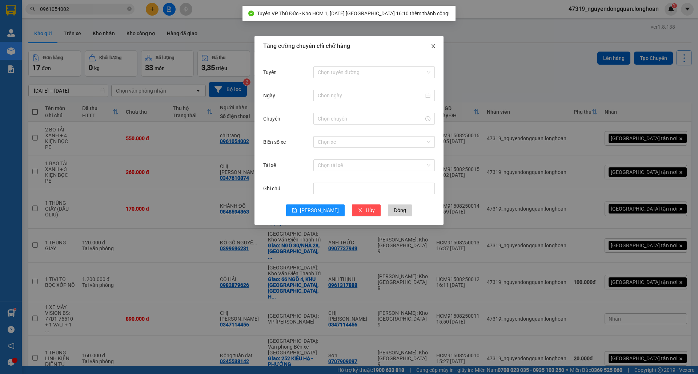
click at [432, 45] on icon "close" at bounding box center [433, 46] width 4 height 4
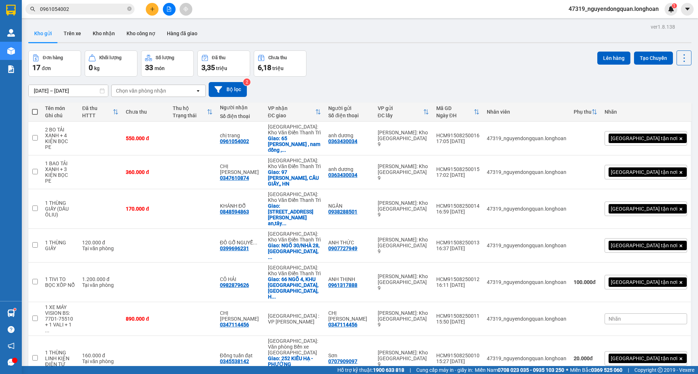
click at [37, 111] on span at bounding box center [35, 112] width 6 height 6
click at [35, 108] on input "checkbox" at bounding box center [35, 108] width 0 height 0
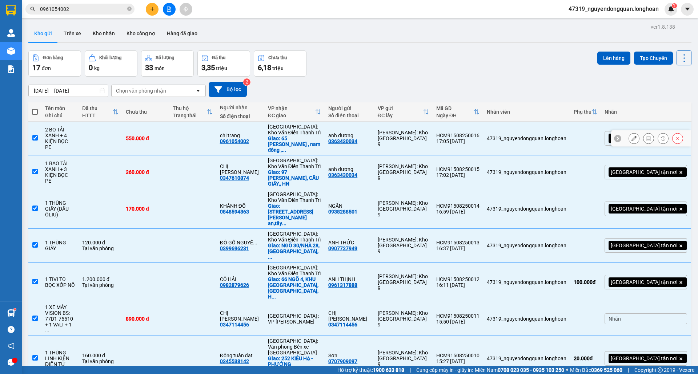
checkbox input "true"
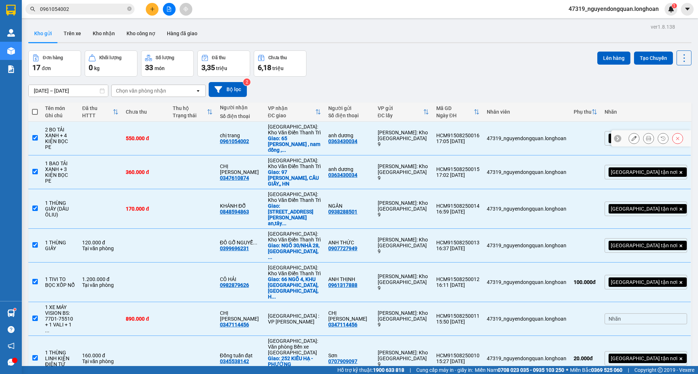
checkbox input "true"
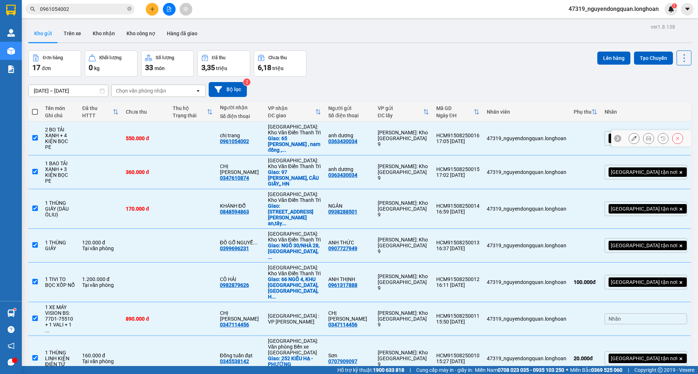
checkbox input "true"
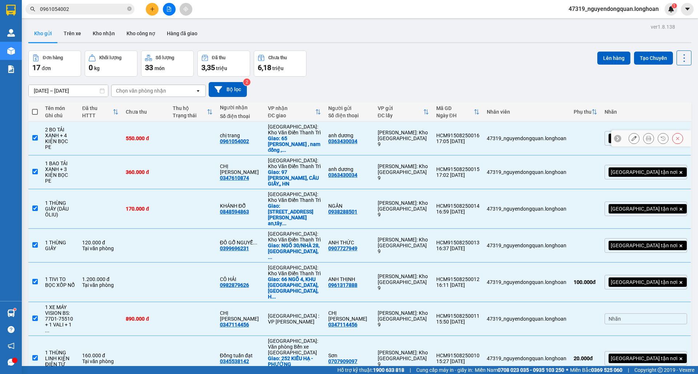
checkbox input "true"
click at [36, 137] on input "checkbox" at bounding box center [34, 137] width 5 height 5
checkbox input "false"
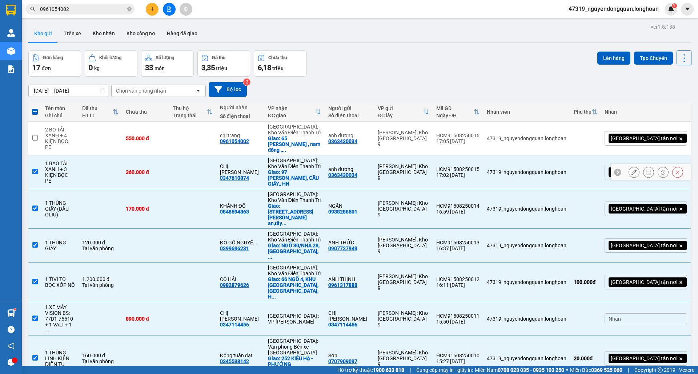
click at [36, 171] on input "checkbox" at bounding box center [34, 171] width 5 height 5
checkbox input "false"
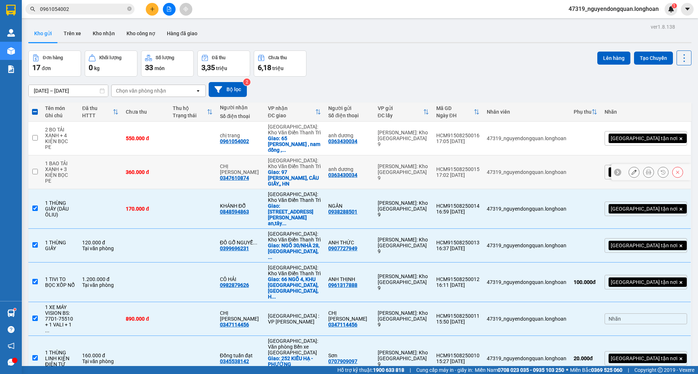
scroll to position [81, 0]
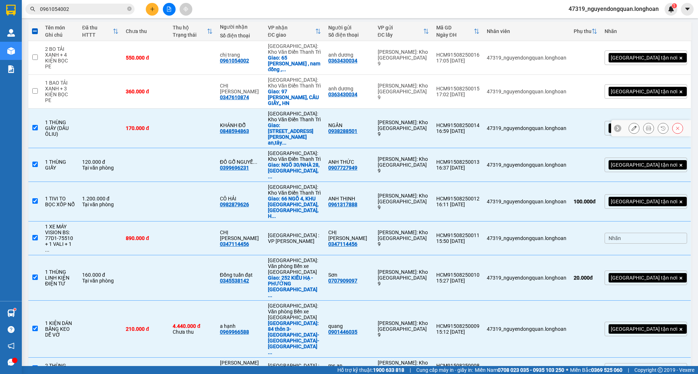
click at [35, 125] on input "checkbox" at bounding box center [34, 127] width 5 height 5
checkbox input "false"
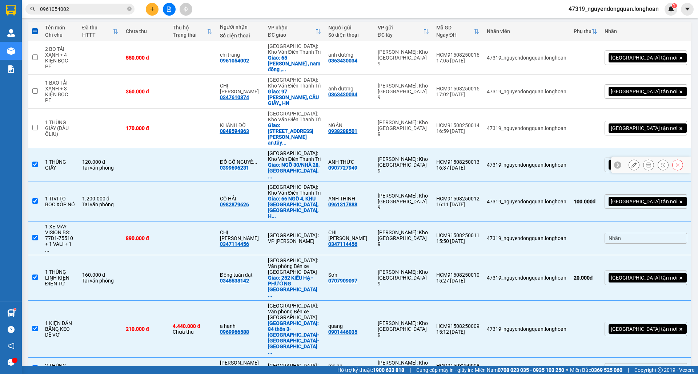
click at [37, 162] on input "checkbox" at bounding box center [34, 164] width 5 height 5
checkbox input "false"
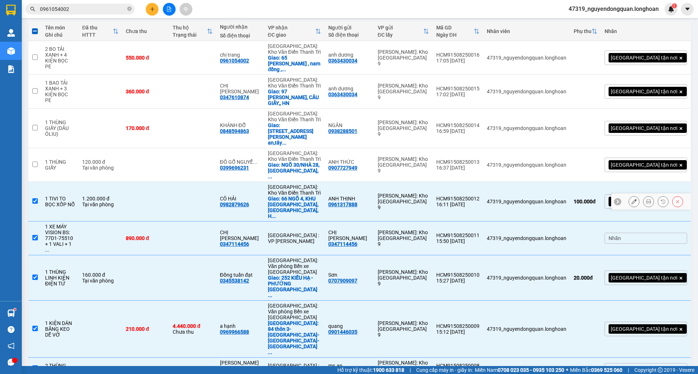
click at [33, 198] on input "checkbox" at bounding box center [34, 200] width 5 height 5
checkbox input "false"
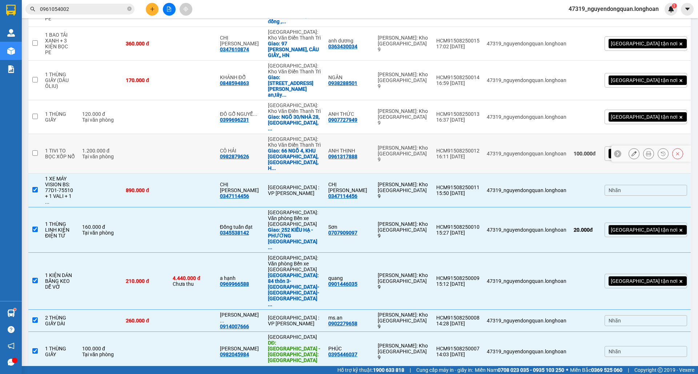
scroll to position [161, 0]
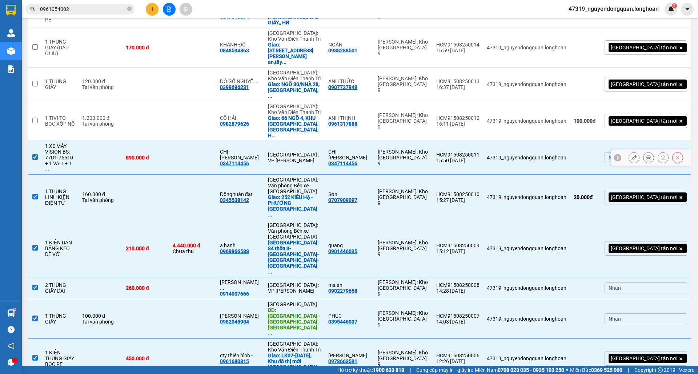
click at [33, 155] on input "checkbox" at bounding box center [34, 157] width 5 height 5
checkbox input "false"
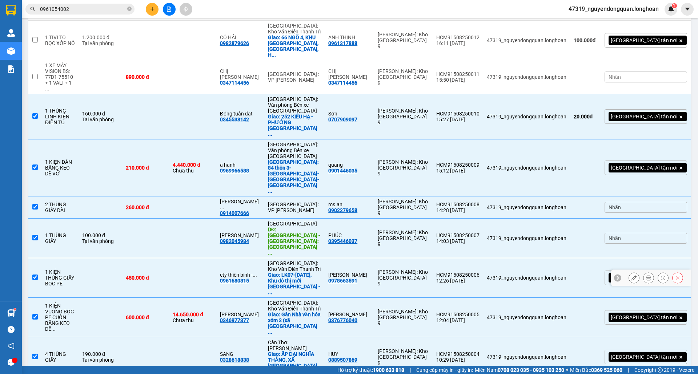
scroll to position [252, 0]
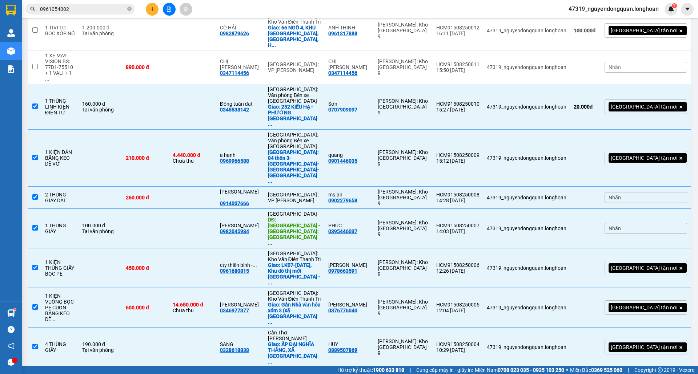
checkbox input "false"
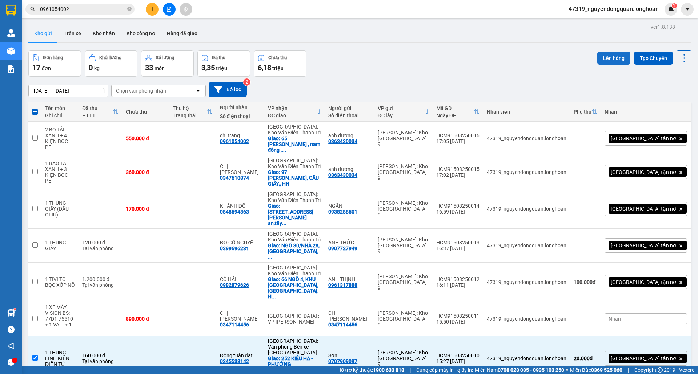
click at [598, 59] on button "Lên hàng" at bounding box center [613, 58] width 33 height 13
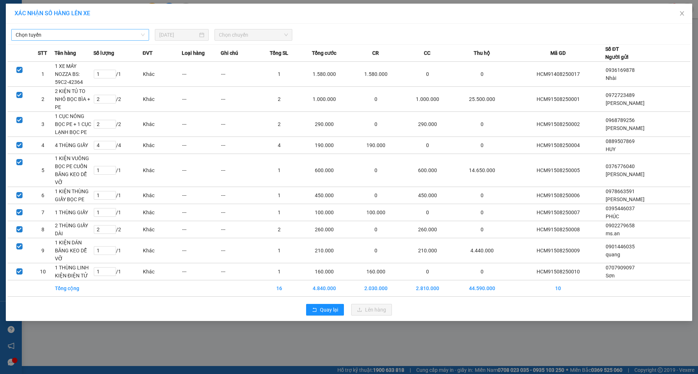
click at [111, 35] on span "Chọn tuyến" at bounding box center [80, 34] width 129 height 11
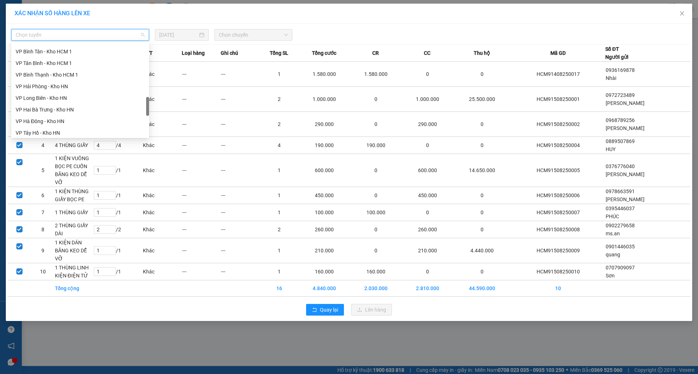
scroll to position [243, 0]
click at [68, 97] on div "VP Thủ Đức - Kho HCM 1" at bounding box center [80, 97] width 129 height 8
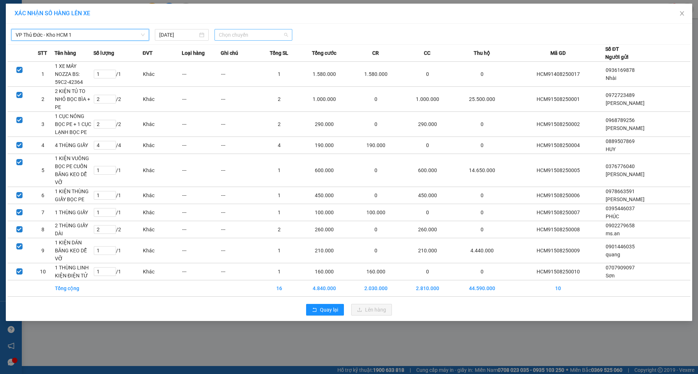
click at [260, 36] on span "Chọn chuyến" at bounding box center [253, 34] width 69 height 11
click at [262, 60] on div "16:10 (TC) - 29K-040.68" at bounding box center [247, 61] width 57 height 8
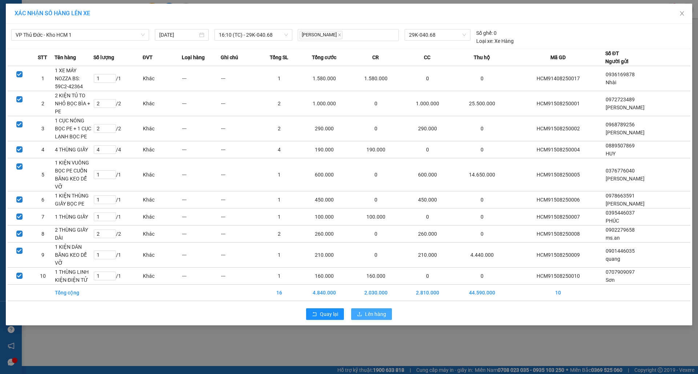
click at [372, 310] on span "Lên hàng" at bounding box center [375, 314] width 21 height 8
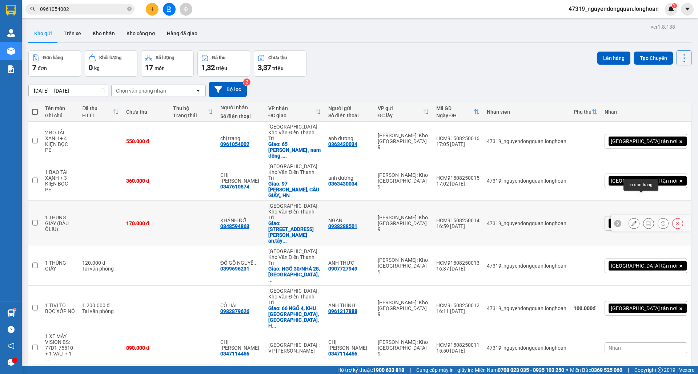
click at [644, 217] on button at bounding box center [648, 223] width 10 height 13
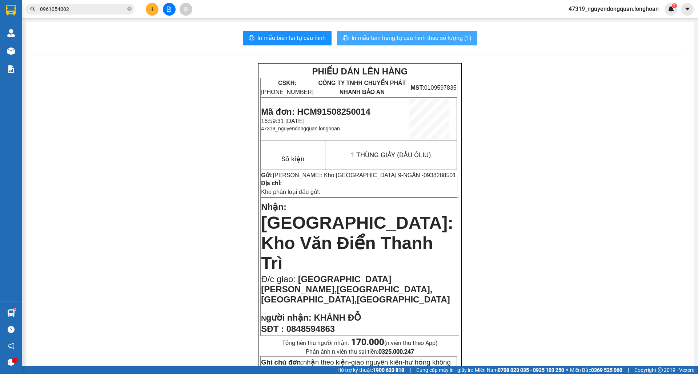
click at [431, 42] on span "In mẫu tem hàng tự cấu hình theo số lượng (1)" at bounding box center [412, 37] width 120 height 9
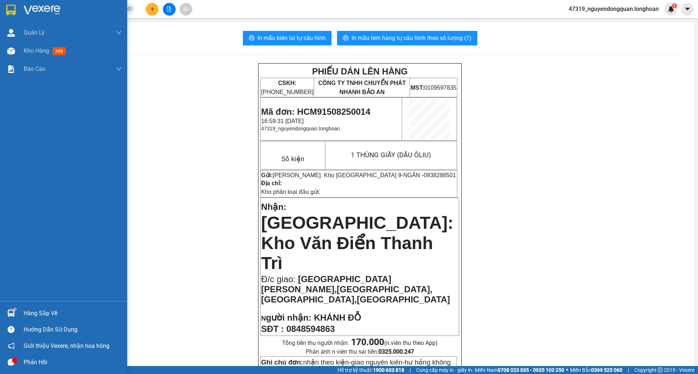
click at [5, 9] on div at bounding box center [11, 10] width 13 height 13
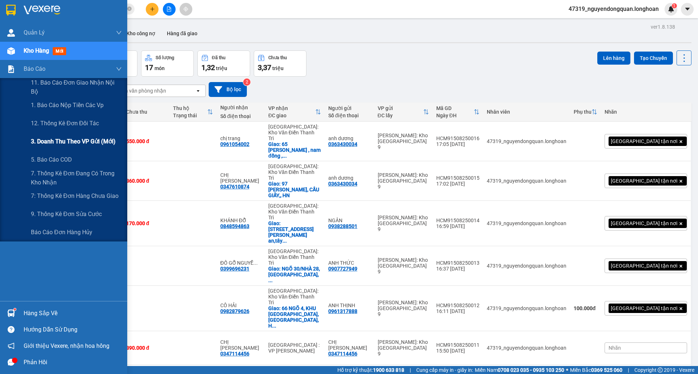
click at [73, 138] on span "3. Doanh Thu theo VP Gửi (mới)" at bounding box center [73, 141] width 85 height 9
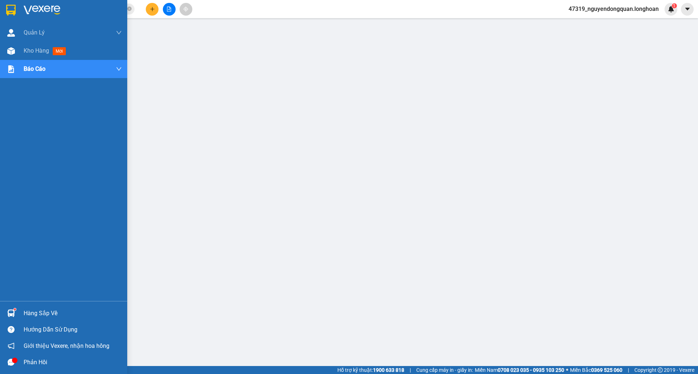
click at [14, 7] on img at bounding box center [10, 10] width 9 height 11
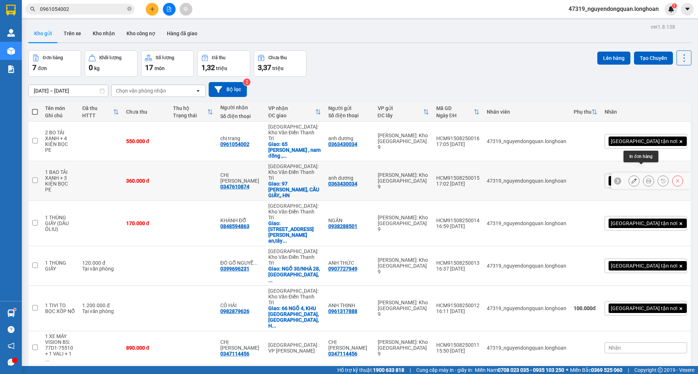
click at [646, 179] on icon at bounding box center [648, 181] width 5 height 5
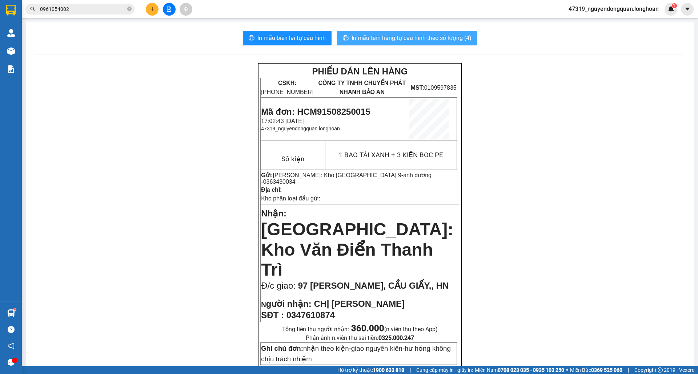
click at [414, 36] on span "In mẫu tem hàng tự cấu hình theo số lượng (4)" at bounding box center [412, 37] width 120 height 9
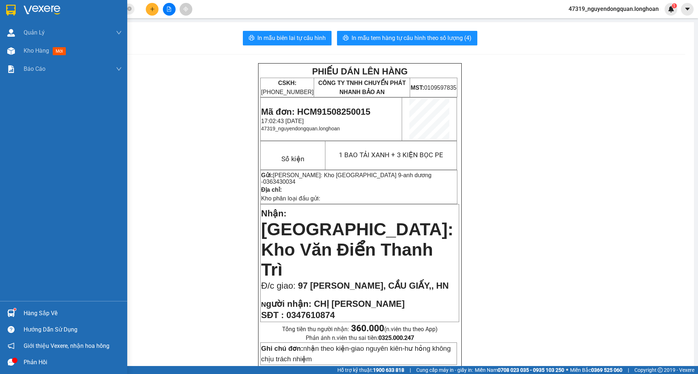
click at [10, 10] on img at bounding box center [10, 10] width 9 height 11
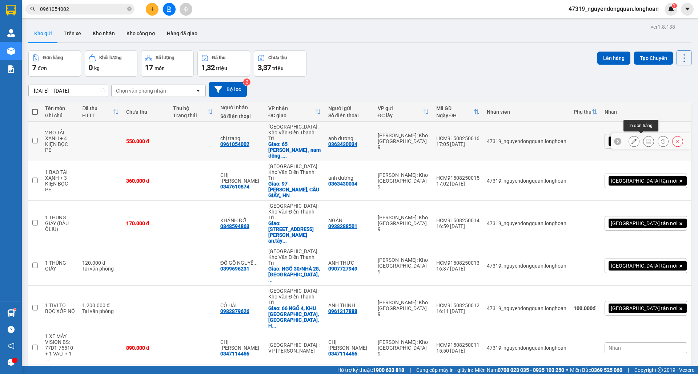
click at [646, 139] on icon at bounding box center [648, 141] width 5 height 5
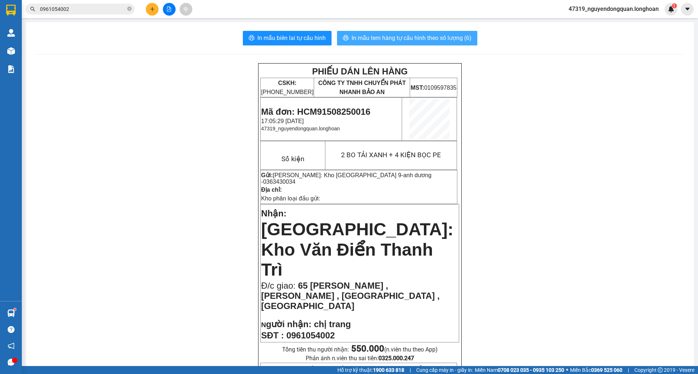
click at [411, 36] on span "In mẫu tem hàng tự cấu hình theo số lượng (6)" at bounding box center [412, 37] width 120 height 9
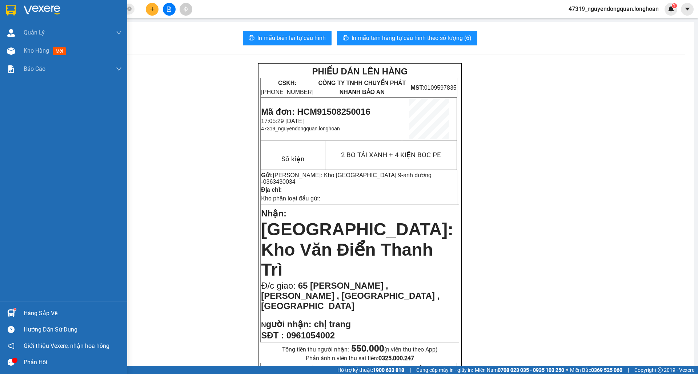
click at [7, 8] on img at bounding box center [10, 10] width 9 height 11
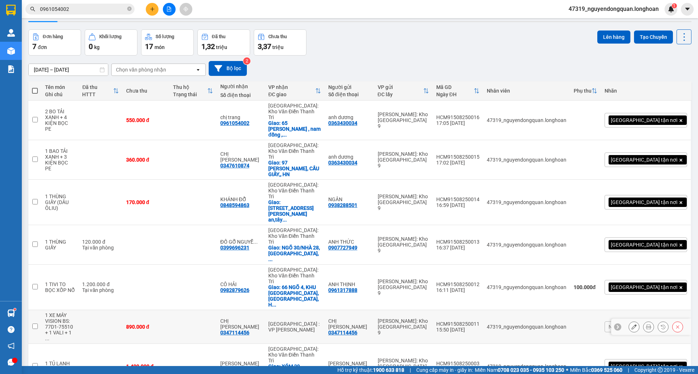
scroll to position [33, 0]
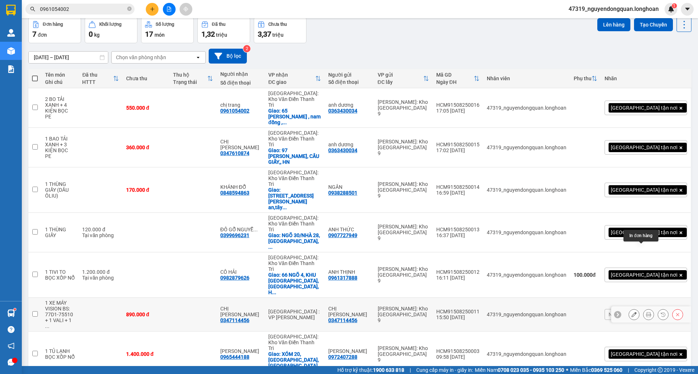
click at [646, 312] on icon at bounding box center [648, 314] width 5 height 5
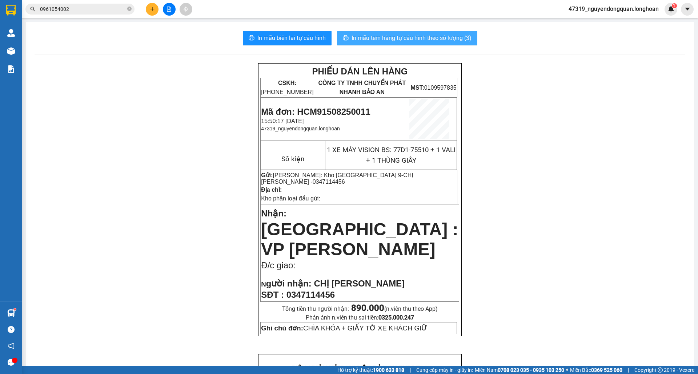
click at [414, 41] on span "In mẫu tem hàng tự cấu hình theo số lượng (3)" at bounding box center [412, 37] width 120 height 9
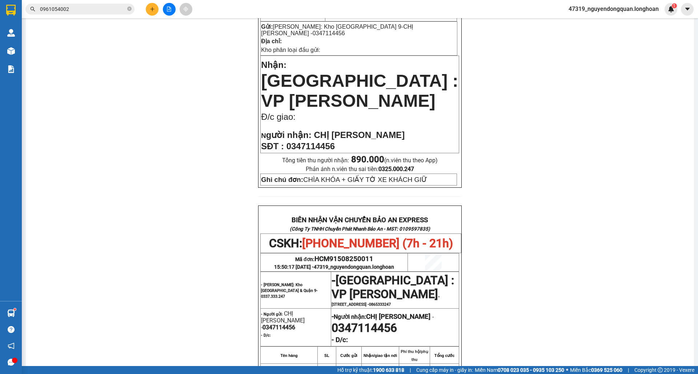
scroll to position [360, 0]
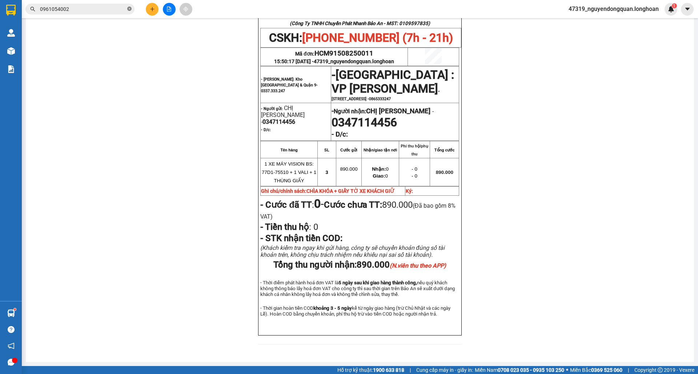
click at [128, 8] on icon "close-circle" at bounding box center [129, 9] width 4 height 4
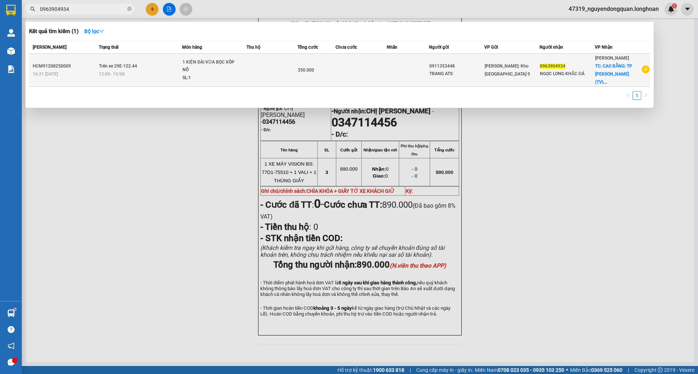
type input "0963904934"
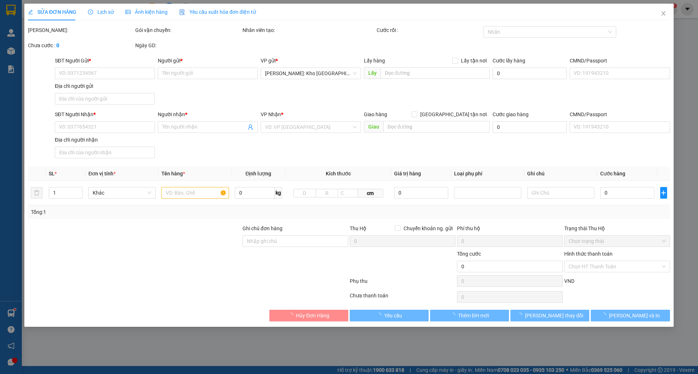
type input "0911353448"
type input "TRANG ATS"
type input "0963904934"
type input "NGỌC LONG KHẮC ĐÁ"
checkbox input "true"
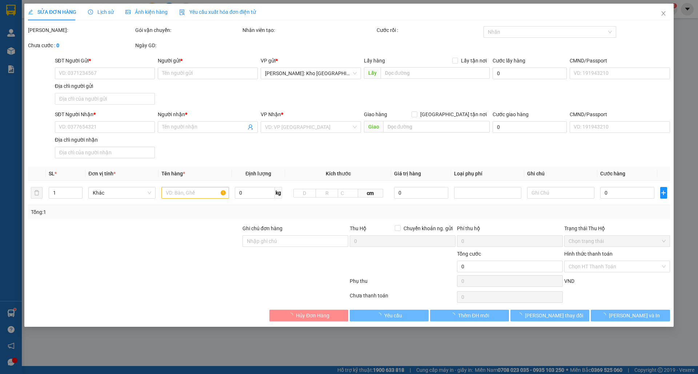
type input "CAO BẰNG: TP Cao Bằng (TVLT): Giao tại Cây Xăng Đường Tròn Ngọc Xuân hoặc bến x…"
type input "nhận theo kiện-giao nguyên kiên-hư hỏng không chịu trách nhiệm"
type input "350.000"
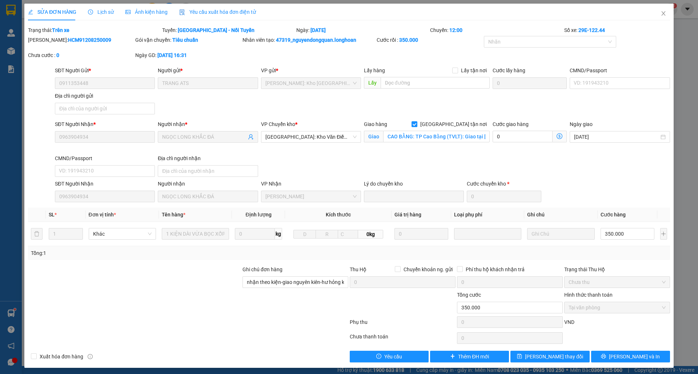
click at [106, 13] on span "Lịch sử" at bounding box center [101, 12] width 26 height 6
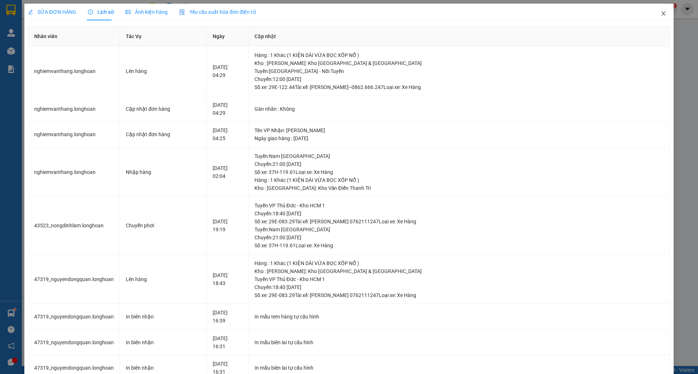
click at [661, 15] on icon "close" at bounding box center [663, 13] width 4 height 4
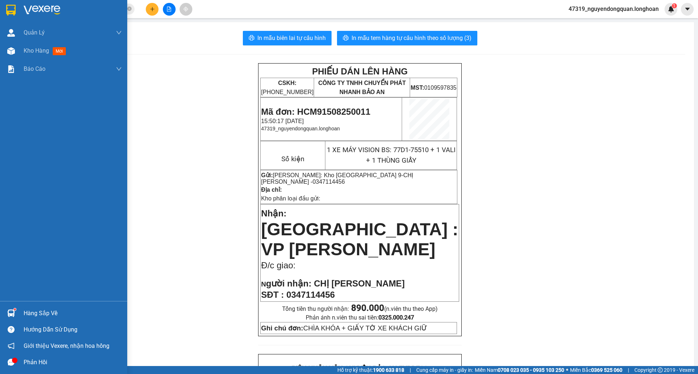
click at [22, 10] on div at bounding box center [63, 12] width 127 height 24
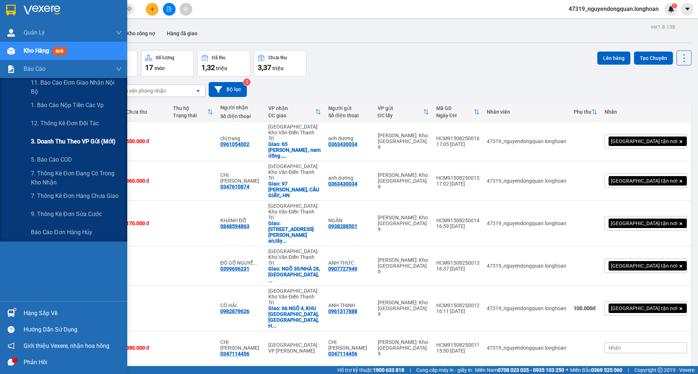
click at [54, 143] on span "3. Doanh Thu theo VP Gửi (mới)" at bounding box center [73, 141] width 85 height 9
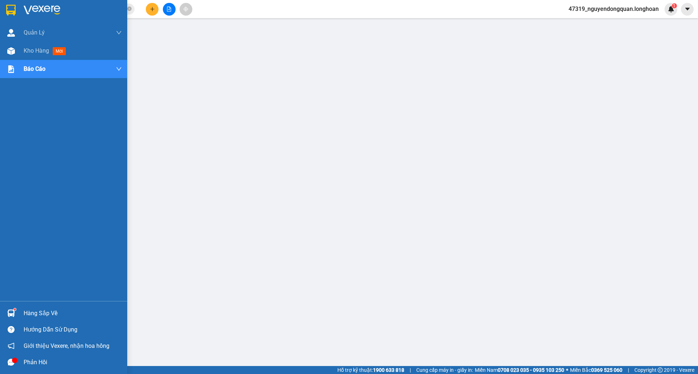
click at [24, 17] on div at bounding box center [63, 12] width 127 height 24
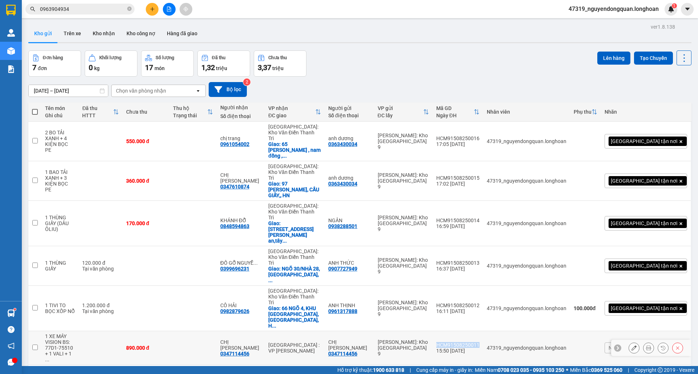
drag, startPoint x: 471, startPoint y: 278, endPoint x: 512, endPoint y: 279, distance: 41.1
click at [483, 332] on td "HCM91508250011 15:50 15/08" at bounding box center [458, 349] width 51 height 34
checkbox input "true"
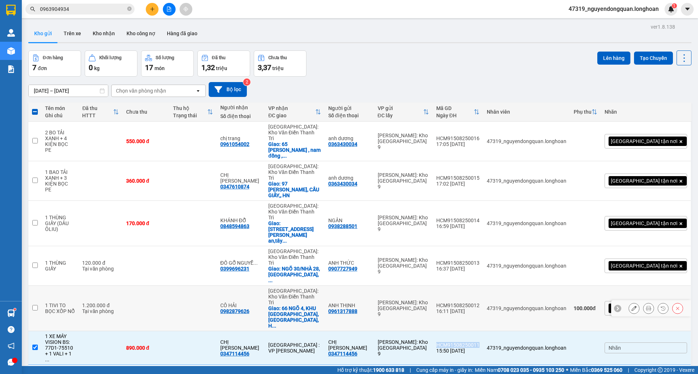
copy div "HCM91508250011"
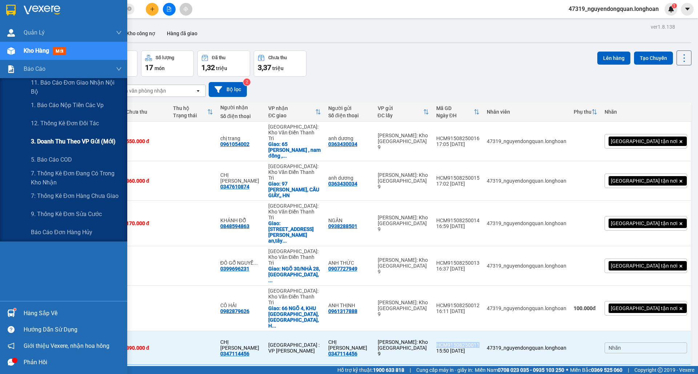
click at [73, 148] on div "3. Doanh Thu theo VP Gửi (mới)" at bounding box center [76, 142] width 91 height 18
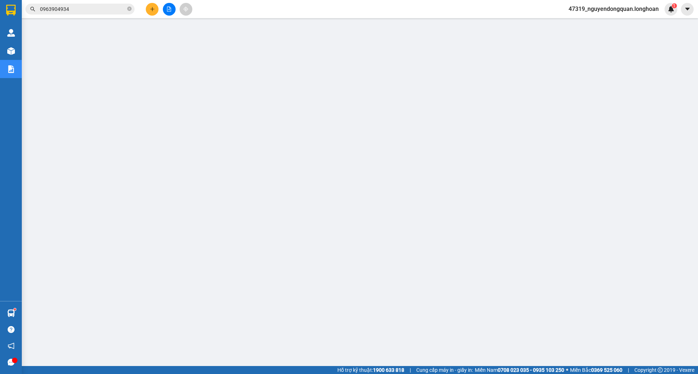
click at [155, 13] on button at bounding box center [152, 9] width 13 height 13
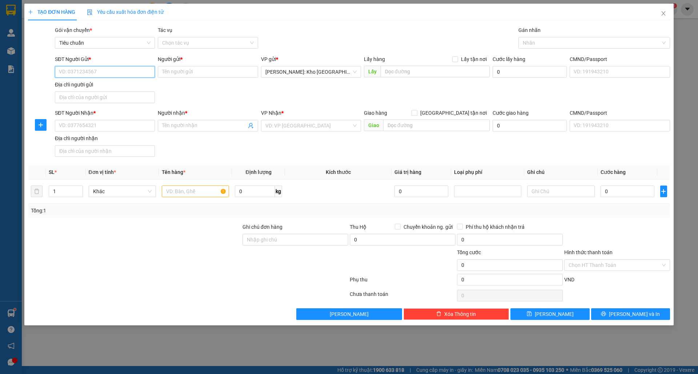
click at [109, 75] on input "SĐT Người Gửi *" at bounding box center [105, 72] width 100 height 12
type input "0878589686"
click at [194, 72] on input "Người gửi *" at bounding box center [208, 72] width 100 height 12
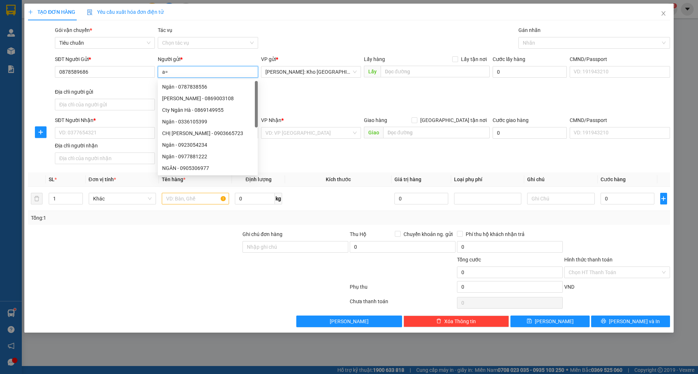
type input "a"
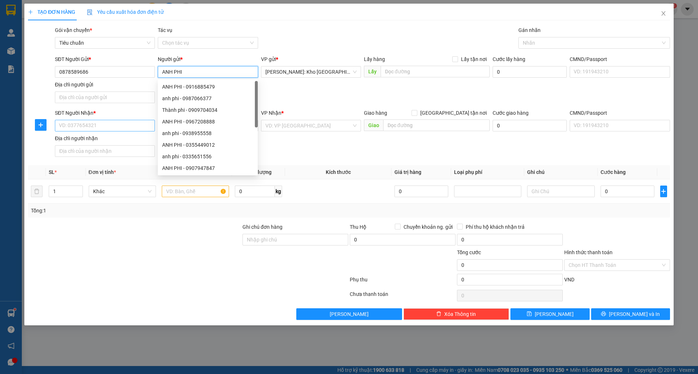
type input "ANH PHI"
click at [97, 132] on input "SĐT Người Nhận *" at bounding box center [105, 126] width 100 height 12
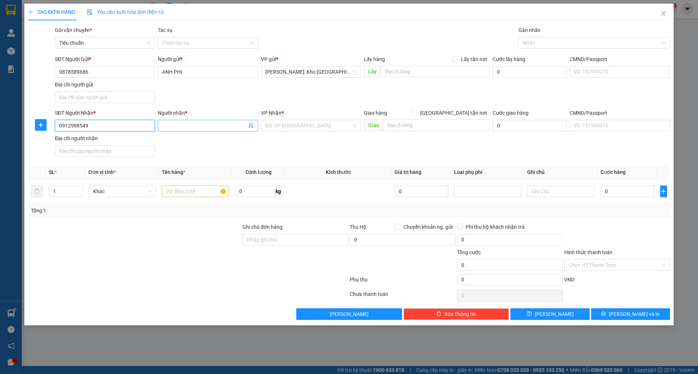
type input "0912988549"
click at [185, 128] on input "Người nhận *" at bounding box center [204, 126] width 84 height 8
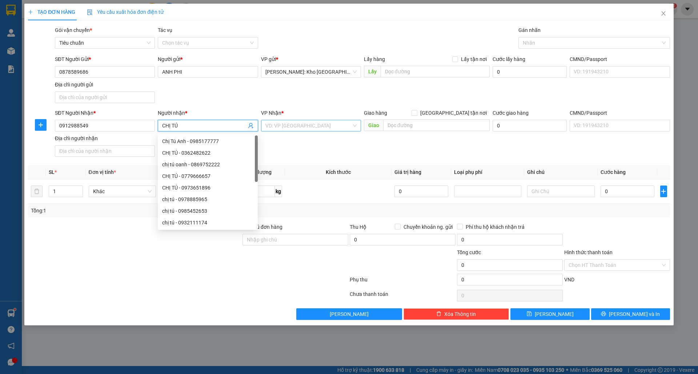
type input "CHỊ TÚ"
click at [286, 131] on input "search" at bounding box center [308, 125] width 86 height 11
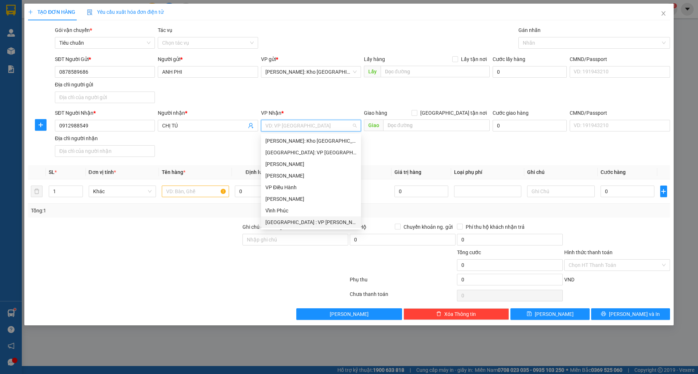
click at [308, 221] on div "[GEOGRAPHIC_DATA] : VP [PERSON_NAME]" at bounding box center [310, 222] width 91 height 8
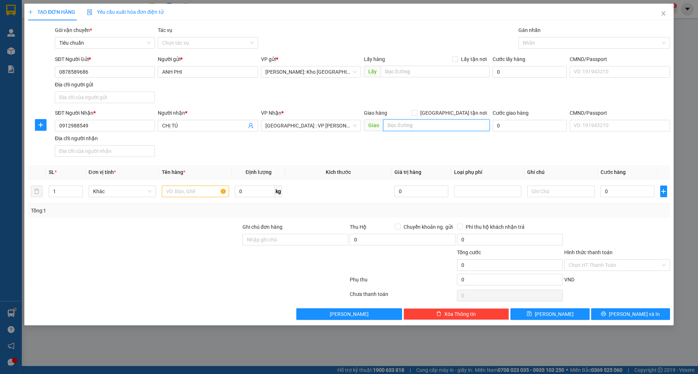
click at [436, 126] on input "text" at bounding box center [436, 126] width 107 height 12
type input "96-98 NGUYỄN VĂN LINH, Q HẢI CHÂU, ĐÀ NẴNG"
click at [457, 112] on span "[GEOGRAPHIC_DATA] tận nơi" at bounding box center [453, 113] width 72 height 8
click at [417, 112] on input "[GEOGRAPHIC_DATA] tận nơi" at bounding box center [414, 112] width 5 height 5
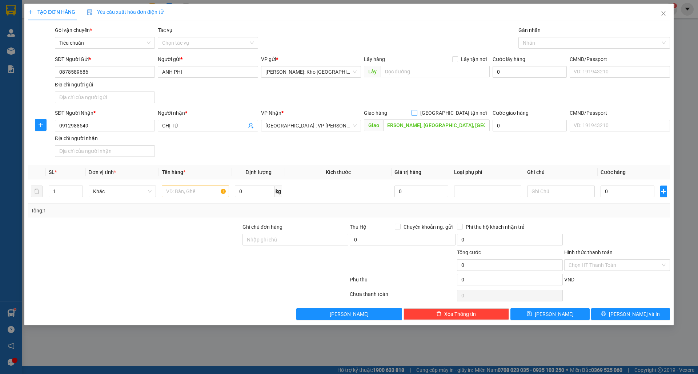
checkbox input "true"
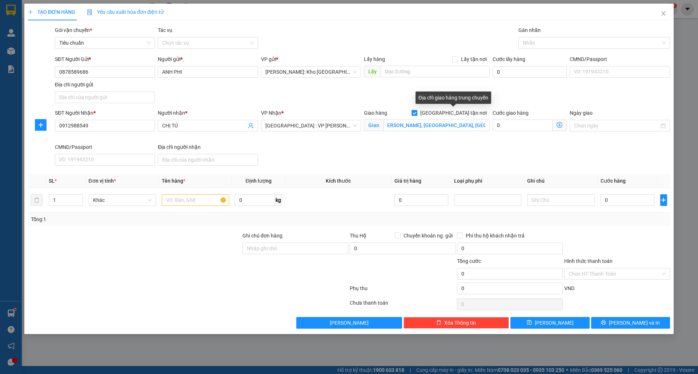
scroll to position [0, 0]
click at [556, 48] on div "Nhãn" at bounding box center [594, 43] width 152 height 12
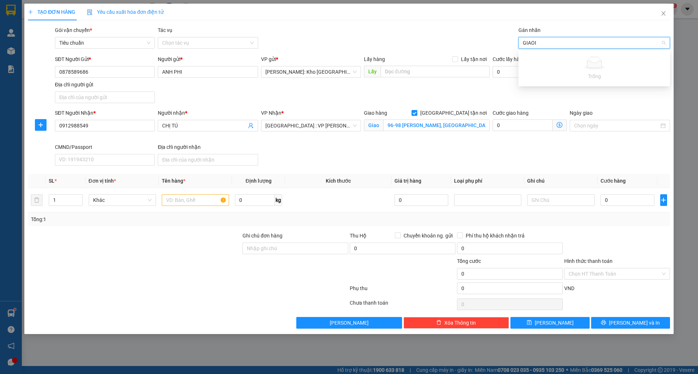
type input "GIAO"
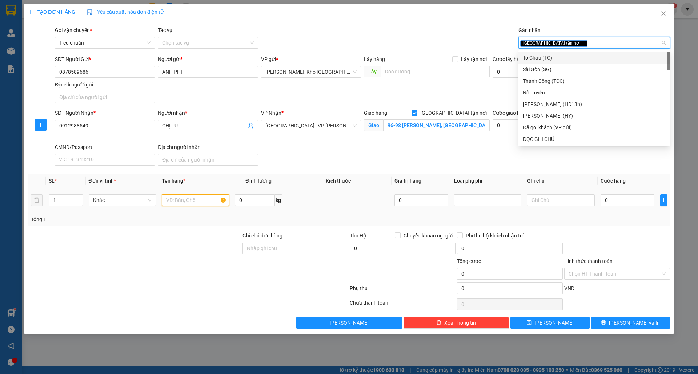
click at [185, 201] on input "text" at bounding box center [195, 200] width 67 height 12
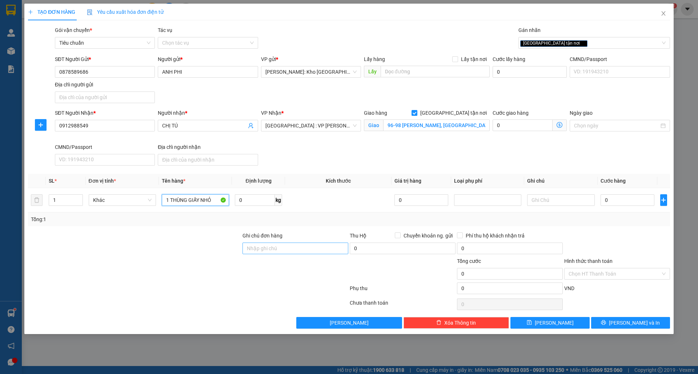
type input "1 THÙNG GIẤY NHỎ"
click at [303, 254] on input "Ghi chú đơn hàng" at bounding box center [295, 249] width 106 height 12
click at [300, 253] on input "Ghi chú đơn hàng" at bounding box center [295, 249] width 106 height 12
type input "nhận theo kiện-giao nguyên kiên-hư hỏng không chịu trách nhiệm"
click at [216, 203] on input "1 THÙNG GIẤY NHỎ" at bounding box center [195, 200] width 67 height 12
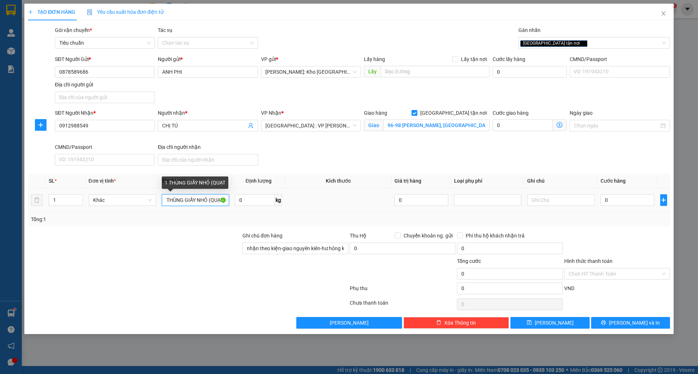
scroll to position [0, 5]
type input "1 THÙNG GIẤY NHỎ (QUẠT)"
click at [612, 204] on input "0" at bounding box center [628, 200] width 54 height 12
type input "001"
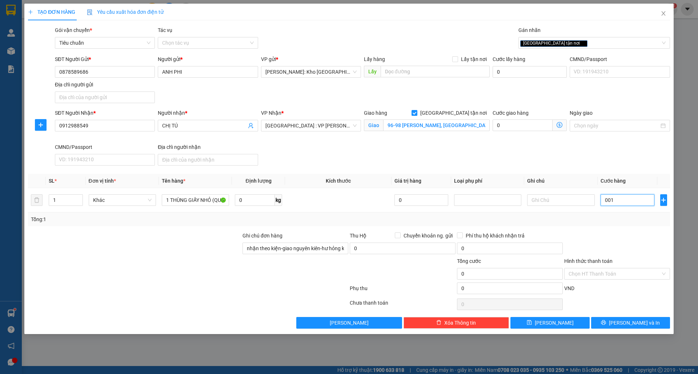
type input "1"
type input "00"
type input "0"
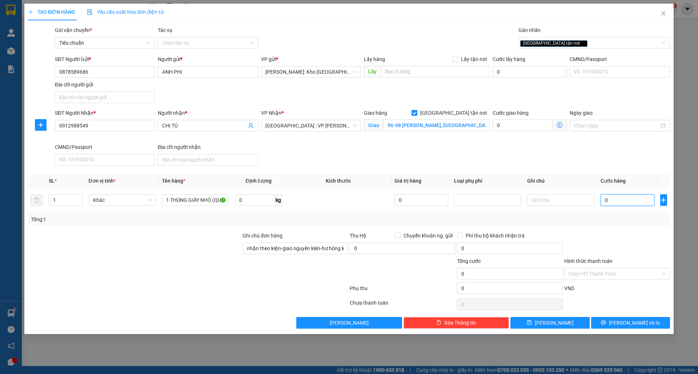
type input "001"
type input "1"
type input "0.010"
type input "10"
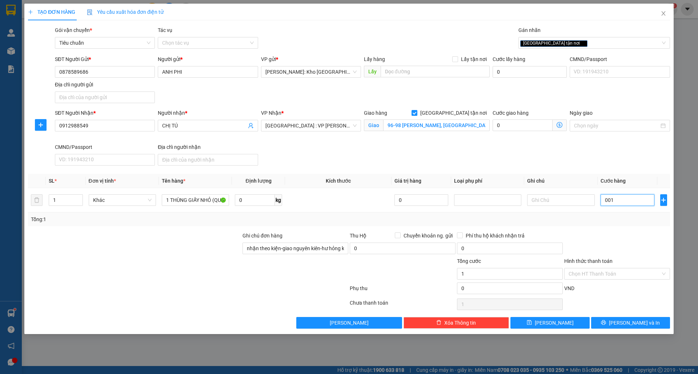
type input "10"
type input "00.100"
type input "100"
type input "0.001.000"
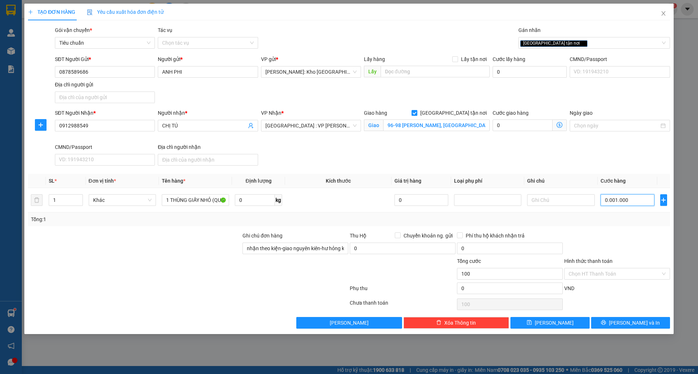
type input "1.000"
type input "000.010.000"
type input "10.000"
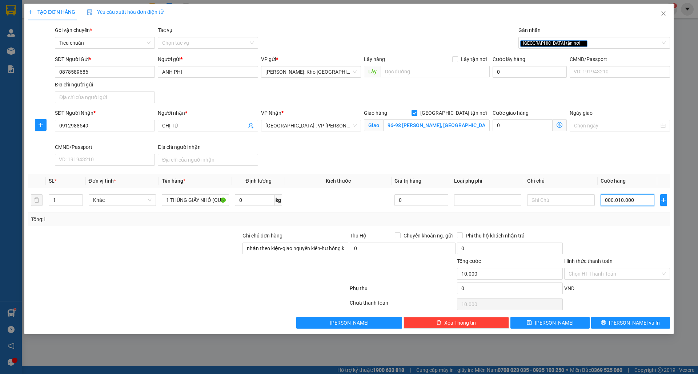
type input "00.000.100.000"
type input "100.000"
click at [637, 236] on div at bounding box center [616, 244] width 107 height 25
type input "100.000"
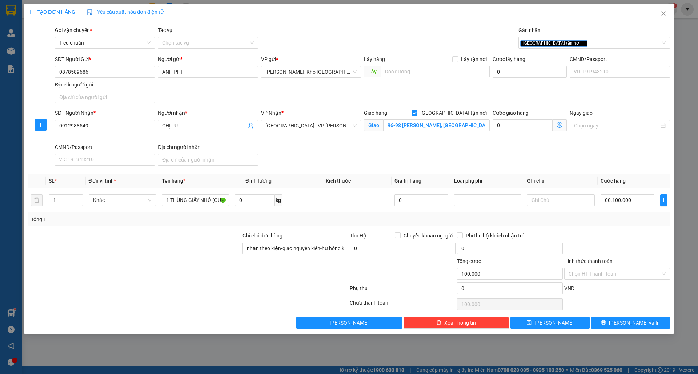
type input "100.000"
click at [606, 325] on icon "printer" at bounding box center [603, 322] width 5 height 5
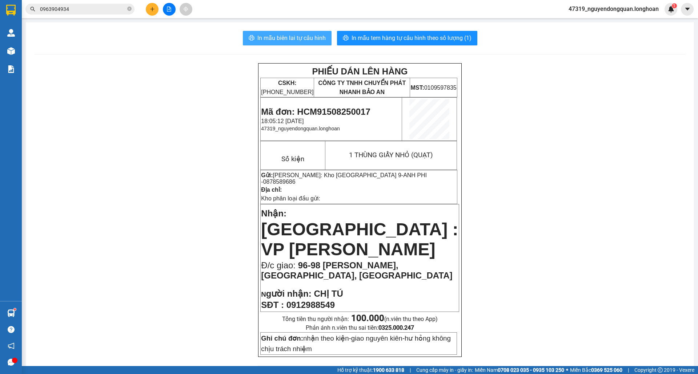
click at [285, 33] on button "In mẫu biên lai tự cấu hình" at bounding box center [287, 38] width 89 height 15
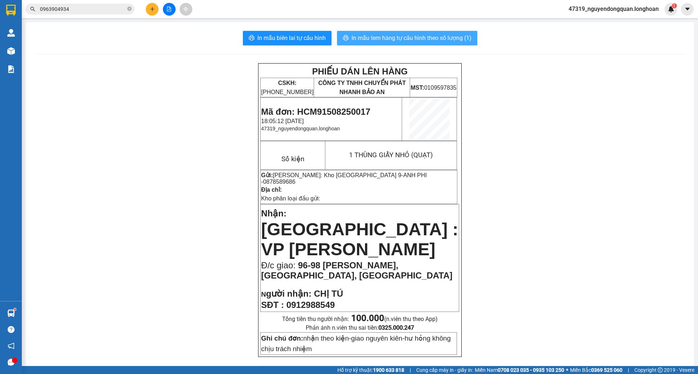
click at [412, 41] on span "In mẫu tem hàng tự cấu hình theo số lượng (1)" at bounding box center [412, 37] width 120 height 9
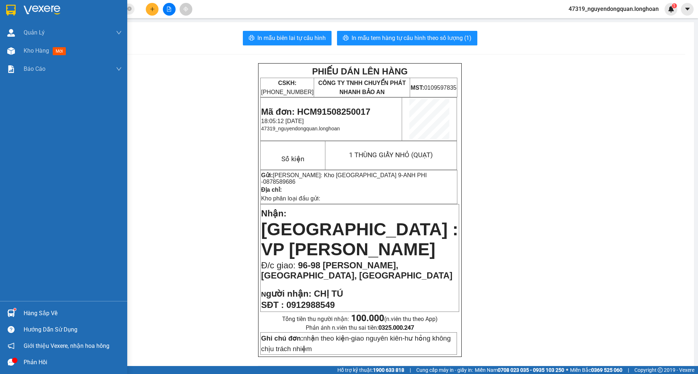
click at [16, 11] on div at bounding box center [11, 10] width 13 height 13
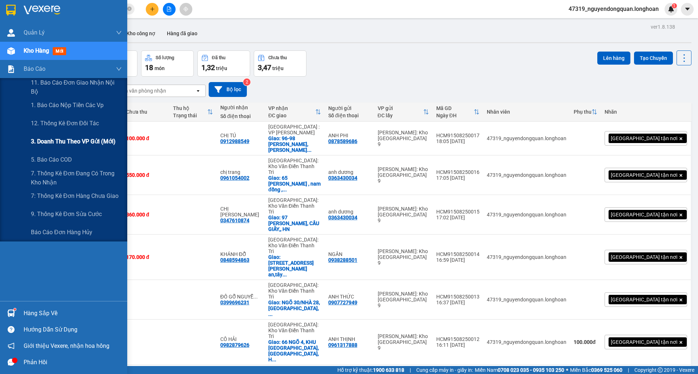
click at [81, 147] on div "3. Doanh Thu theo VP Gửi (mới)" at bounding box center [76, 142] width 91 height 18
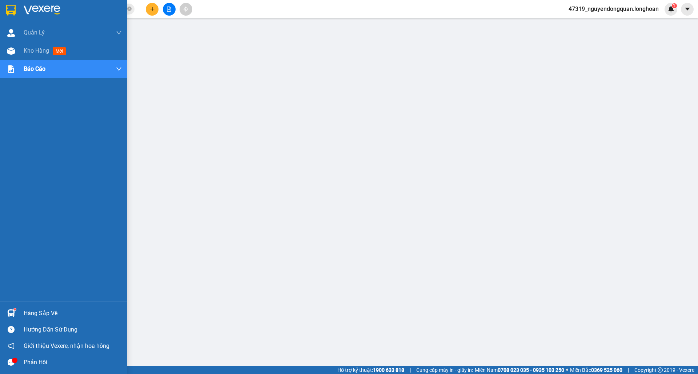
click at [1, 4] on div at bounding box center [63, 12] width 127 height 24
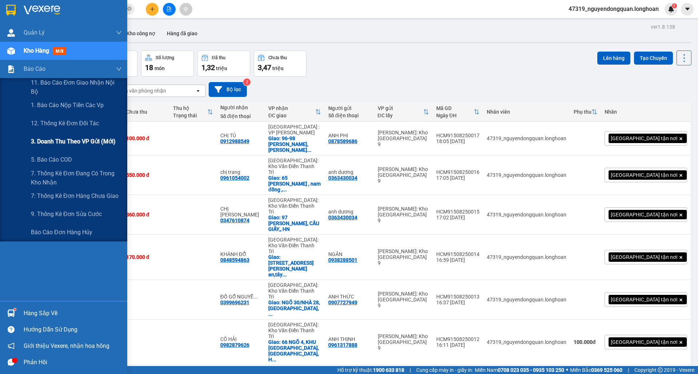
click at [79, 137] on div "3. Doanh Thu theo VP Gửi (mới)" at bounding box center [76, 142] width 91 height 18
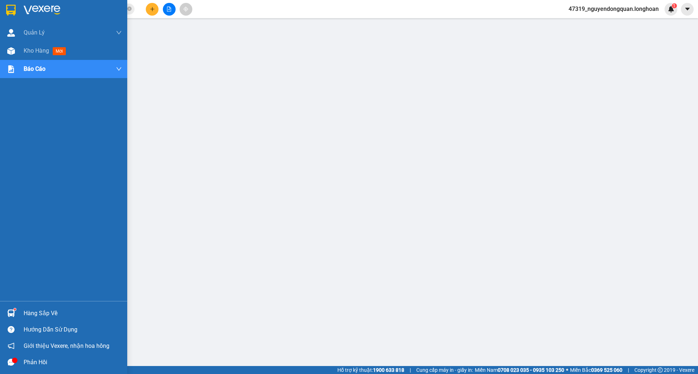
click at [5, 11] on div at bounding box center [11, 10] width 13 height 13
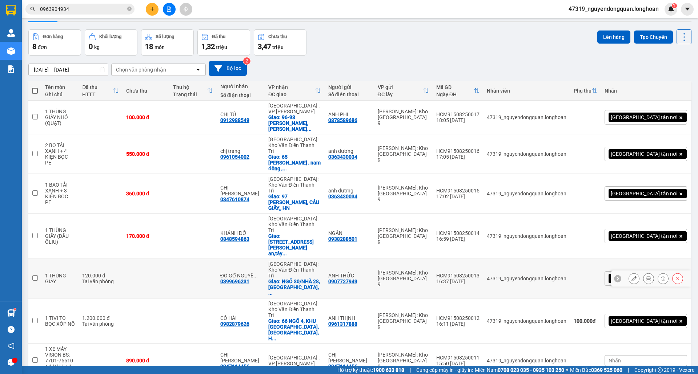
scroll to position [33, 0]
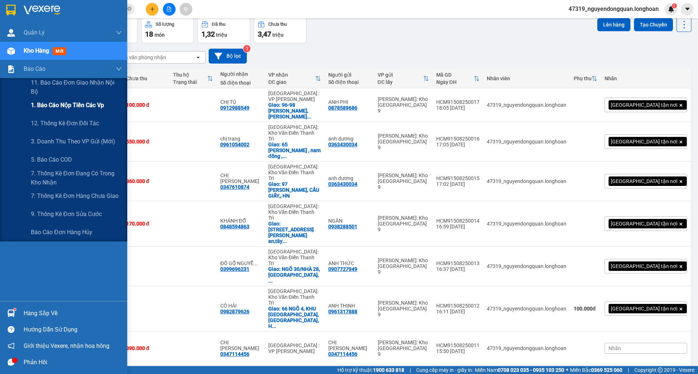
click at [86, 102] on span "1. Báo cáo nộp tiền các vp" at bounding box center [67, 105] width 73 height 9
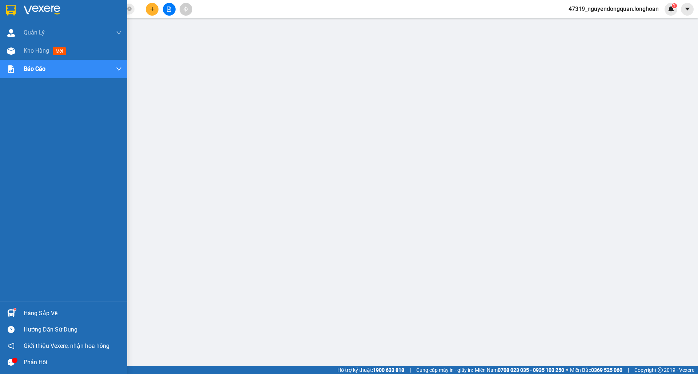
click at [0, 5] on div at bounding box center [63, 12] width 127 height 24
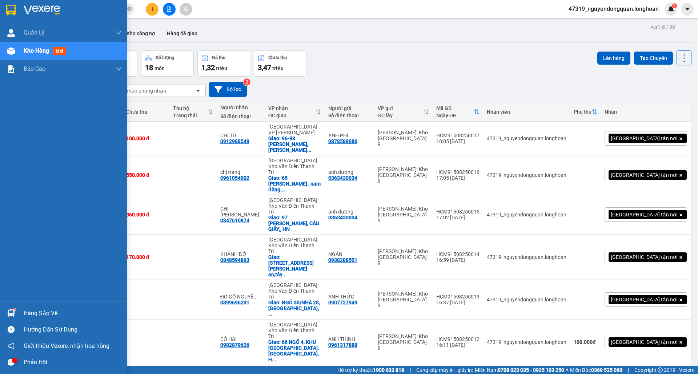
click at [0, 5] on div at bounding box center [63, 12] width 127 height 24
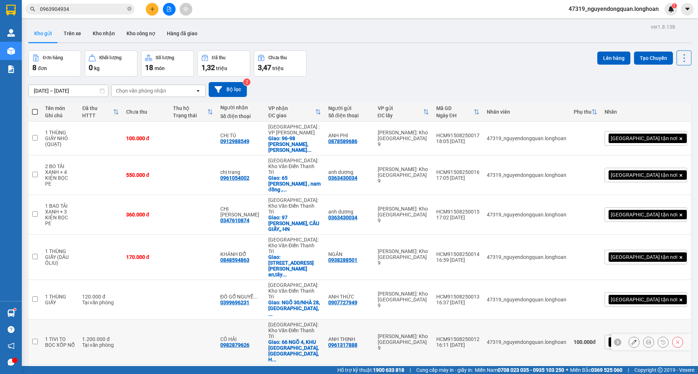
scroll to position [33, 0]
